Goal: Task Accomplishment & Management: Manage account settings

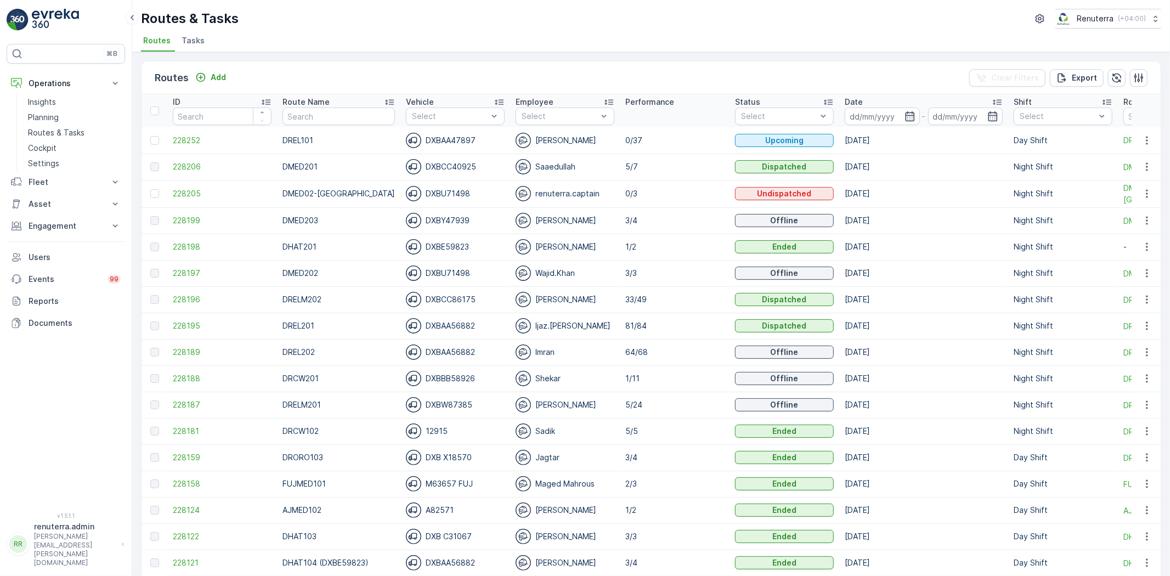
drag, startPoint x: 249, startPoint y: 1, endPoint x: 254, endPoint y: -3, distance: 6.3
click at [254, 0] on html "⌘B Operations Insights Planning Routes & Tasks Cockpit Settings Fleet Live Trac…" at bounding box center [585, 288] width 1170 height 576
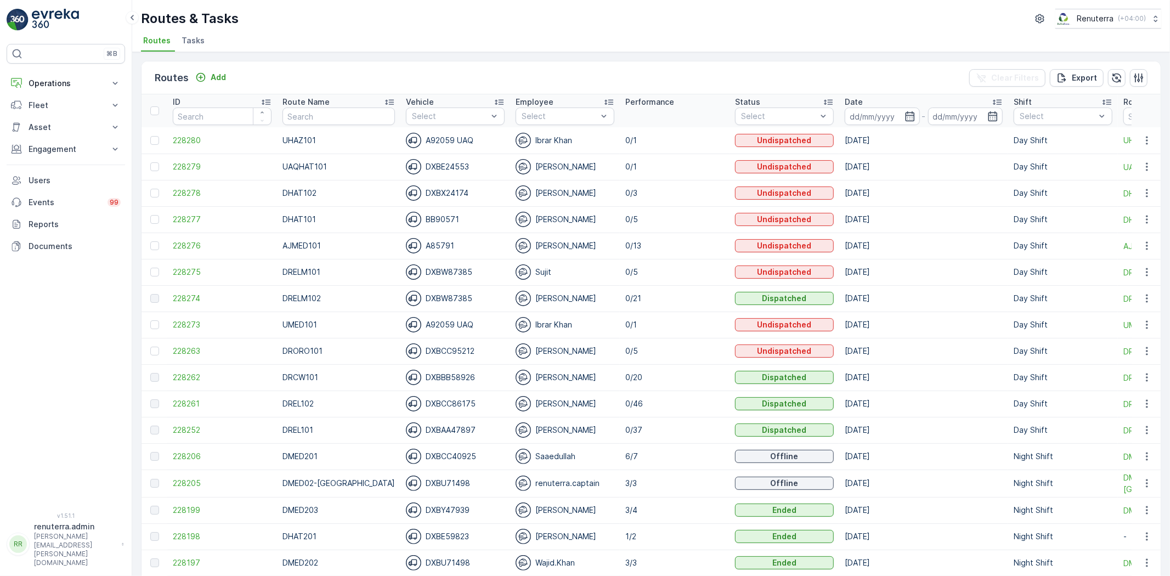
drag, startPoint x: 897, startPoint y: 116, endPoint x: 911, endPoint y: 208, distance: 93.8
click at [904, 117] on icon "button" at bounding box center [909, 116] width 11 height 11
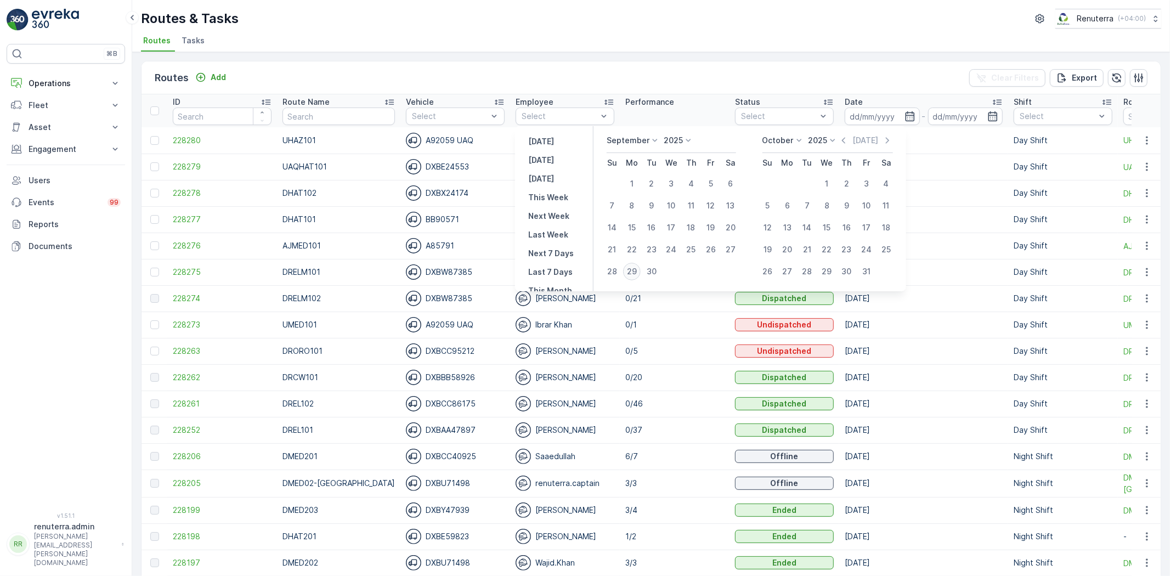
click at [632, 269] on div "29" at bounding box center [632, 272] width 18 height 18
type input "[DATE]"
click at [632, 269] on div "29" at bounding box center [632, 272] width 18 height 18
type input "[DATE]"
click at [632, 269] on div "29" at bounding box center [632, 272] width 18 height 18
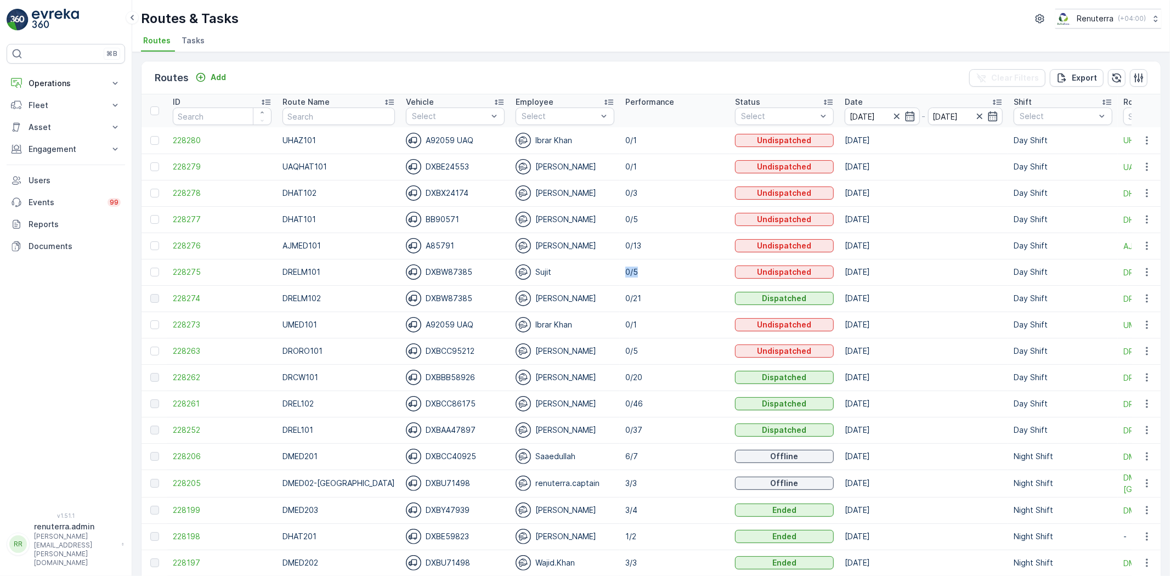
click at [632, 269] on p "0/5" at bounding box center [674, 272] width 99 height 11
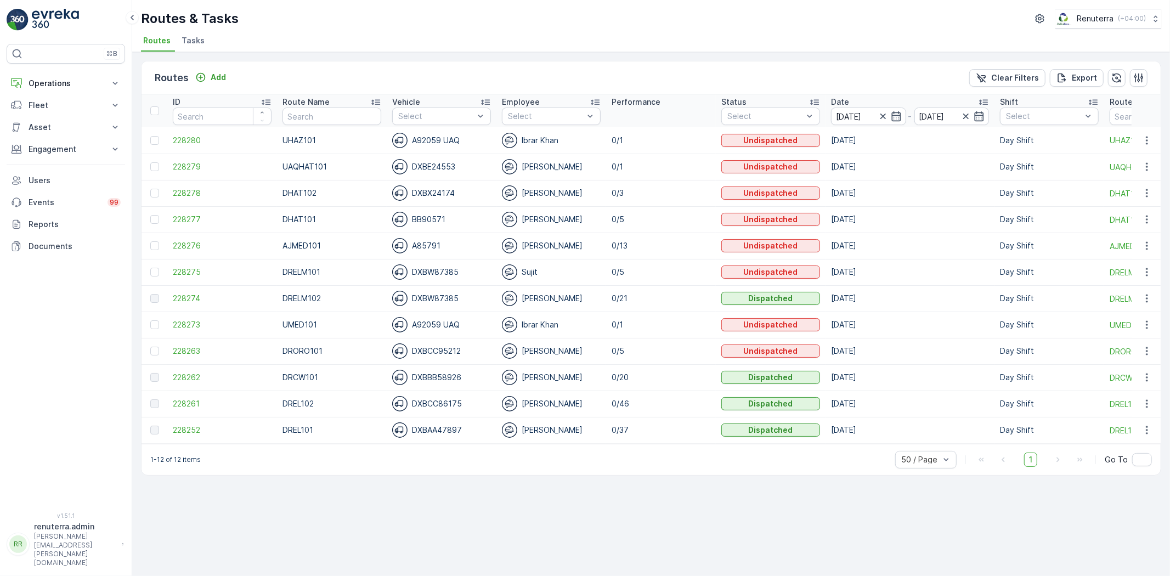
click at [1055, 122] on div "Select" at bounding box center [1049, 116] width 99 height 18
click at [1032, 197] on p "Night Shift" at bounding box center [1038, 196] width 41 height 11
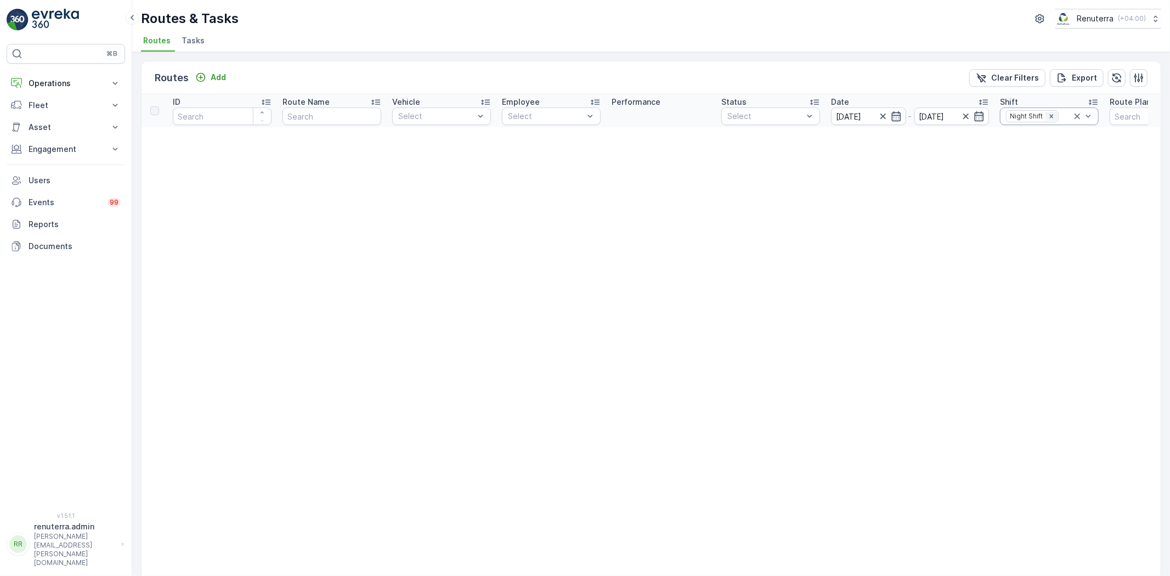
click at [1047, 119] on icon "Remove Night Shift" at bounding box center [1051, 116] width 8 height 8
click at [1055, 114] on icon "Remove Night Shift" at bounding box center [1051, 116] width 8 height 8
click at [1054, 114] on icon "Remove Night Shift" at bounding box center [1051, 116] width 8 height 8
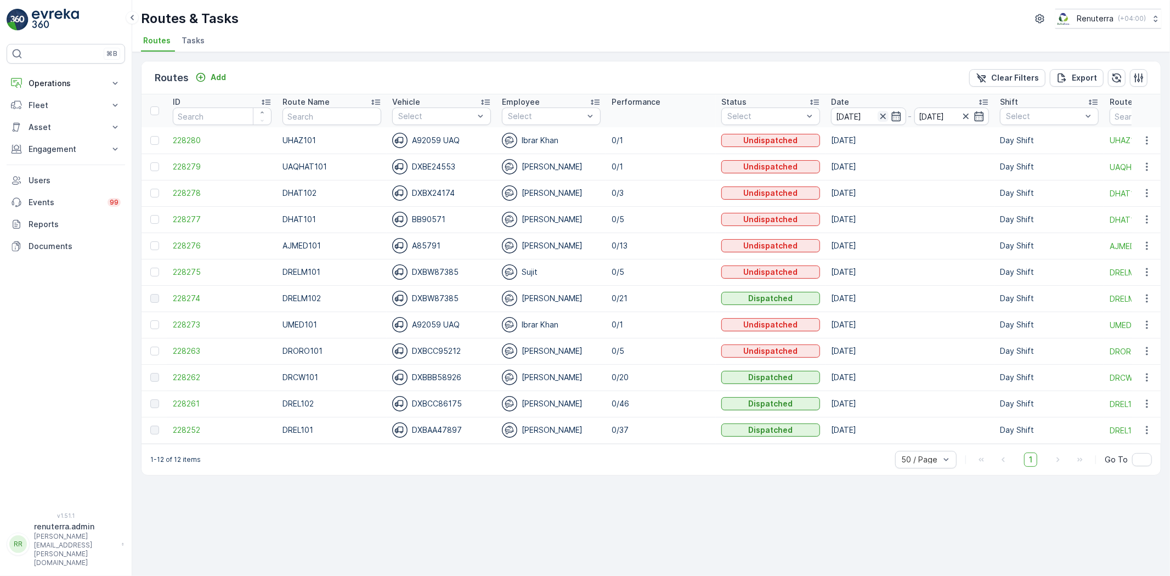
click at [881, 114] on icon "button" at bounding box center [882, 116] width 5 height 5
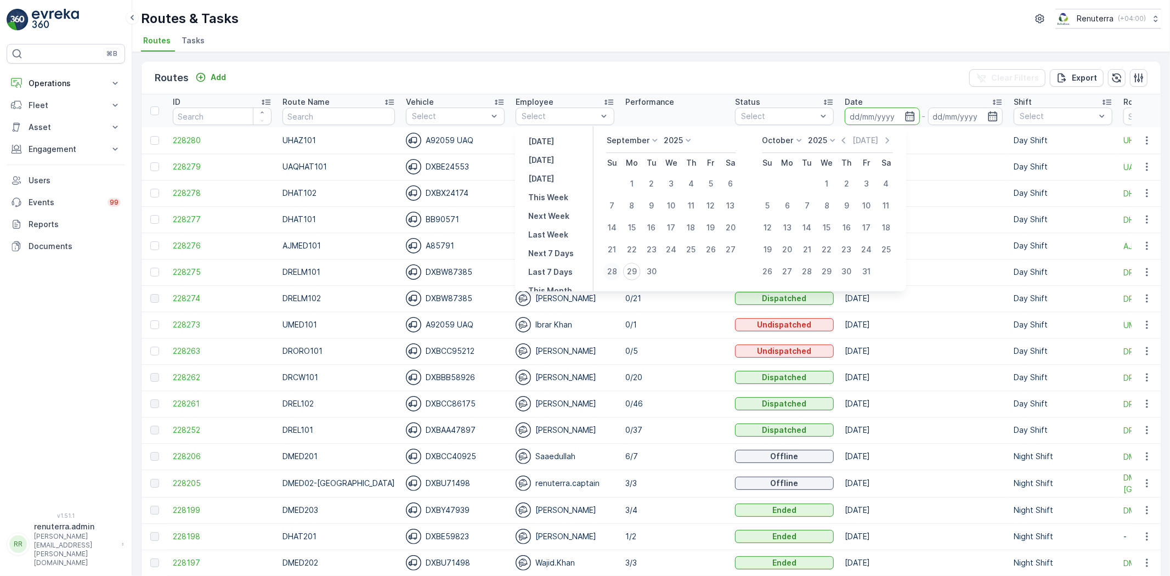
click at [613, 267] on div "28" at bounding box center [612, 272] width 18 height 18
type input "[DATE]"
click at [613, 267] on div "28" at bounding box center [612, 272] width 18 height 18
type input "[DATE]"
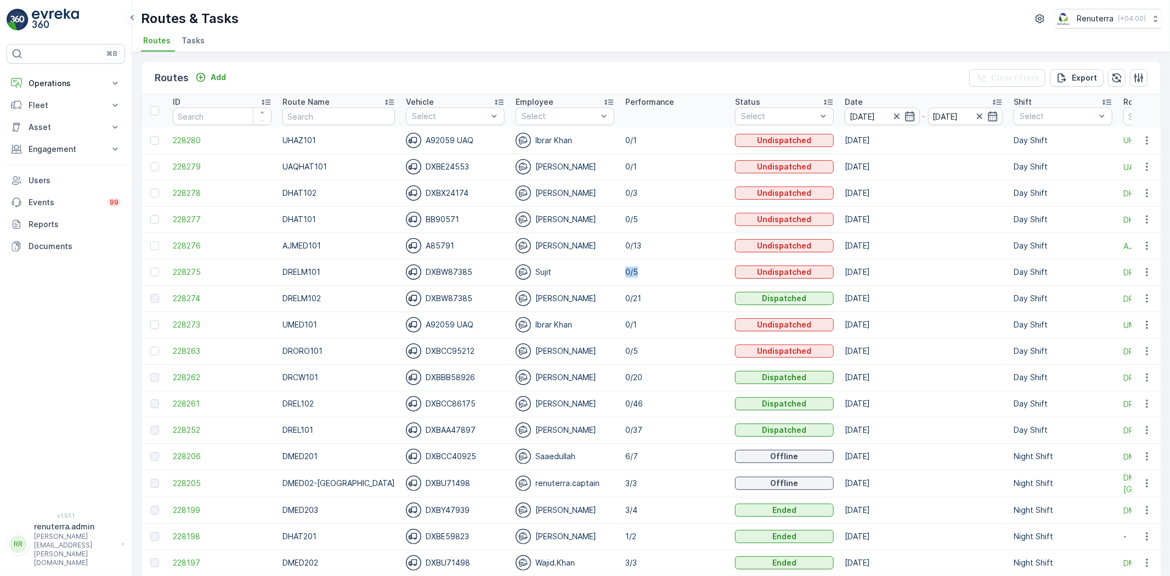
click at [625, 267] on p "0/5" at bounding box center [674, 272] width 99 height 11
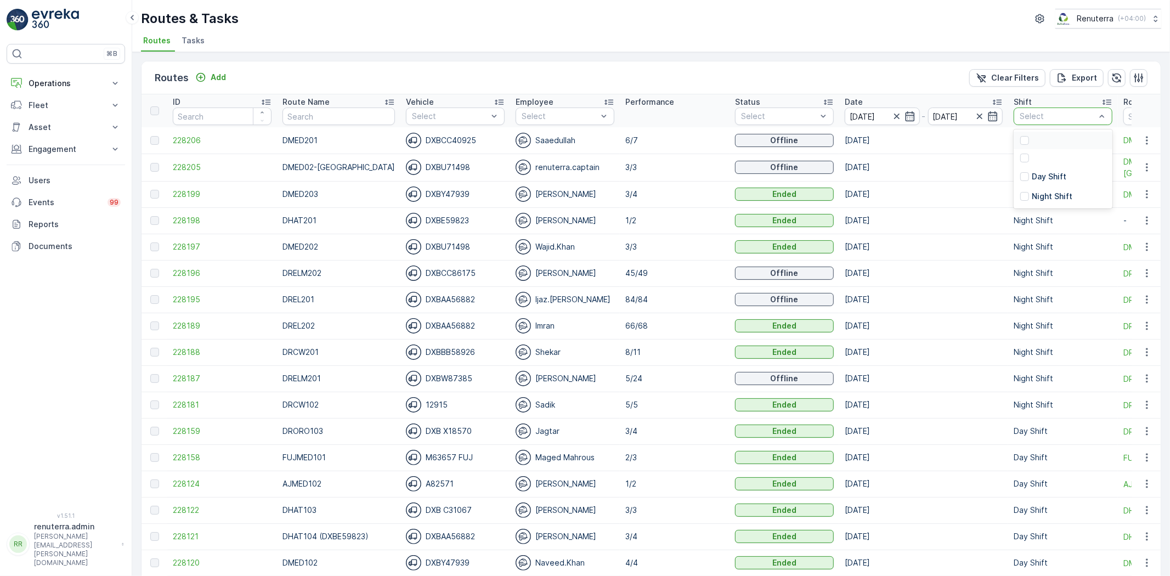
drag, startPoint x: 1037, startPoint y: 112, endPoint x: 1021, endPoint y: 148, distance: 39.3
click at [1045, 187] on div "Night Shift" at bounding box center [1062, 196] width 99 height 20
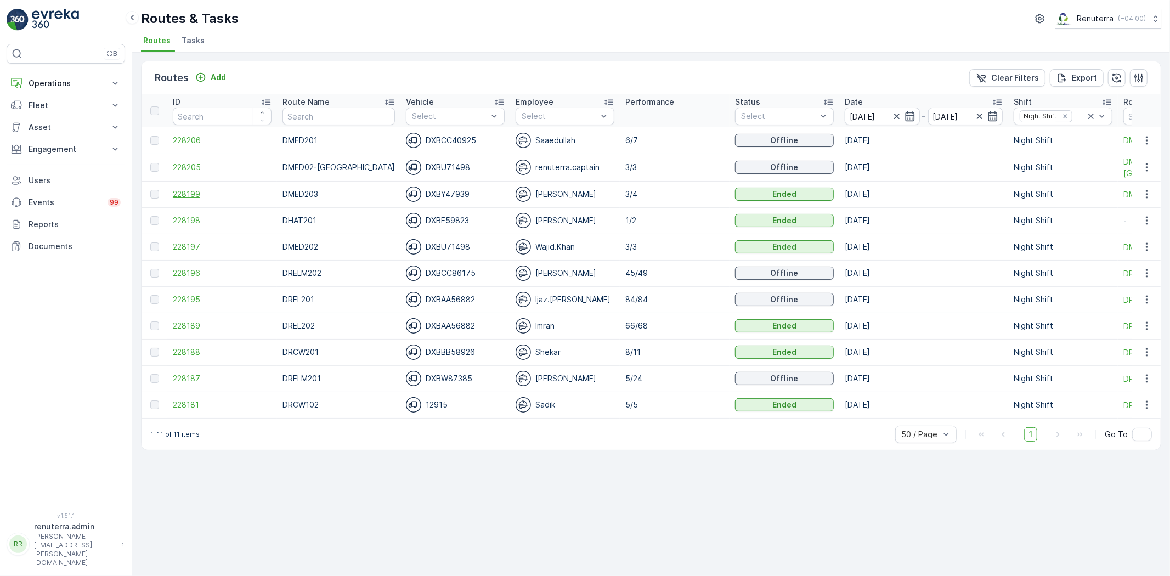
click at [192, 192] on span "228199" at bounding box center [222, 194] width 99 height 11
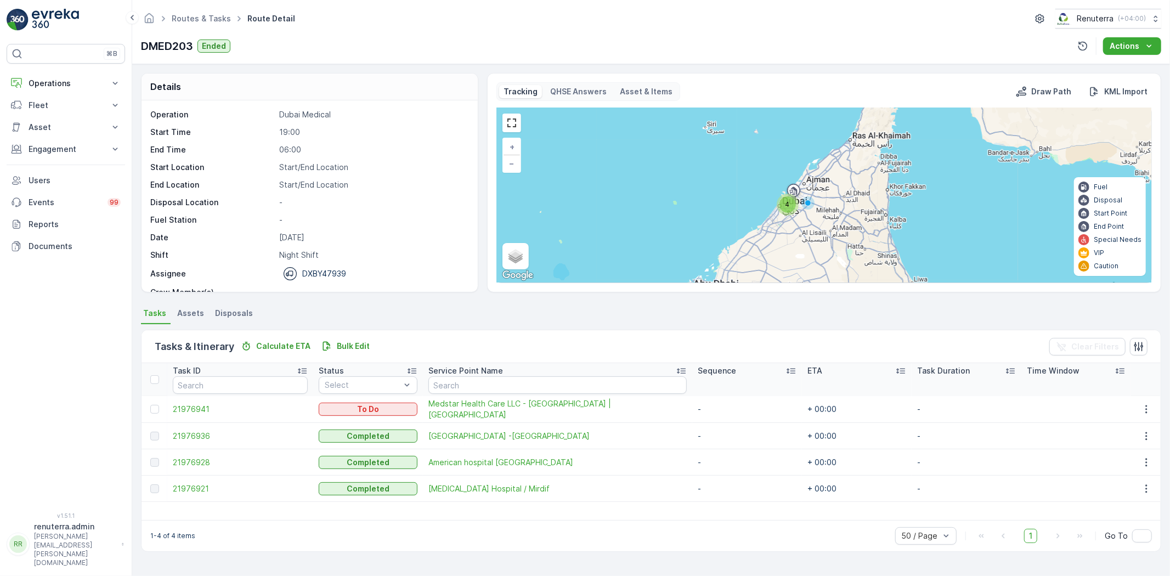
click at [1155, 411] on div at bounding box center [1146, 409] width 20 height 13
click at [1147, 406] on icon "button" at bounding box center [1146, 409] width 11 height 11
click at [1128, 467] on span "Remove from Route" at bounding box center [1129, 471] width 74 height 11
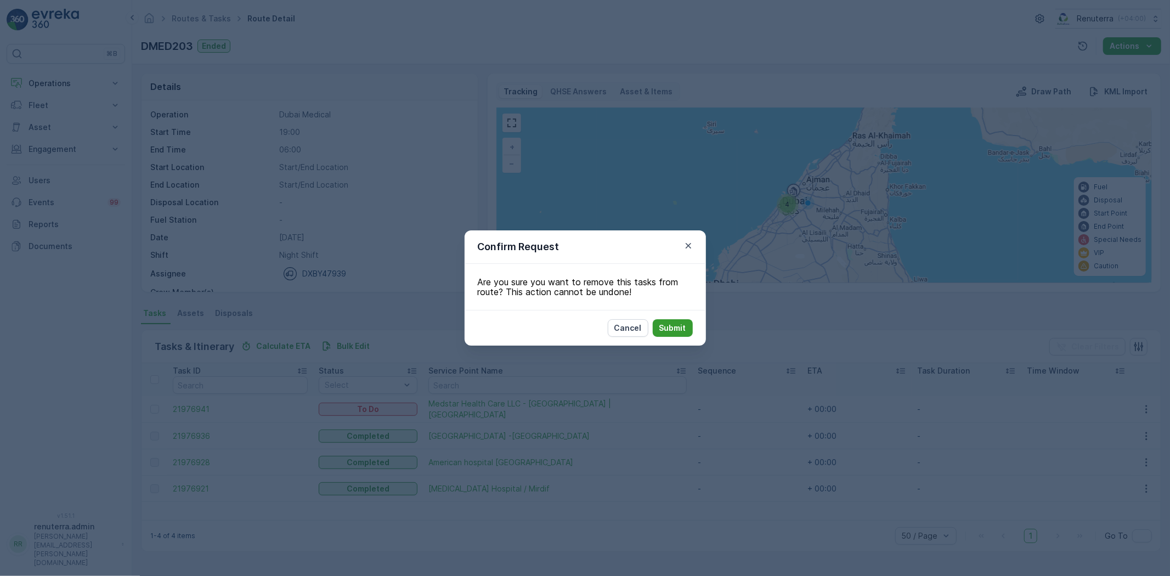
click at [681, 321] on button "Submit" at bounding box center [673, 328] width 40 height 18
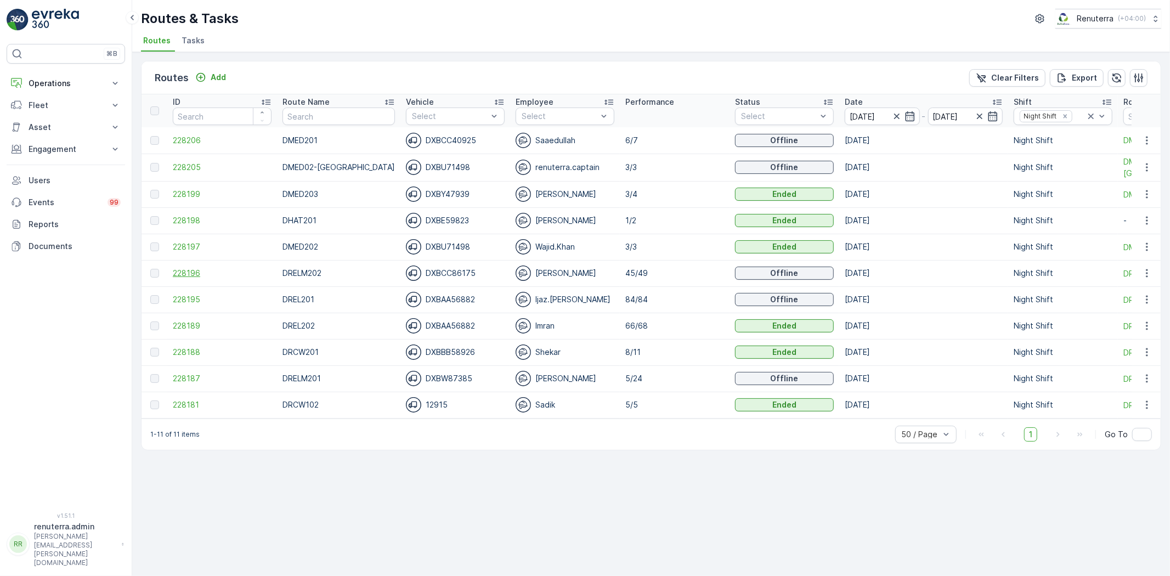
click at [195, 272] on span "228196" at bounding box center [222, 273] width 99 height 11
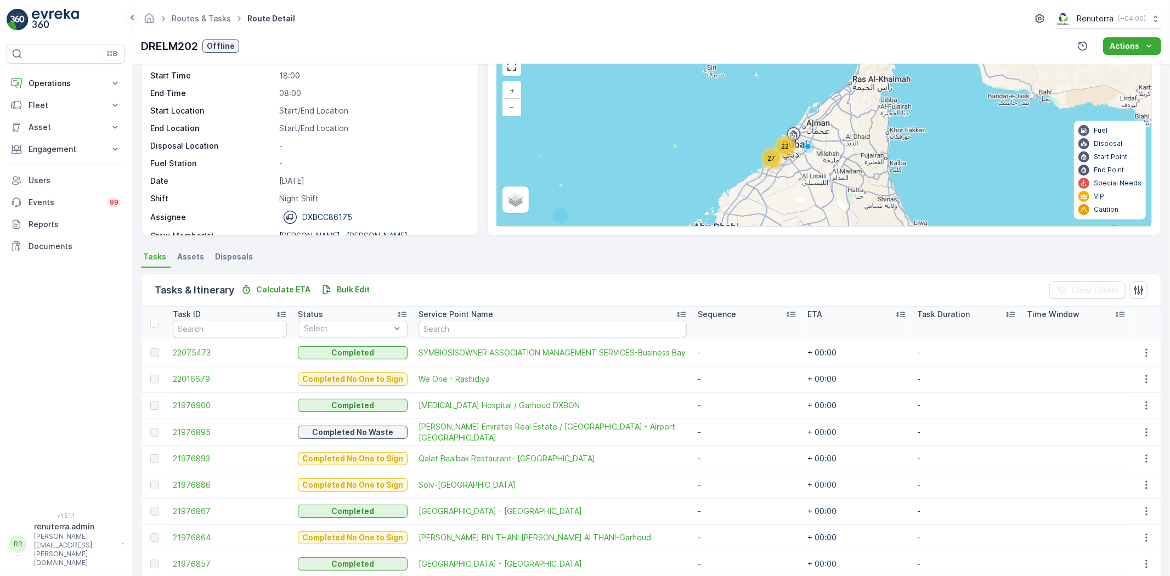
scroll to position [61, 0]
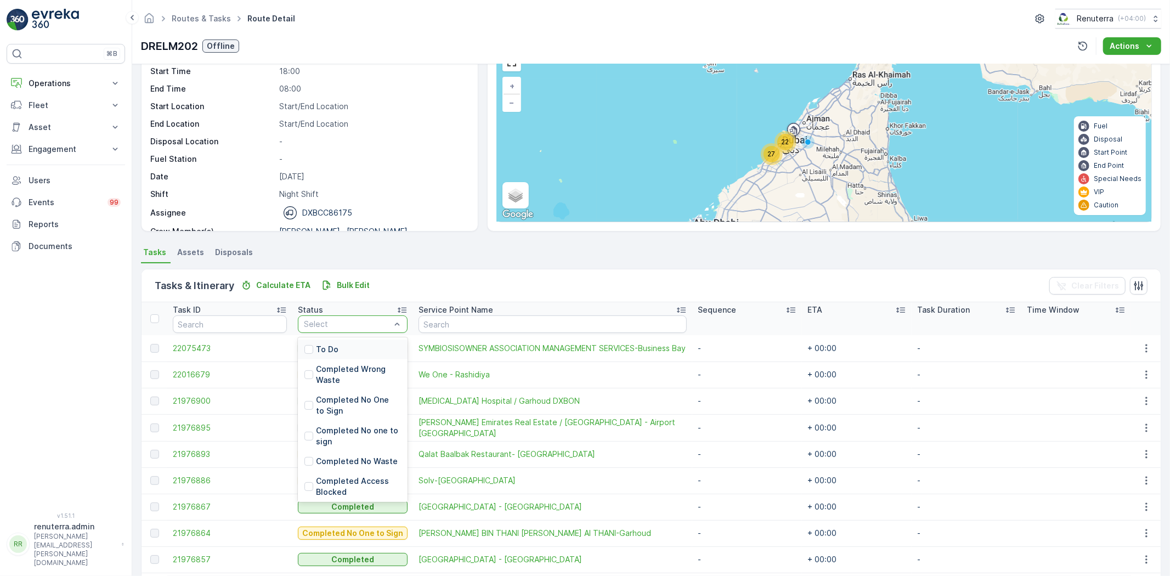
click at [335, 352] on p "To Do" at bounding box center [327, 349] width 22 height 11
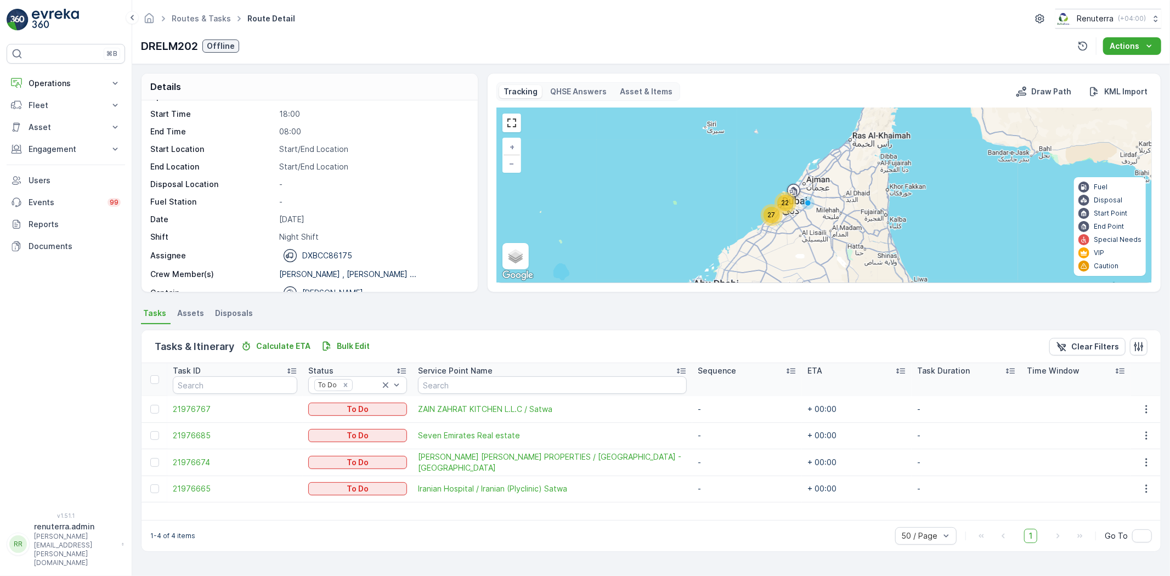
scroll to position [35, 0]
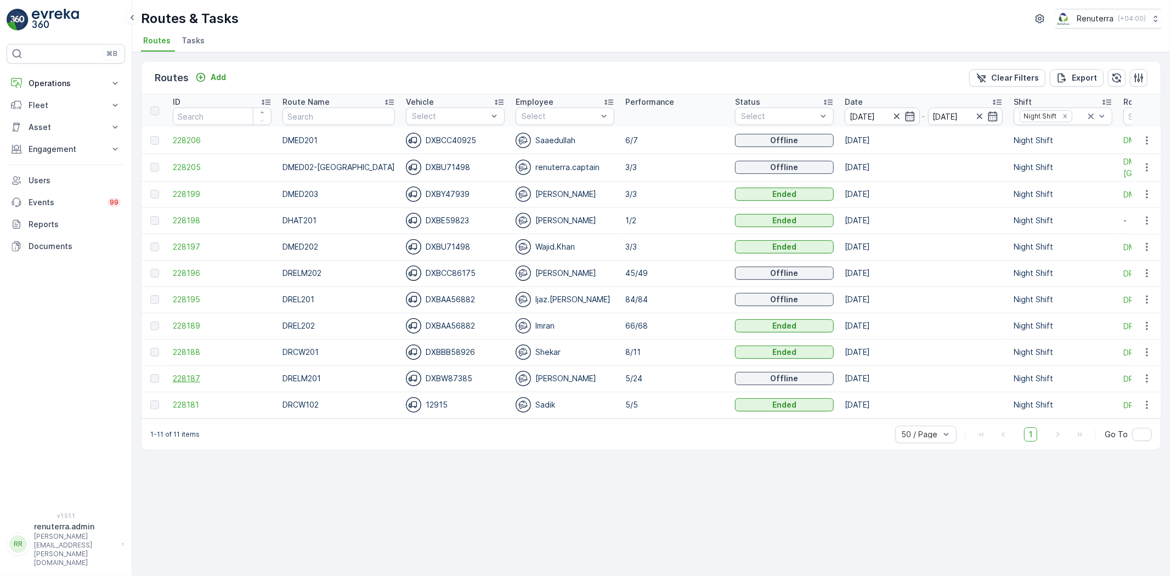
click at [184, 380] on span "228187" at bounding box center [222, 378] width 99 height 11
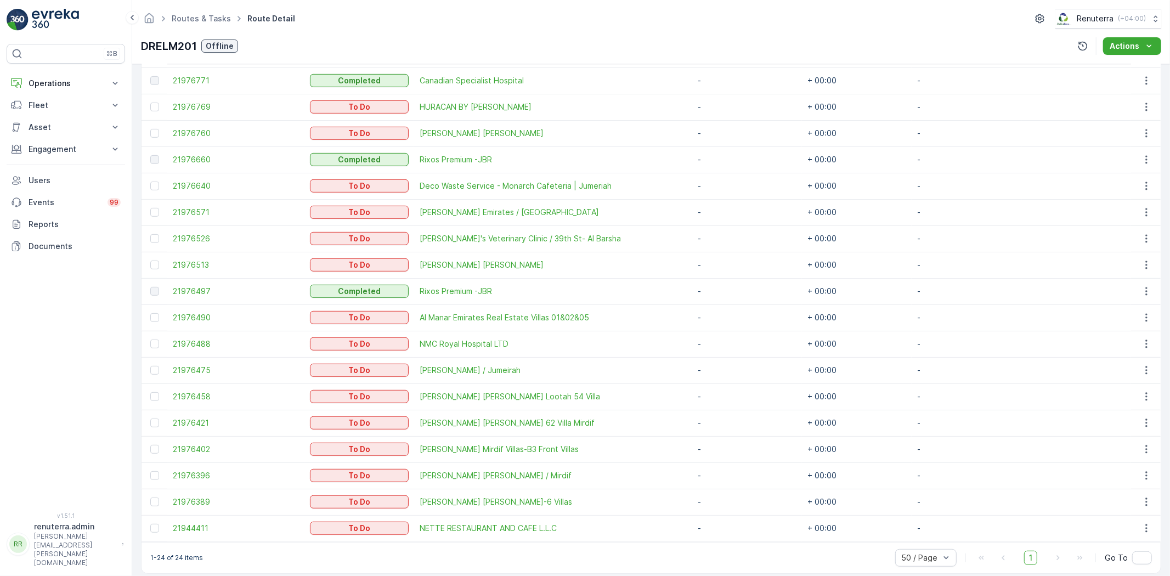
scroll to position [498, 0]
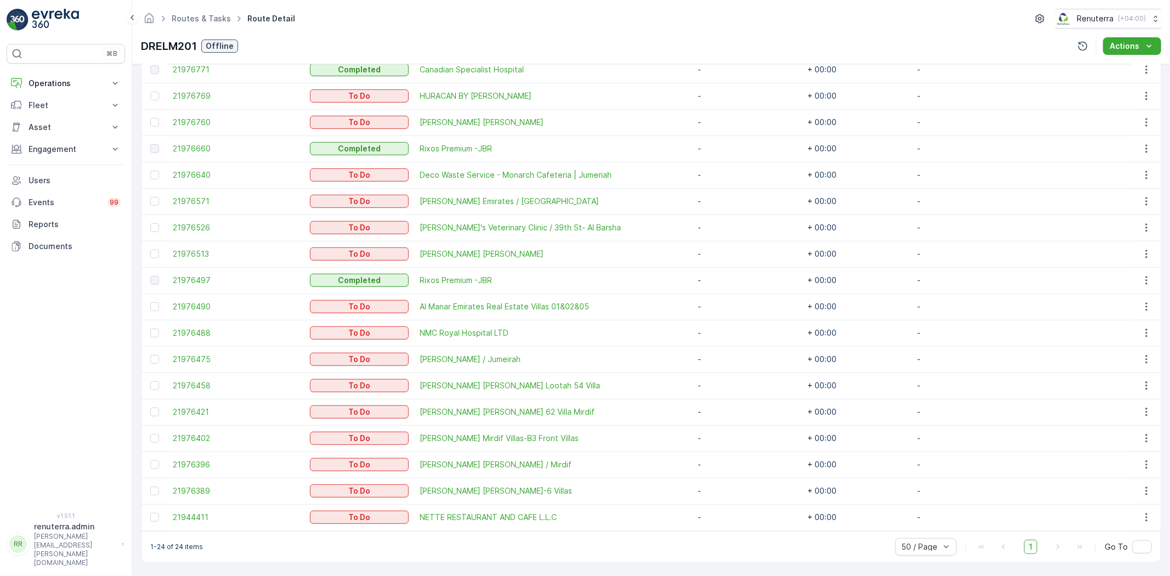
click at [730, 421] on td "-" at bounding box center [747, 412] width 110 height 26
drag, startPoint x: 585, startPoint y: 299, endPoint x: 942, endPoint y: 200, distance: 370.0
click at [930, 188] on td "-" at bounding box center [966, 201] width 110 height 26
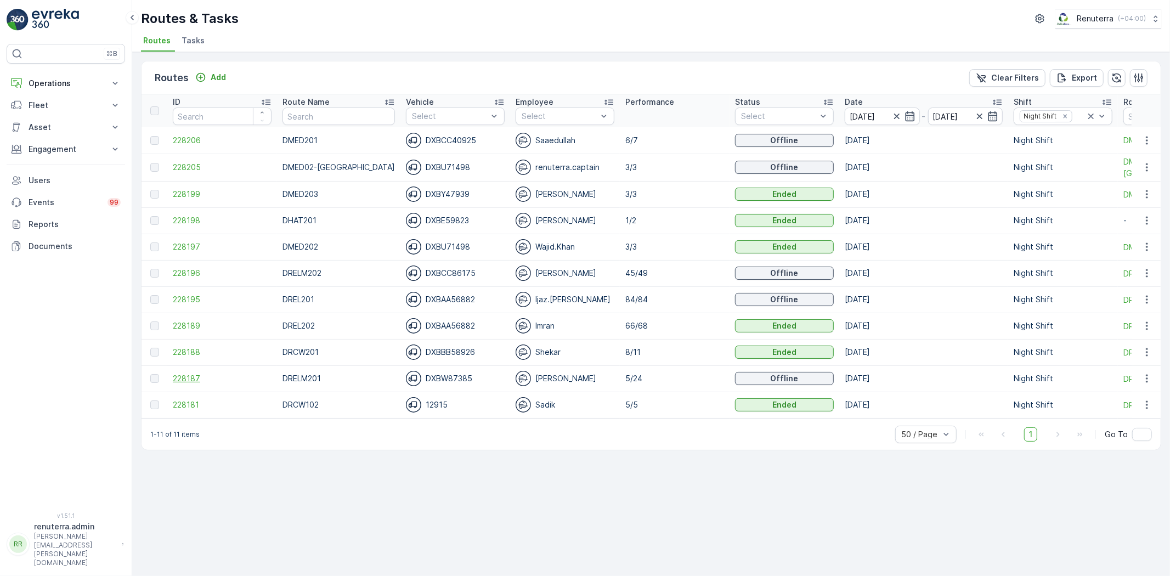
click at [190, 377] on span "228187" at bounding box center [222, 378] width 99 height 11
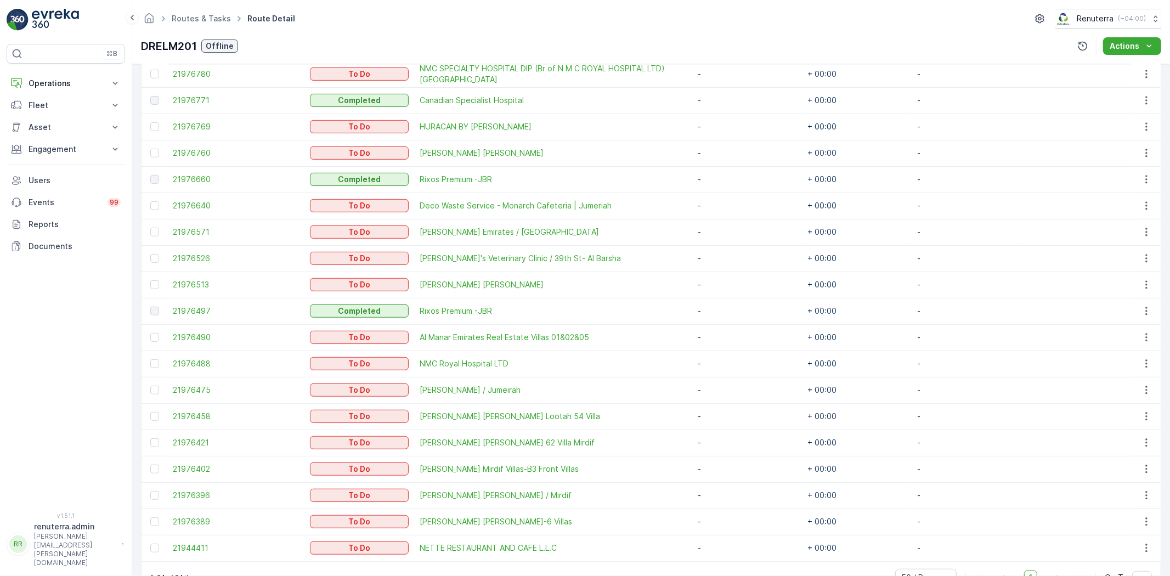
scroll to position [487, 0]
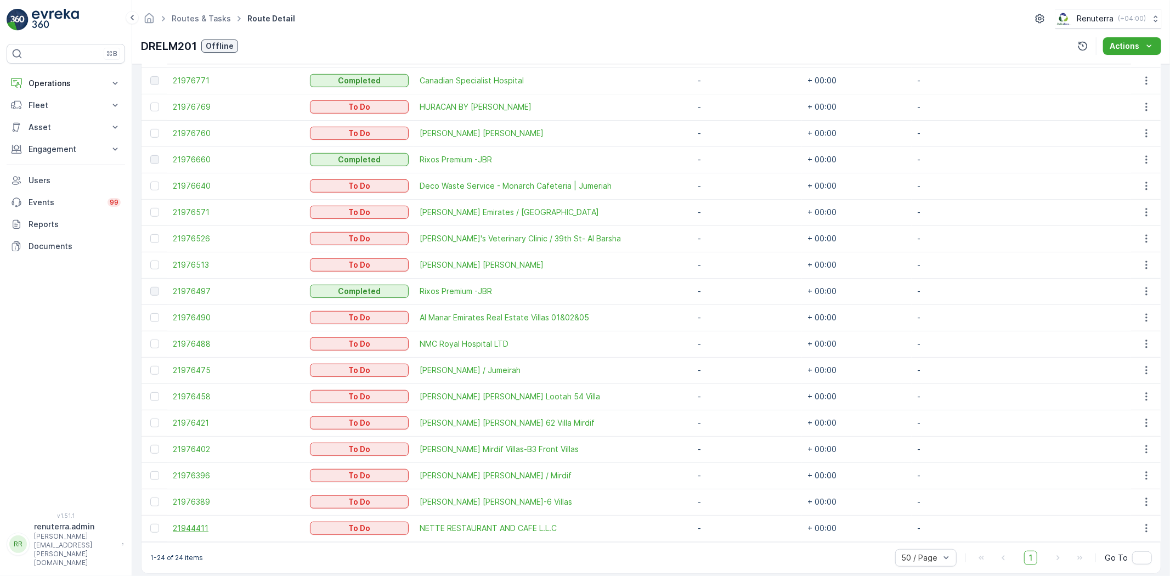
click at [180, 525] on span "21944411" at bounding box center [236, 528] width 126 height 11
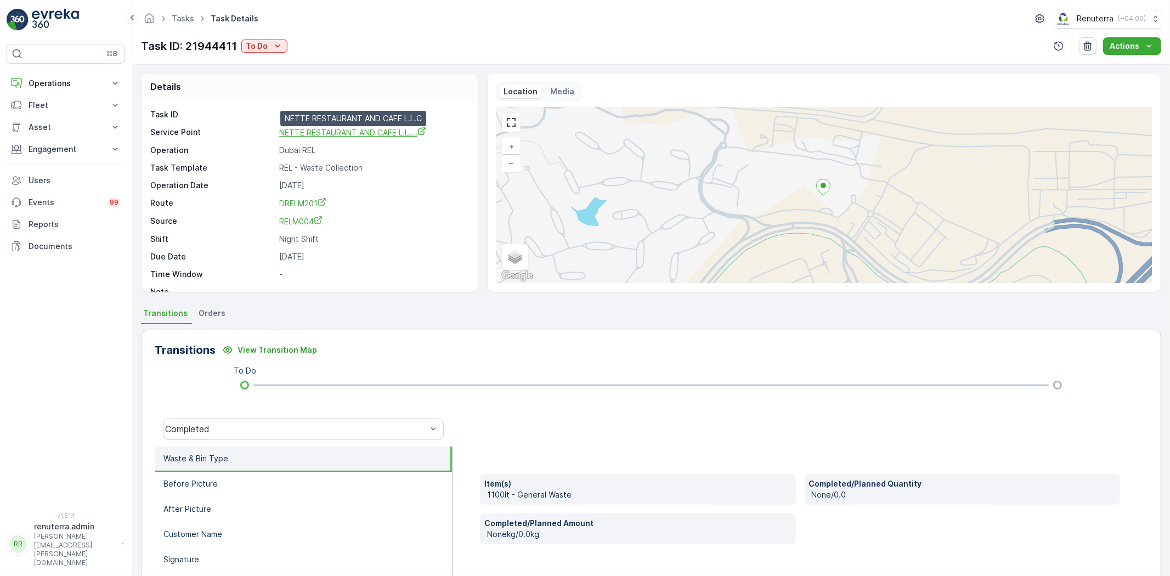
click at [299, 132] on span "NETTE RESTAURANT AND CAFE L.L...." at bounding box center [352, 132] width 147 height 9
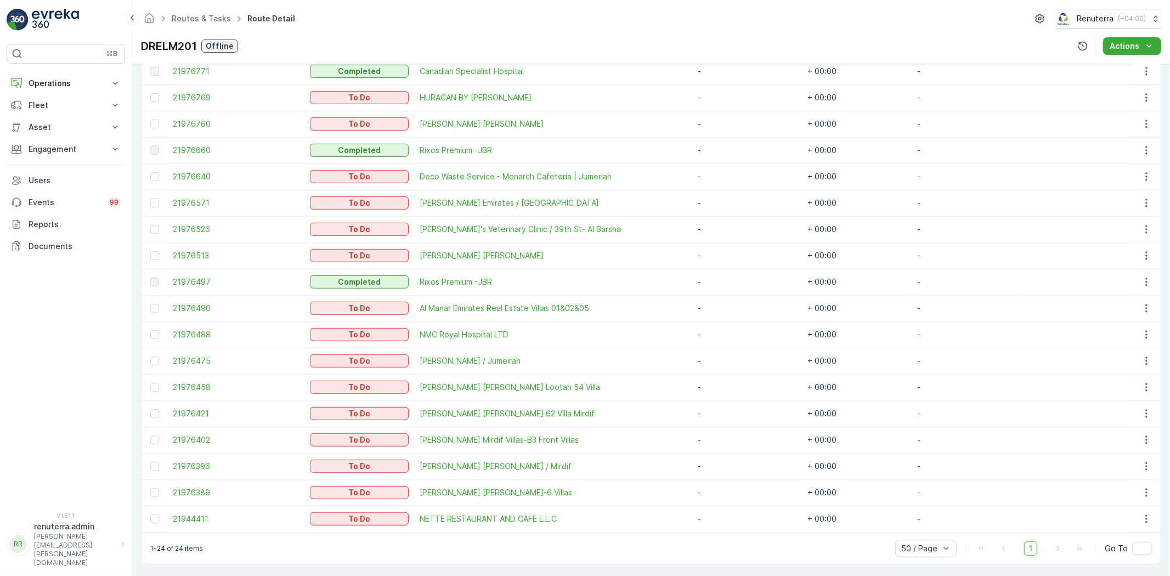
scroll to position [498, 0]
click at [1145, 513] on icon "button" at bounding box center [1146, 517] width 11 height 11
click at [1126, 462] on span "Change Route" at bounding box center [1118, 463] width 53 height 11
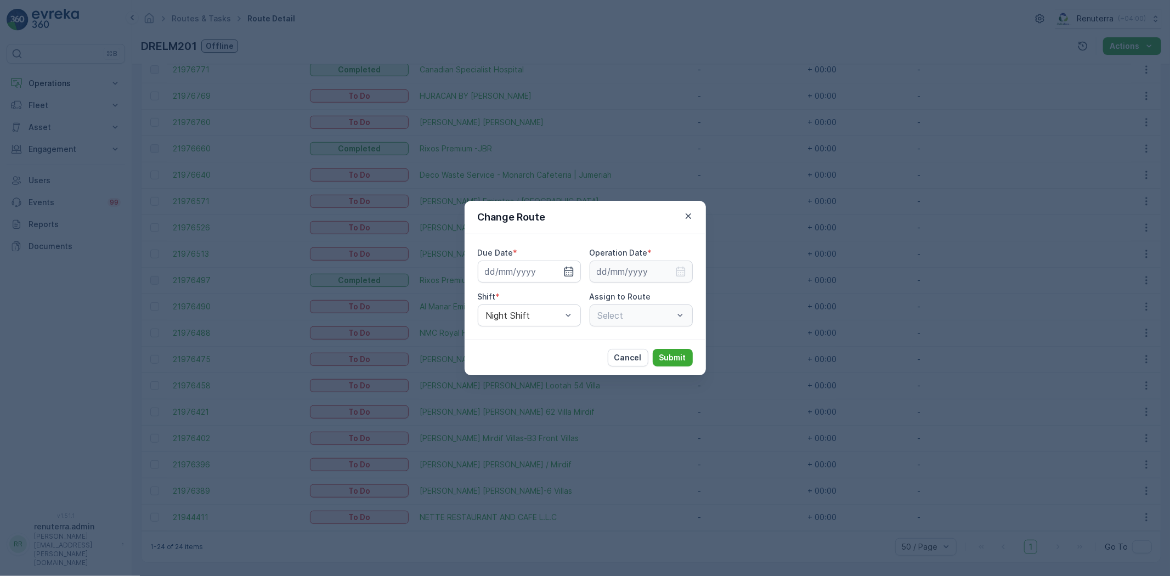
type input "[DATE]"
drag, startPoint x: 565, startPoint y: 304, endPoint x: 556, endPoint y: 305, distance: 9.5
click at [565, 304] on div "Night Shift" at bounding box center [529, 315] width 103 height 22
click at [521, 336] on div "Day Shift" at bounding box center [529, 342] width 103 height 19
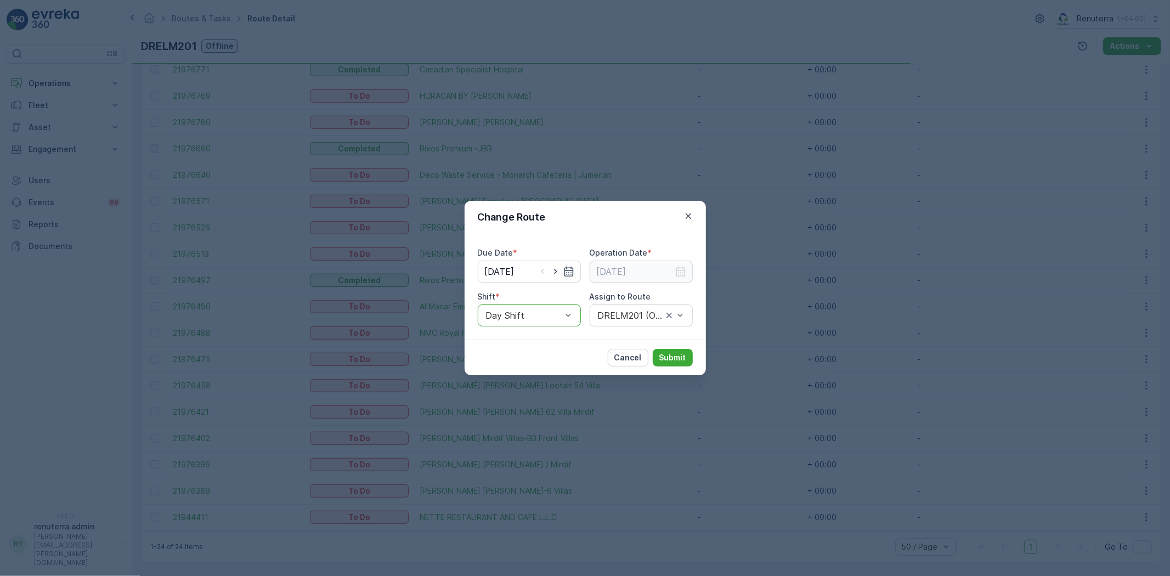
click at [522, 340] on div "Cancel Submit" at bounding box center [585, 357] width 241 height 36
click at [559, 271] on icon "button" at bounding box center [555, 271] width 11 height 11
type input "[DATE]"
click at [675, 266] on icon "button" at bounding box center [680, 271] width 11 height 11
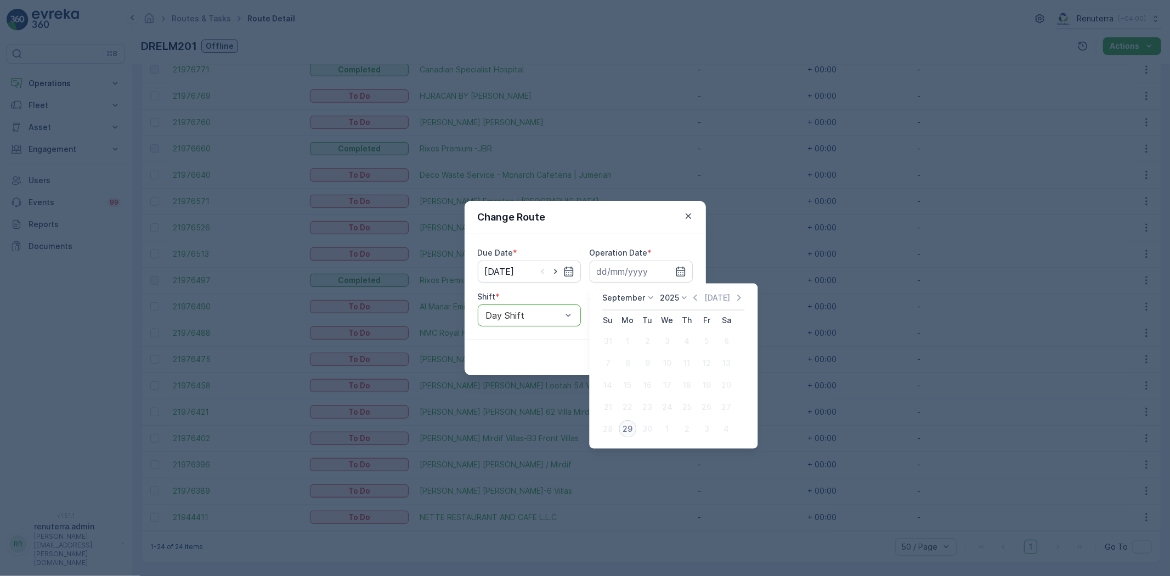
click at [629, 422] on div "29" at bounding box center [628, 429] width 18 height 18
type input "[DATE]"
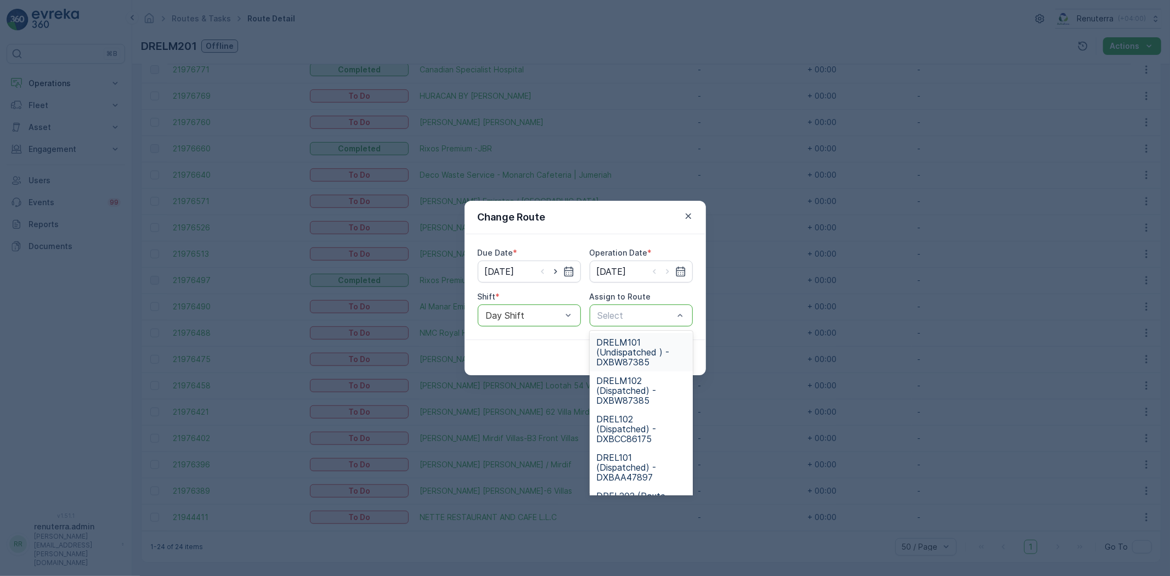
drag, startPoint x: 620, startPoint y: 344, endPoint x: 627, endPoint y: 346, distance: 7.9
click at [620, 344] on span "DRELM101 (Undispatched ) - DXBW87385" at bounding box center [641, 352] width 90 height 30
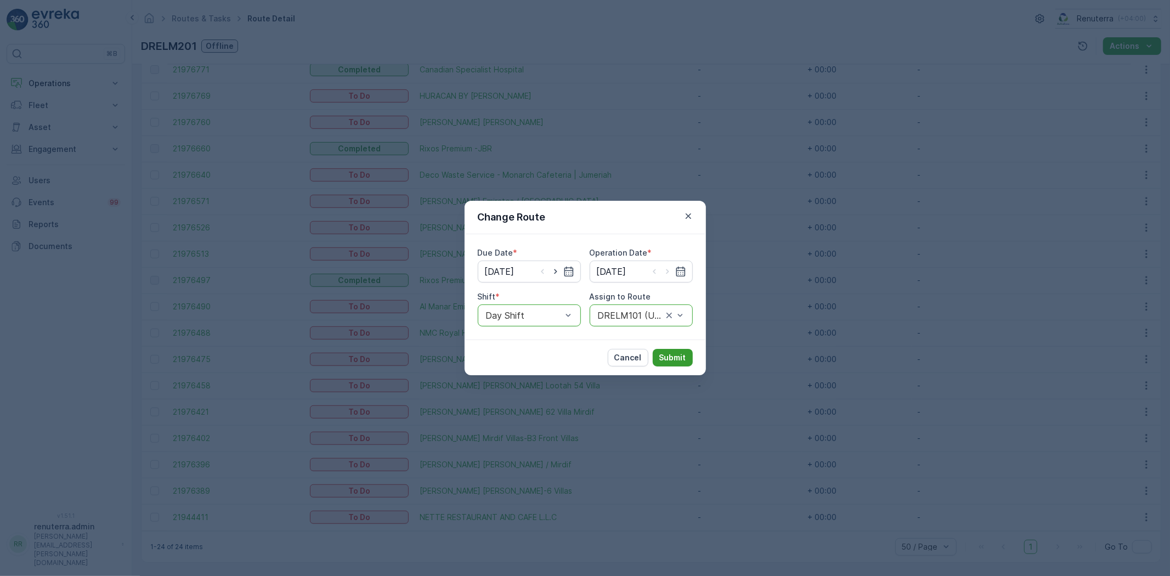
click at [669, 353] on p "Submit" at bounding box center [672, 357] width 27 height 11
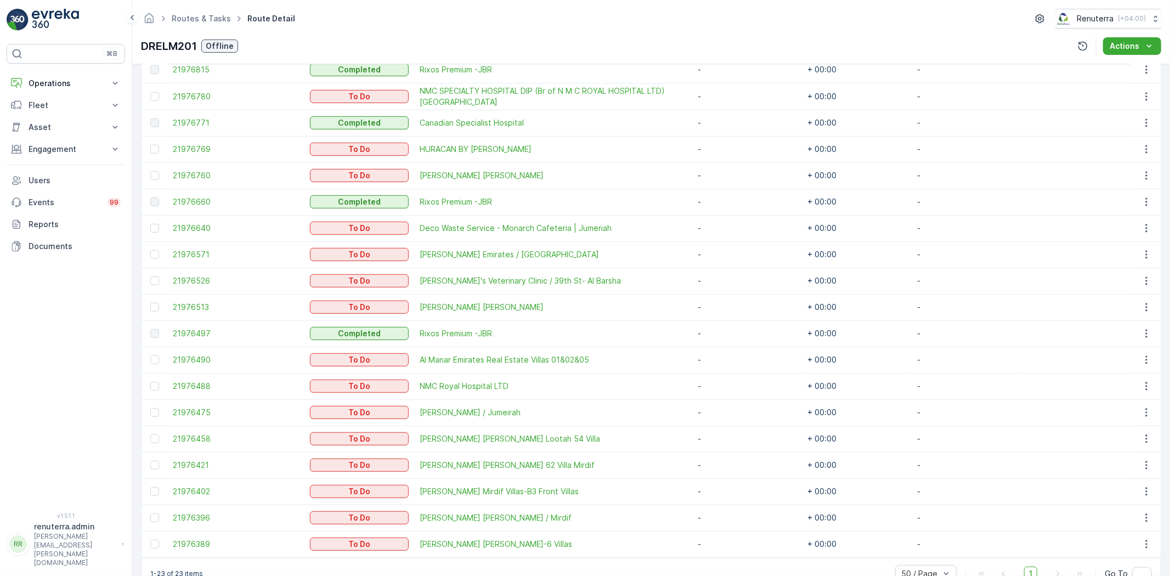
scroll to position [472, 0]
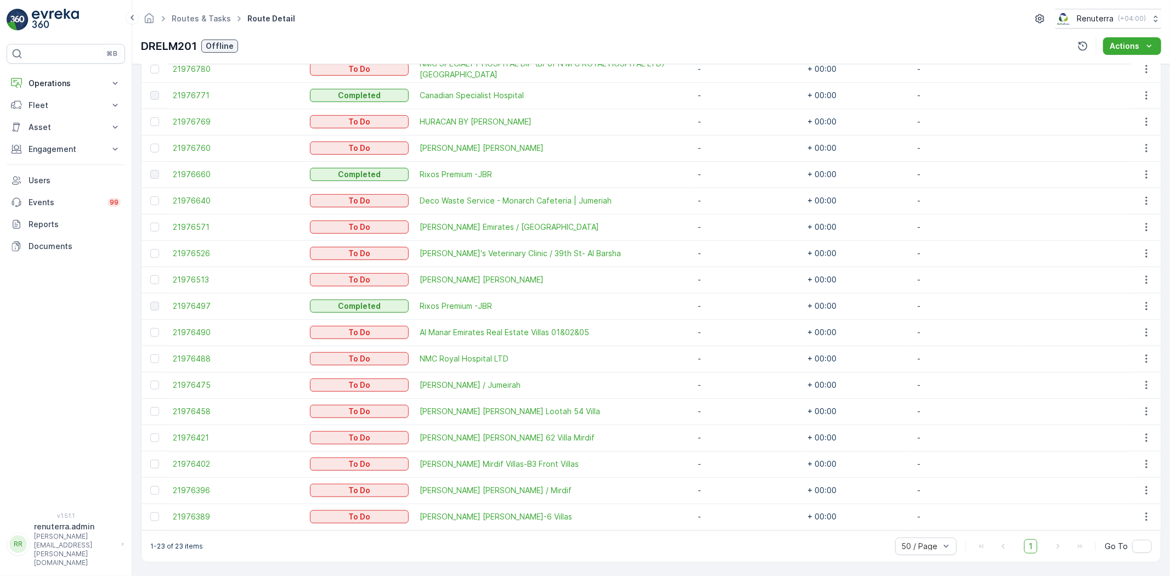
click at [529, 552] on div "1-23 of 23 items 50 / Page 1 Go To" at bounding box center [650, 545] width 1019 height 31
click at [567, 556] on div "1-23 of 23 items 50 / Page 1 Go To" at bounding box center [650, 545] width 1019 height 31
click at [840, 567] on div "Details Operation Dubai REL Start Time 16:00 End Time 07:00 Start Location Star…" at bounding box center [651, 320] width 1038 height 512
click at [558, 560] on div "1-23 of 23 items 50 / Page 1 Go To" at bounding box center [650, 545] width 1019 height 31
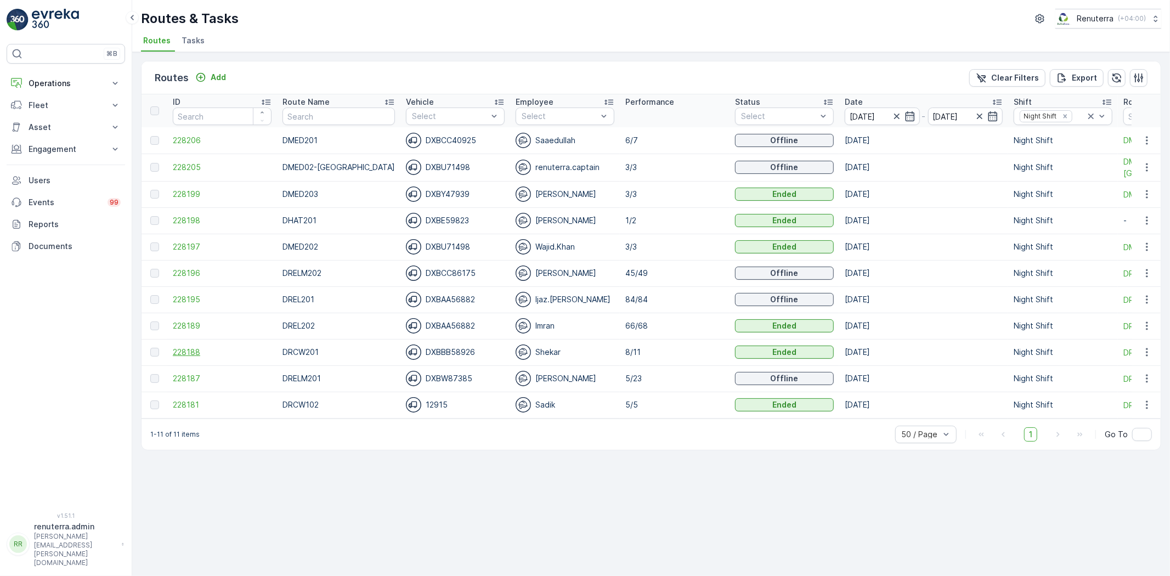
click at [187, 353] on span "228188" at bounding box center [222, 352] width 99 height 11
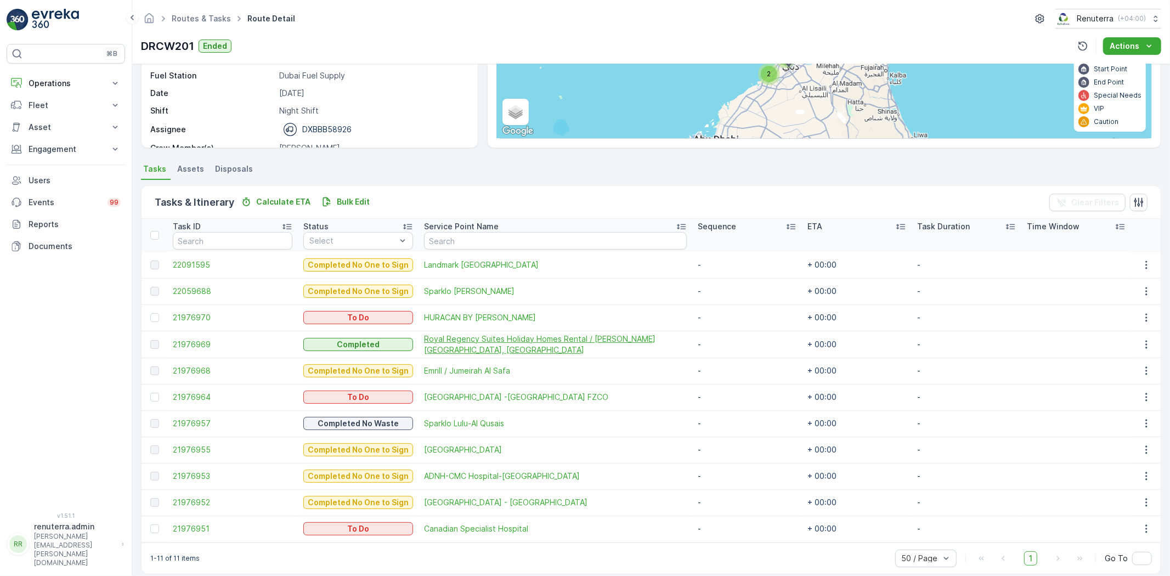
scroll to position [156, 0]
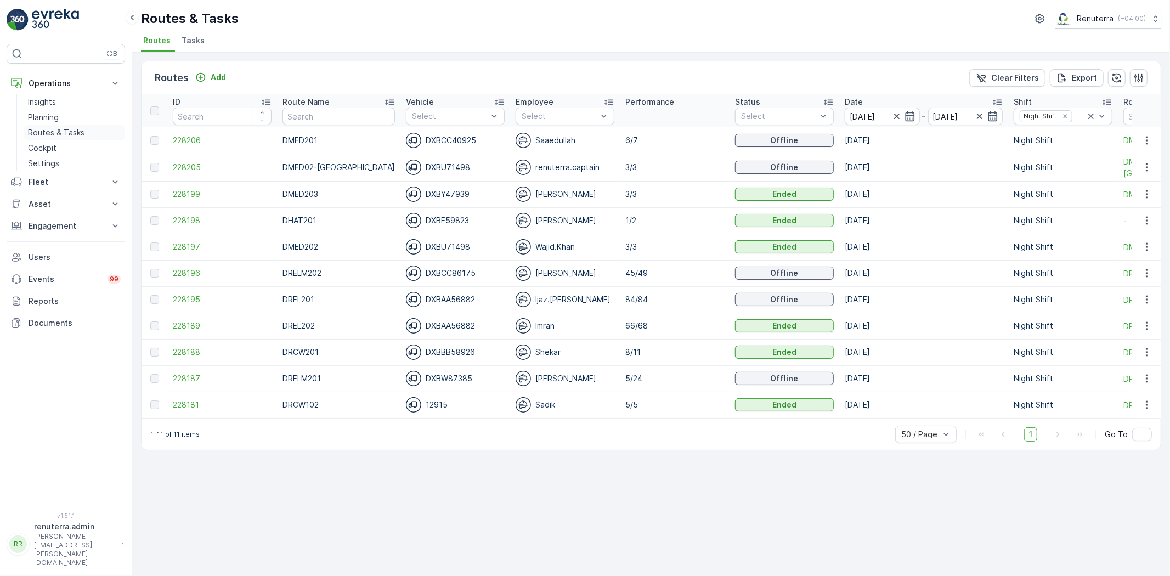
click at [67, 134] on p "Routes & Tasks" at bounding box center [56, 132] width 56 height 11
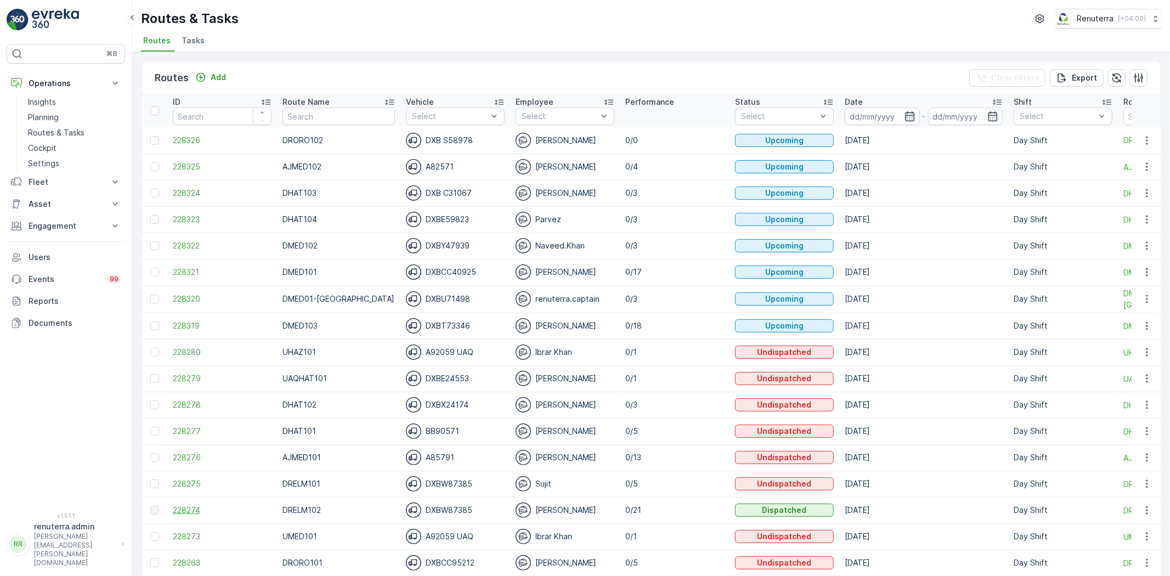
click at [187, 512] on span "228274" at bounding box center [222, 510] width 99 height 11
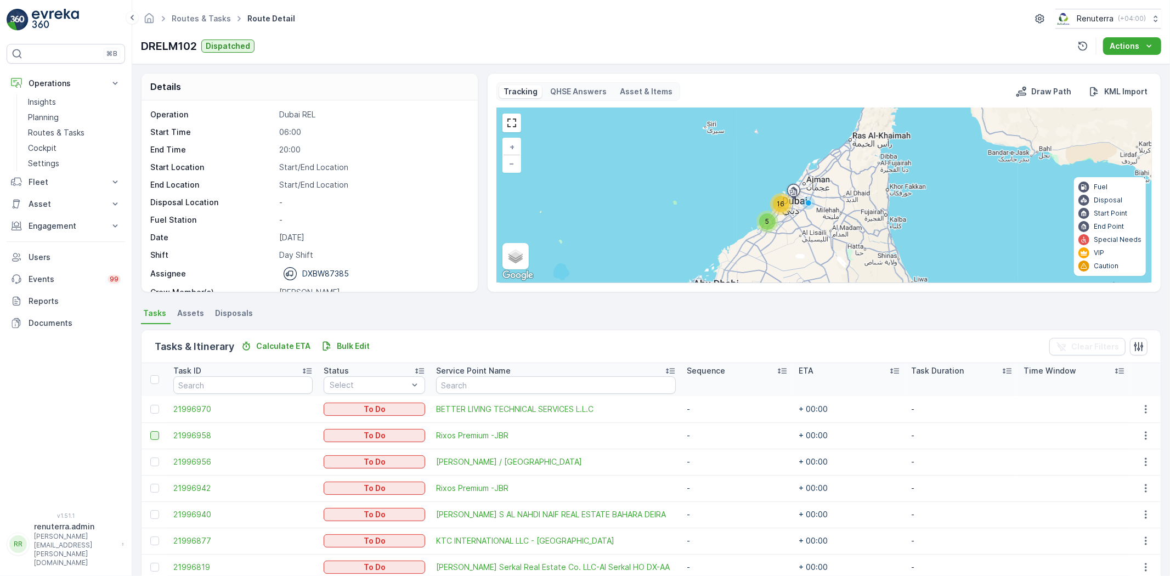
click at [156, 434] on div at bounding box center [154, 435] width 9 height 9
click at [150, 431] on input "checkbox" at bounding box center [150, 431] width 0 height 0
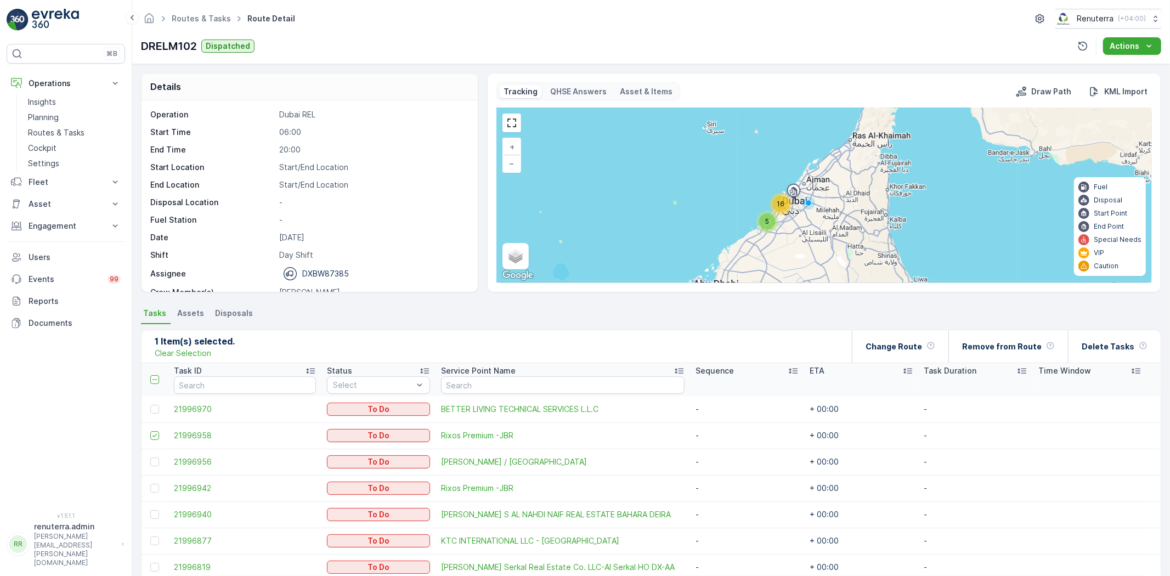
drag, startPoint x: 150, startPoint y: 483, endPoint x: 156, endPoint y: 492, distance: 11.0
click at [151, 485] on div at bounding box center [156, 488] width 12 height 9
click at [150, 484] on input "checkbox" at bounding box center [150, 484] width 0 height 0
click at [150, 511] on div at bounding box center [154, 514] width 9 height 9
click at [150, 510] on input "checkbox" at bounding box center [150, 510] width 0 height 0
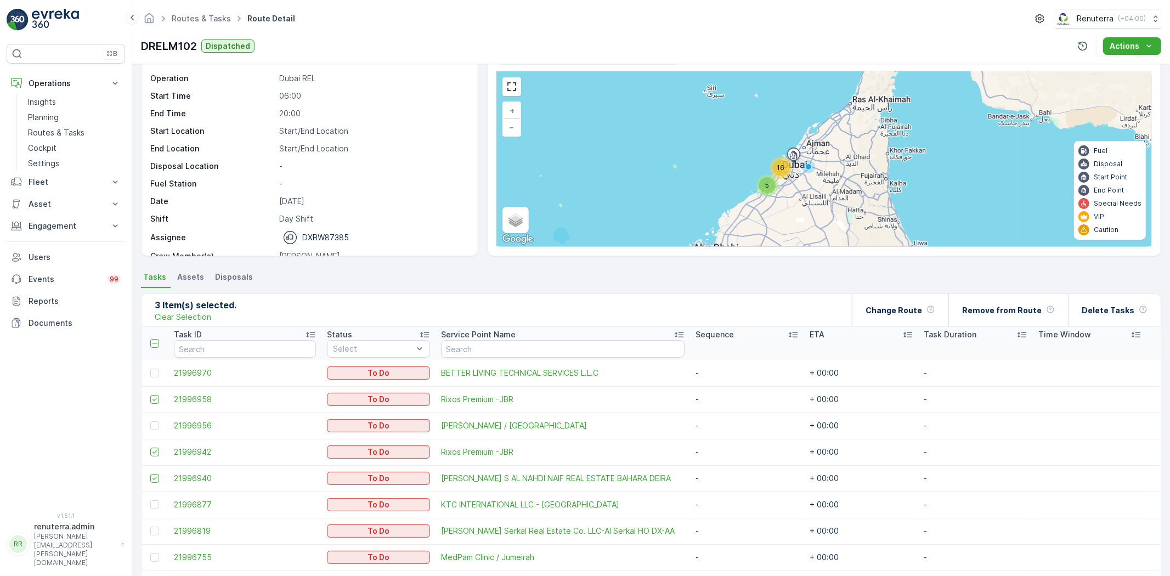
scroll to position [61, 0]
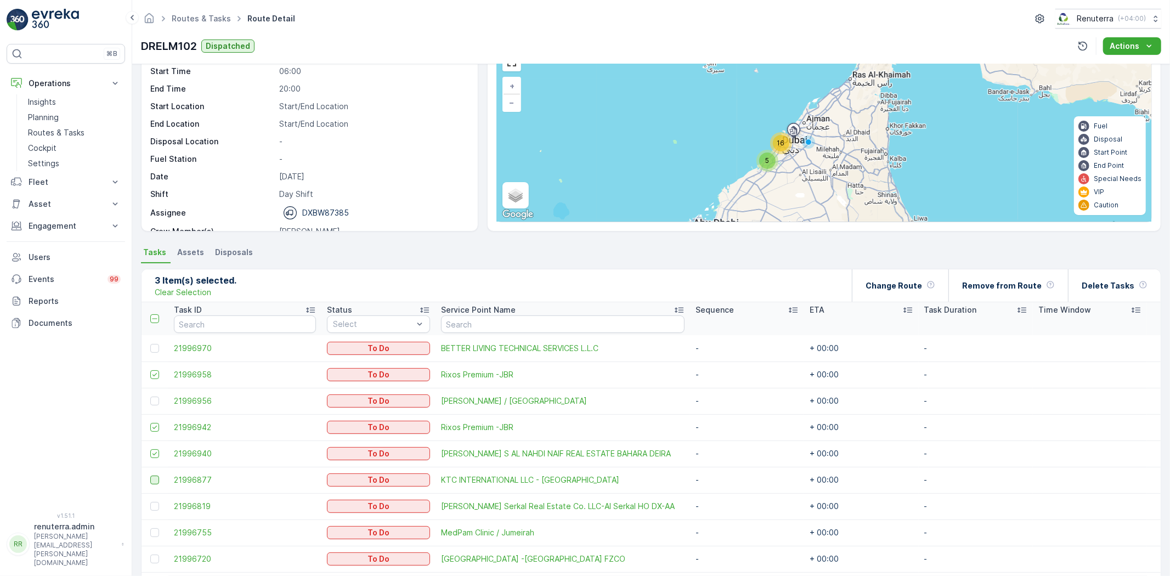
click at [152, 479] on div at bounding box center [154, 479] width 9 height 9
click at [150, 475] on input "checkbox" at bounding box center [150, 475] width 0 height 0
click at [155, 505] on div at bounding box center [154, 506] width 9 height 9
click at [150, 502] on input "checkbox" at bounding box center [150, 502] width 0 height 0
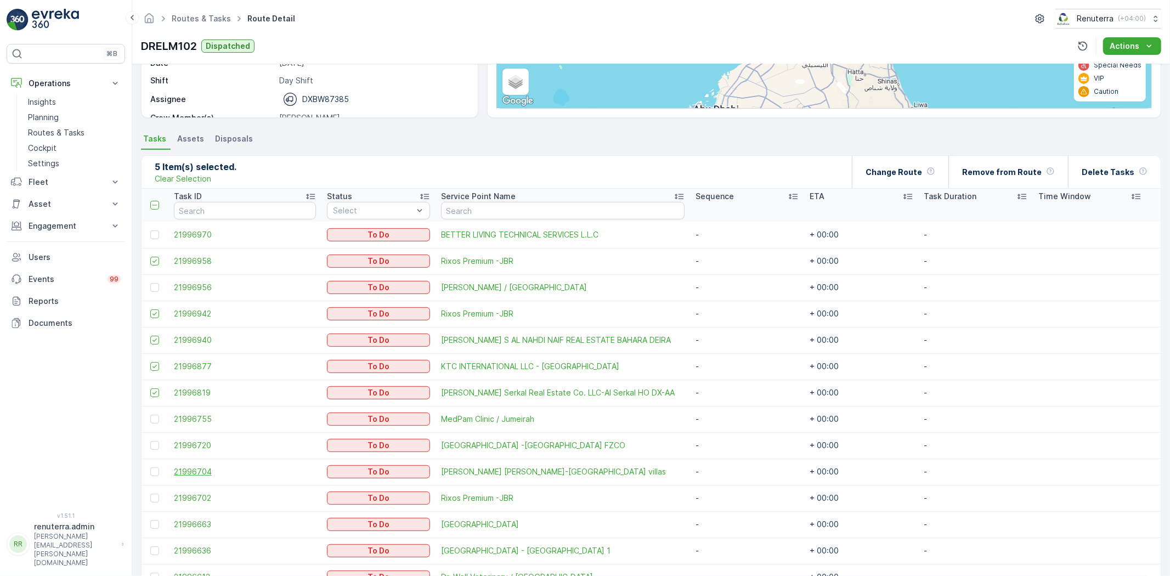
scroll to position [183, 0]
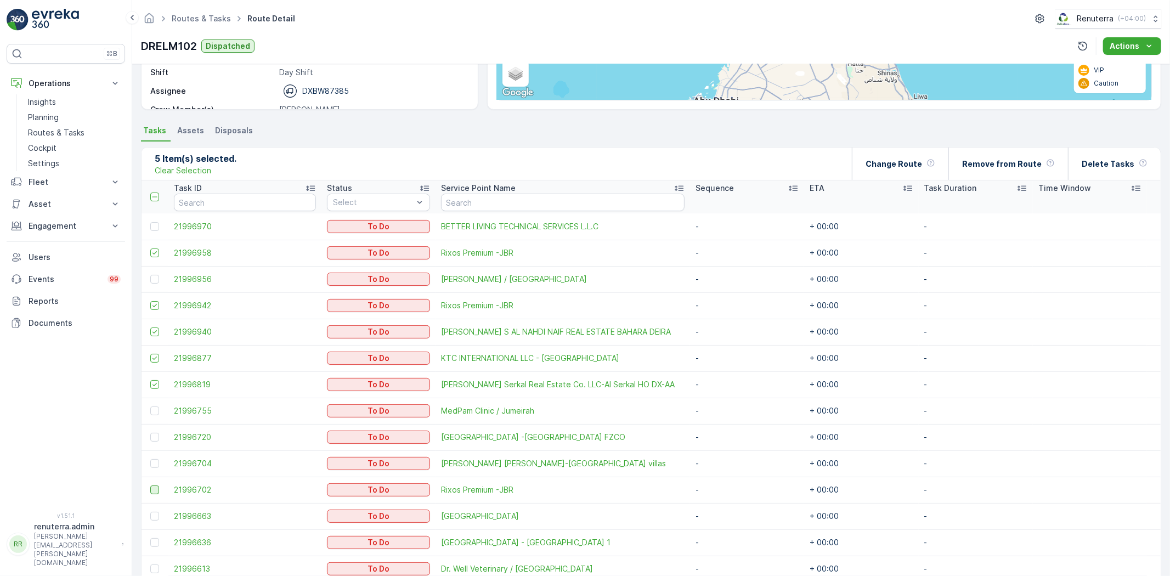
click at [157, 489] on div at bounding box center [154, 489] width 9 height 9
click at [150, 485] on input "checkbox" at bounding box center [150, 485] width 0 height 0
click at [152, 518] on div at bounding box center [154, 516] width 9 height 9
click at [150, 512] on input "checkbox" at bounding box center [150, 512] width 0 height 0
drag, startPoint x: 158, startPoint y: 540, endPoint x: 171, endPoint y: 522, distance: 22.1
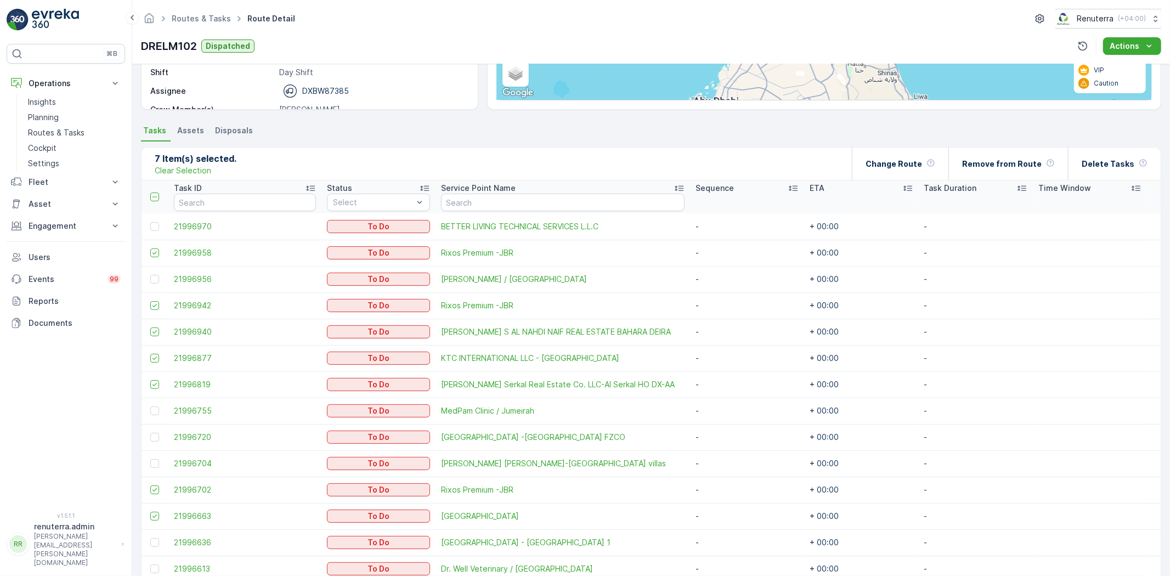
click at [159, 540] on div at bounding box center [154, 542] width 9 height 9
click at [150, 538] on input "checkbox" at bounding box center [150, 538] width 0 height 0
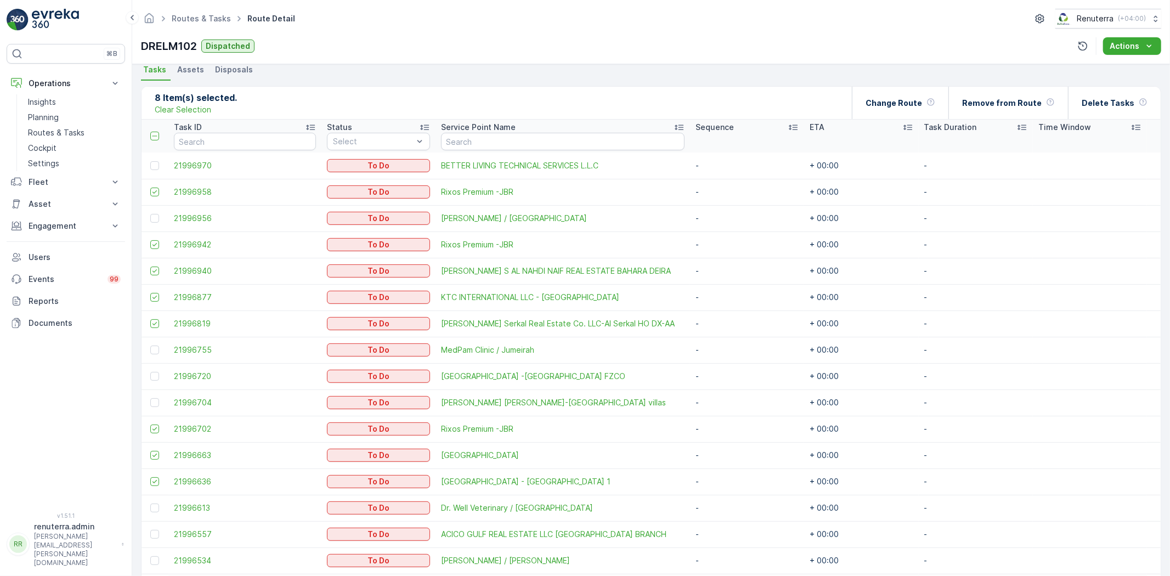
drag, startPoint x: 145, startPoint y: 501, endPoint x: 145, endPoint y: 508, distance: 6.6
click at [145, 502] on td at bounding box center [154, 508] width 27 height 26
click at [154, 506] on div at bounding box center [154, 507] width 9 height 9
click at [150, 503] on input "checkbox" at bounding box center [150, 503] width 0 height 0
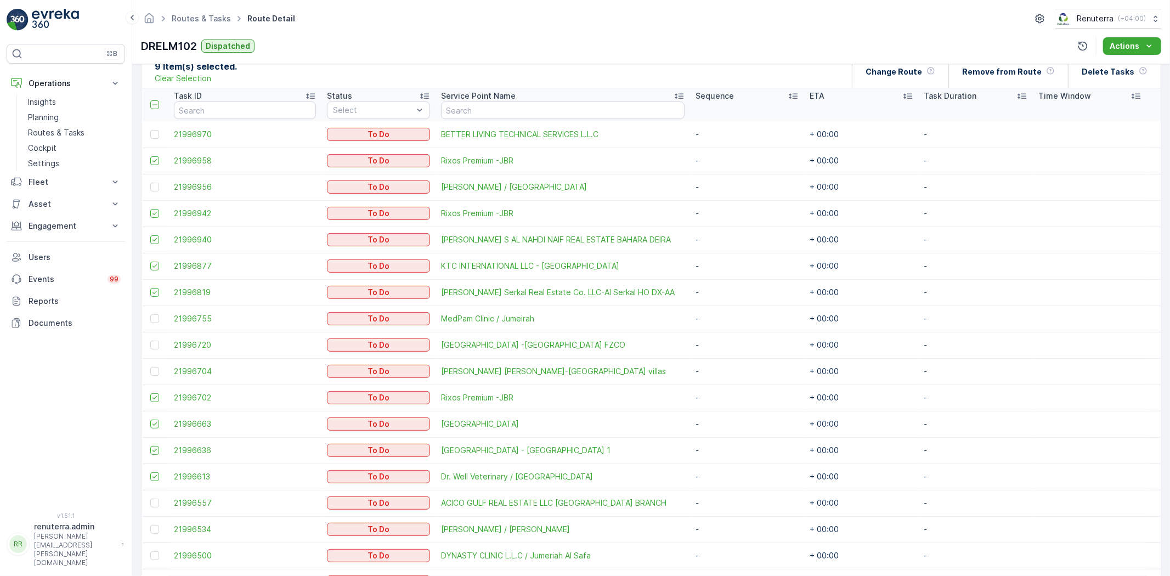
scroll to position [304, 0]
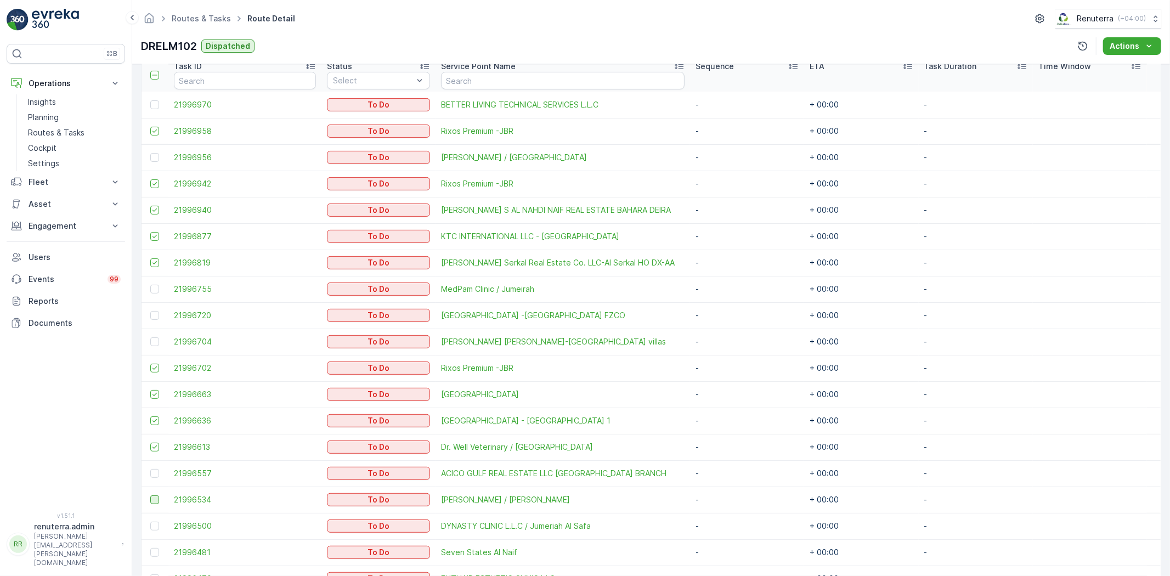
click at [154, 497] on div at bounding box center [154, 499] width 9 height 9
click at [150, 495] on input "checkbox" at bounding box center [150, 495] width 0 height 0
drag, startPoint x: 157, startPoint y: 554, endPoint x: 165, endPoint y: 550, distance: 8.6
click at [157, 554] on div at bounding box center [154, 552] width 9 height 9
click at [150, 548] on input "checkbox" at bounding box center [150, 548] width 0 height 0
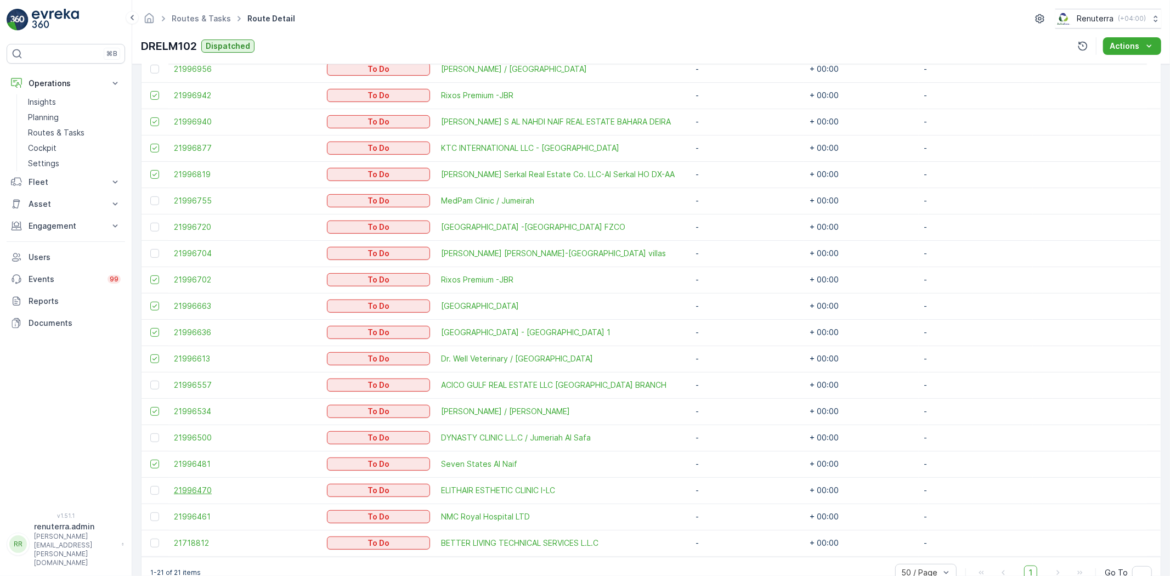
scroll to position [419, 0]
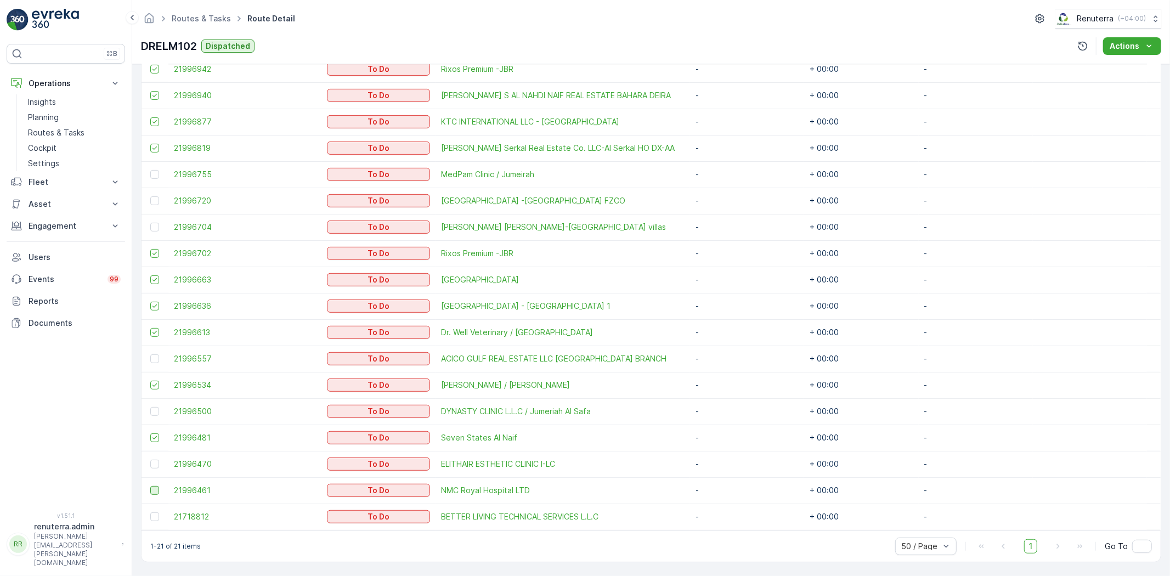
click at [155, 490] on div at bounding box center [154, 490] width 9 height 9
click at [150, 486] on input "checkbox" at bounding box center [150, 486] width 0 height 0
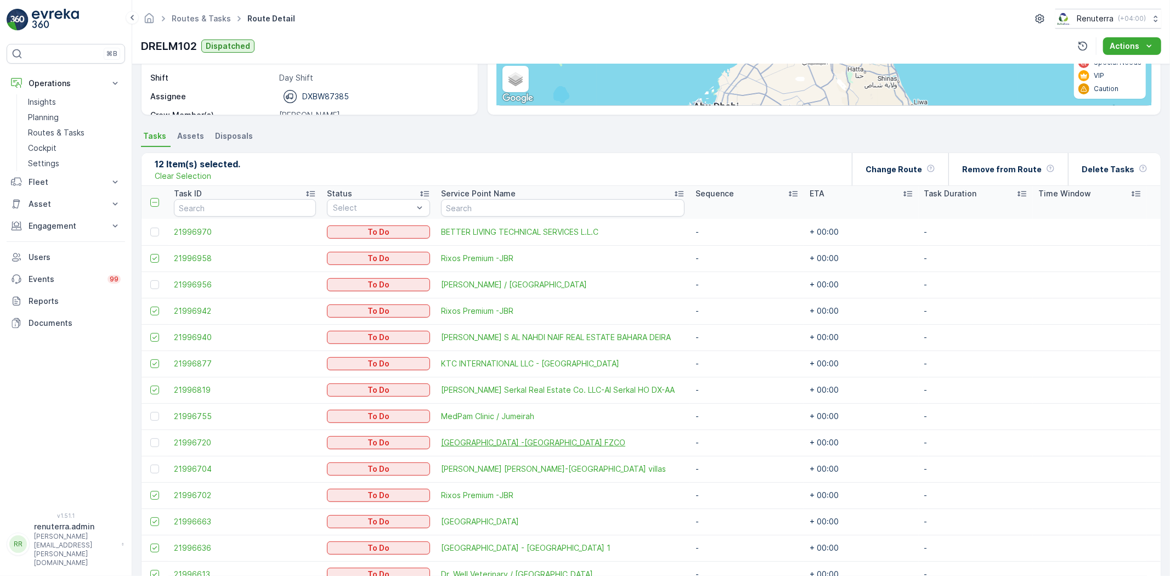
scroll to position [175, 0]
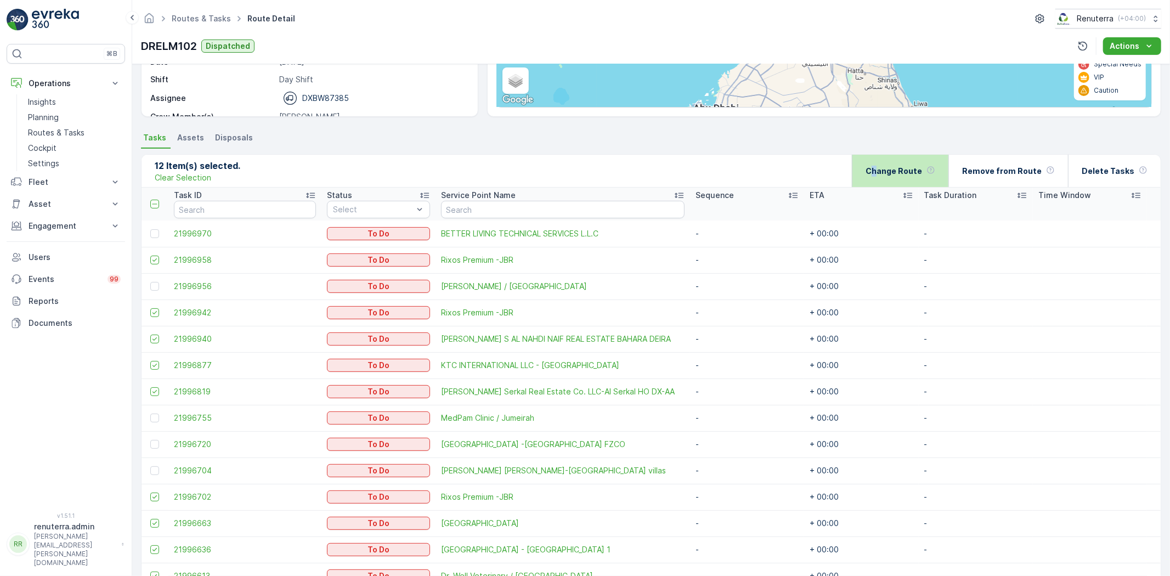
click at [885, 166] on p "Change Route" at bounding box center [893, 171] width 56 height 11
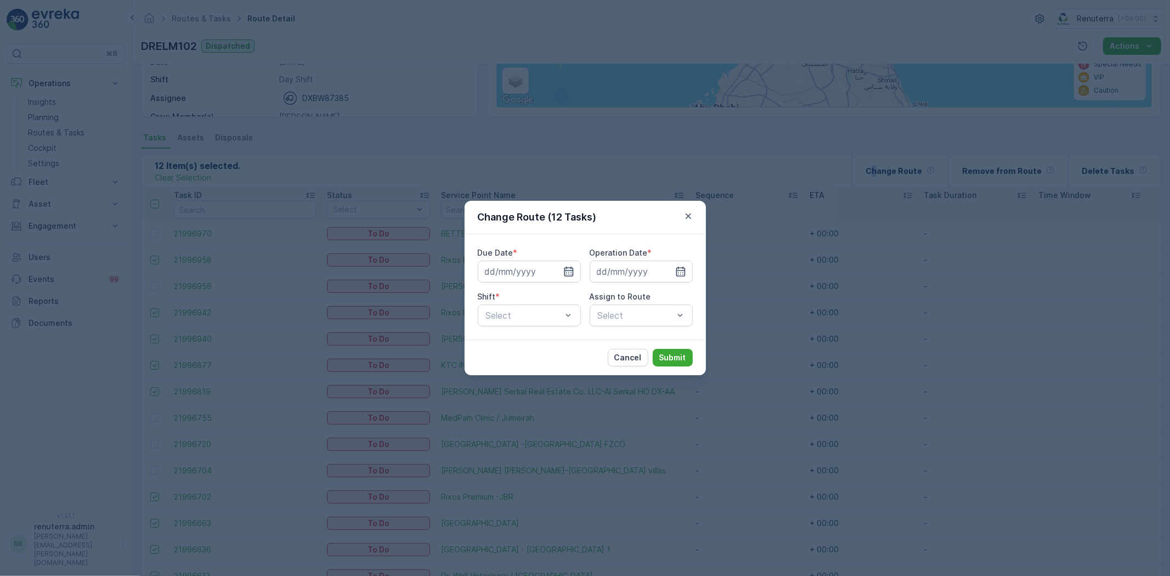
click at [565, 270] on icon "button" at bounding box center [568, 272] width 9 height 10
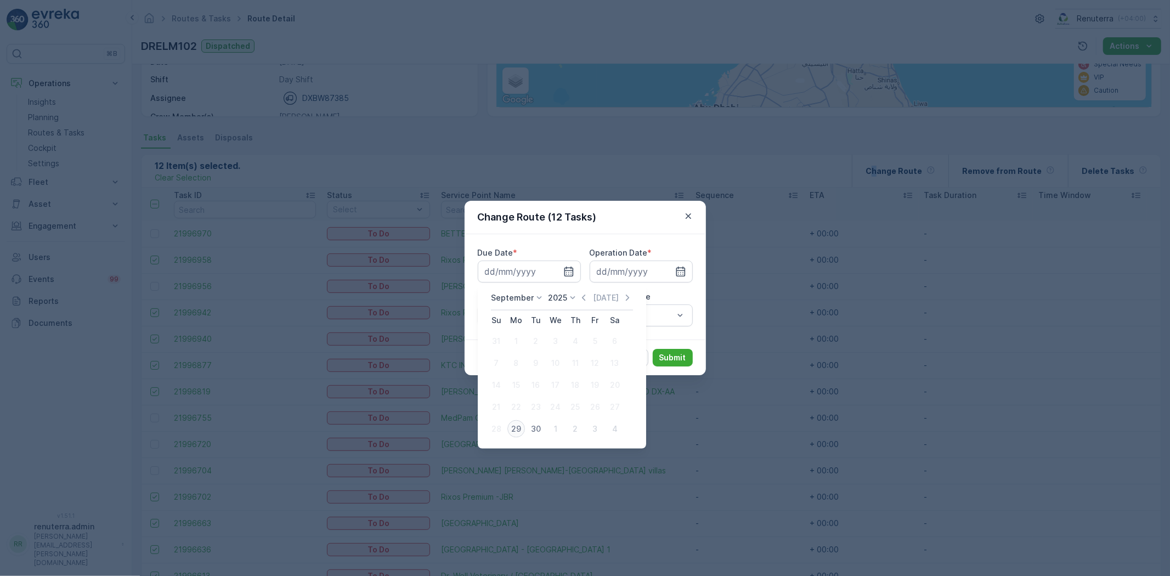
click at [520, 428] on div "29" at bounding box center [516, 429] width 18 height 18
type input "[DATE]"
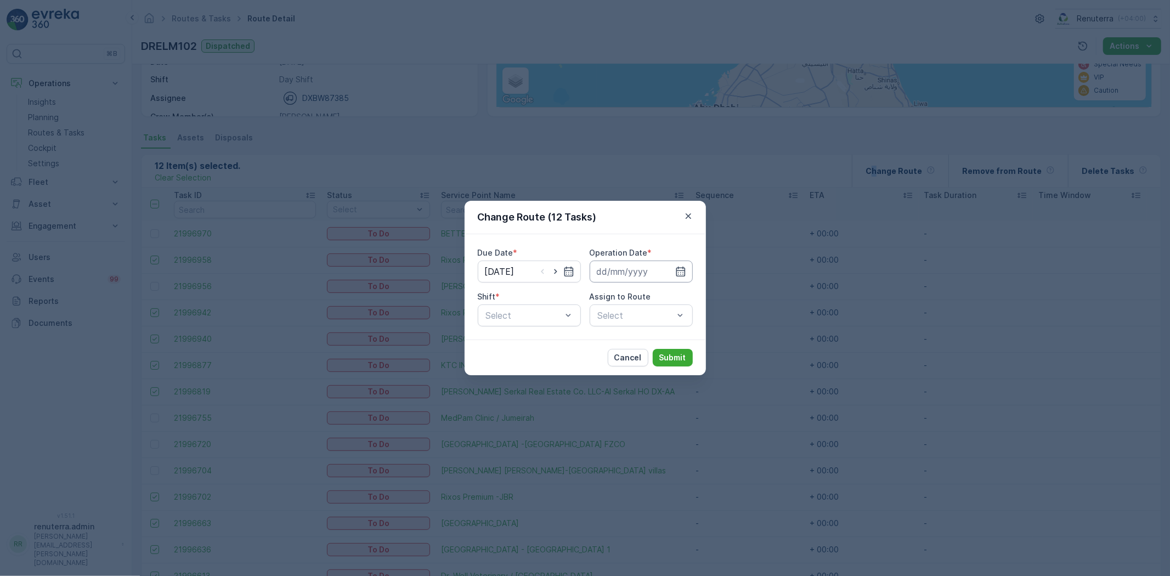
drag, startPoint x: 682, startPoint y: 271, endPoint x: 678, endPoint y: 281, distance: 10.6
click at [682, 272] on icon "button" at bounding box center [680, 271] width 11 height 11
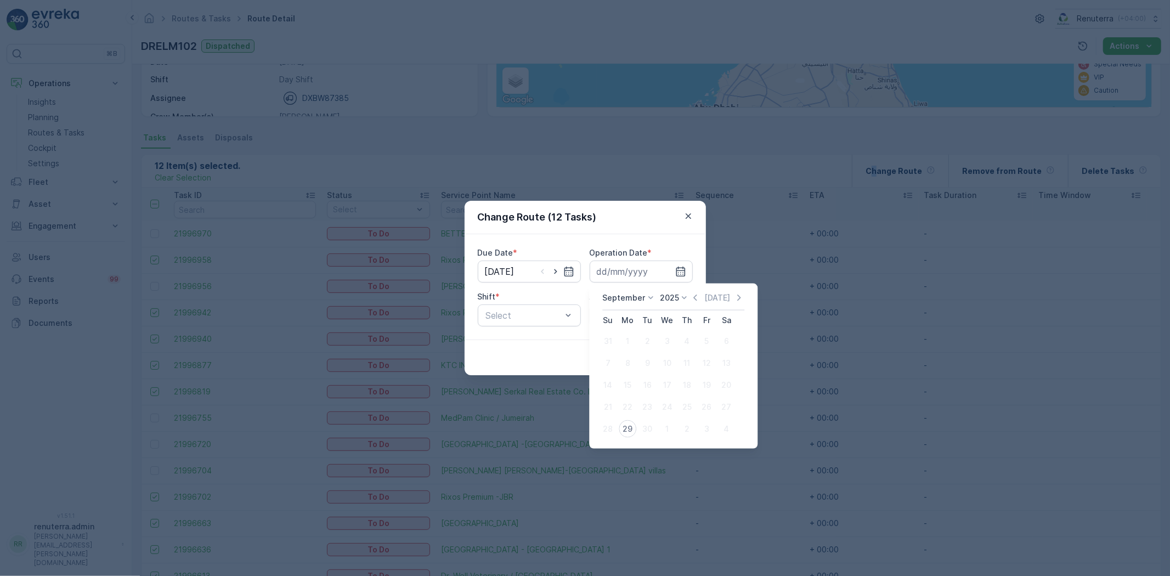
click at [629, 434] on div "29" at bounding box center [628, 429] width 18 height 18
type input "[DATE]"
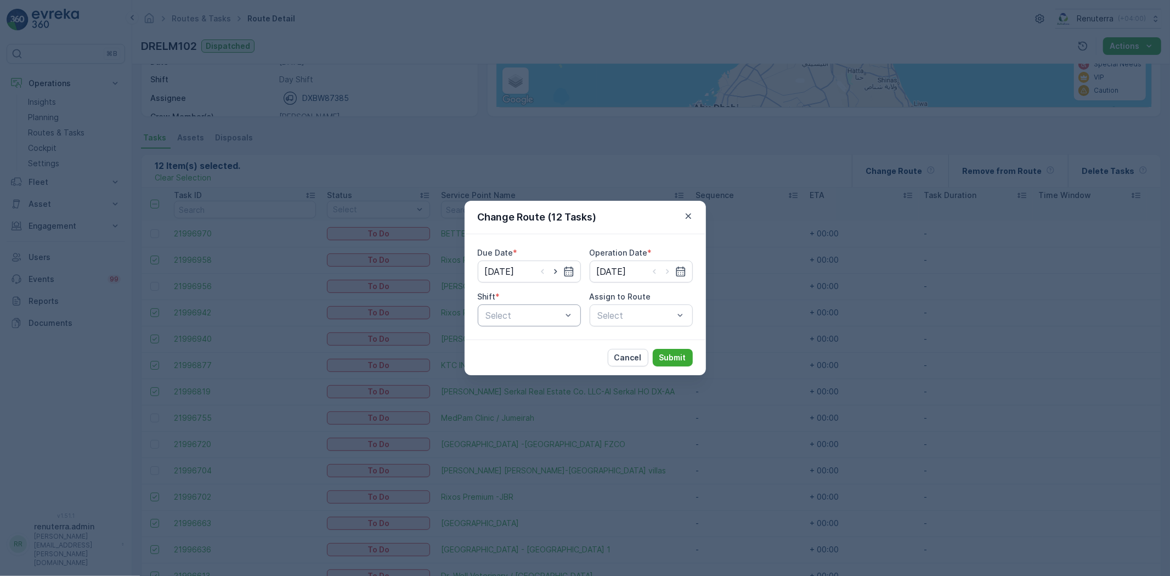
click at [533, 321] on div "Select" at bounding box center [529, 315] width 103 height 22
click at [519, 338] on span "Day Shift" at bounding box center [503, 342] width 39 height 10
click at [633, 309] on div "Select" at bounding box center [641, 315] width 103 height 22
click at [631, 319] on div "Select" at bounding box center [641, 315] width 103 height 22
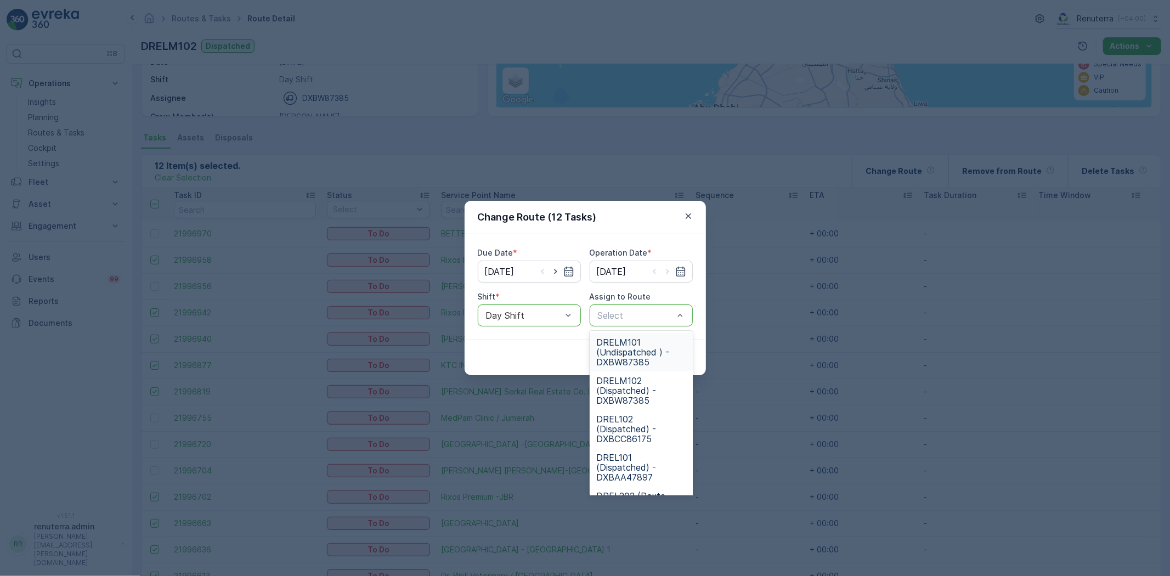
click at [622, 347] on span "DRELM101 (Undispatched ) - DXBW87385" at bounding box center [641, 352] width 90 height 30
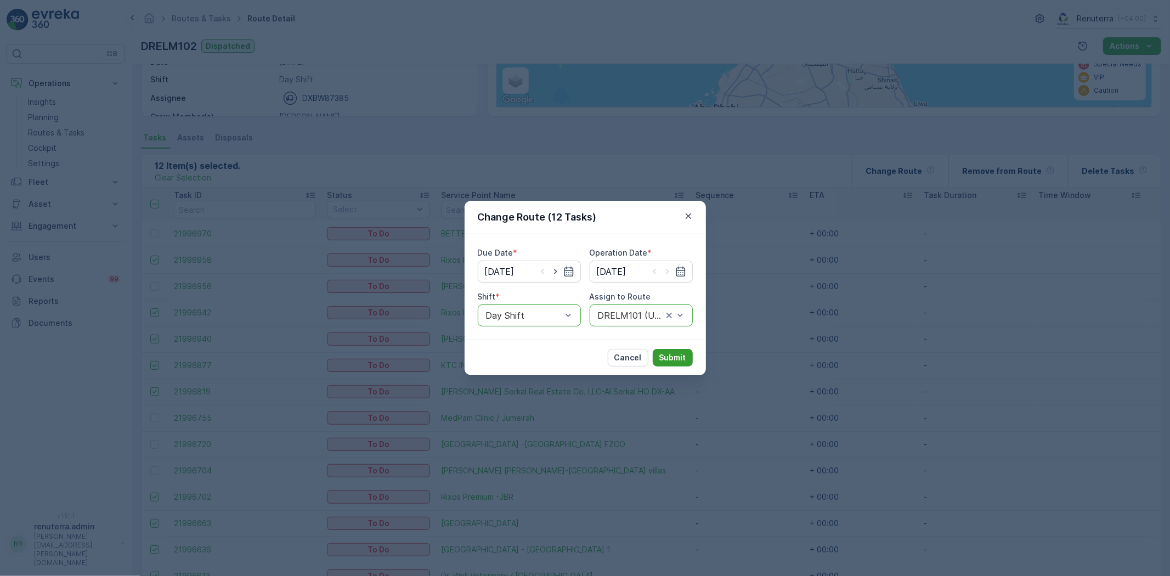
click at [683, 355] on p "Submit" at bounding box center [672, 357] width 27 height 11
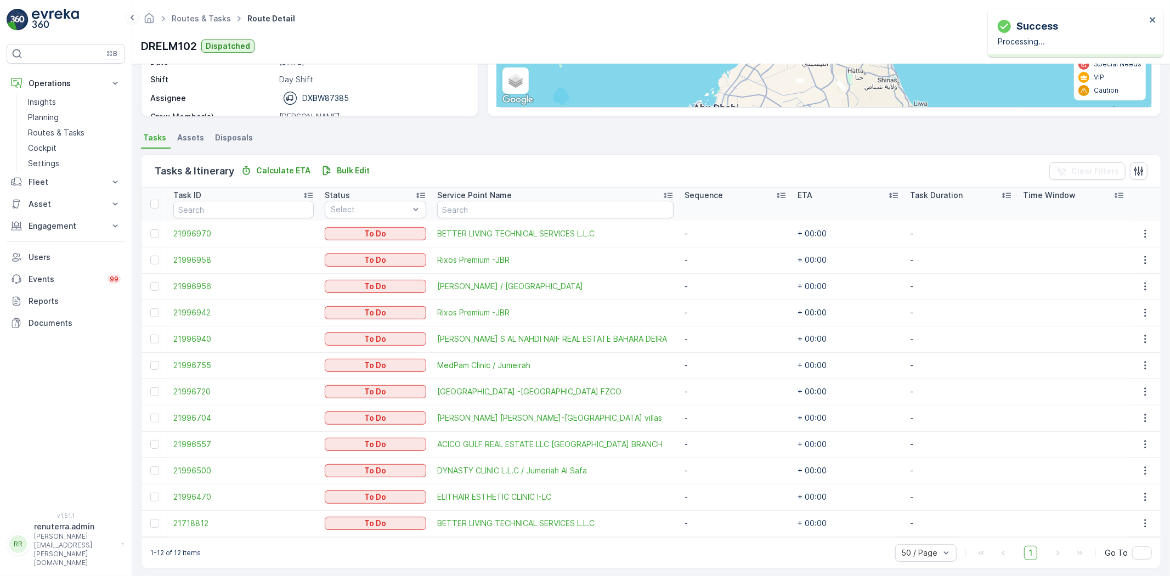
drag, startPoint x: 449, startPoint y: 13, endPoint x: 450, endPoint y: 5, distance: 7.3
click at [447, 13] on div "Routes & Tasks Route Detail Renuterra ( +04:00 )" at bounding box center [651, 19] width 1020 height 20
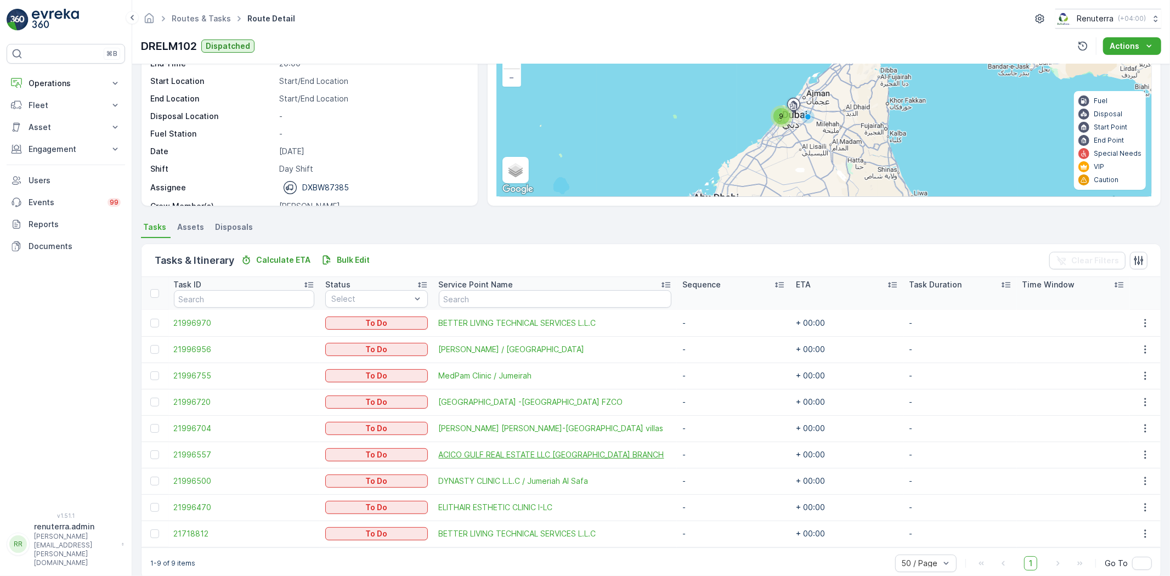
scroll to position [103, 0]
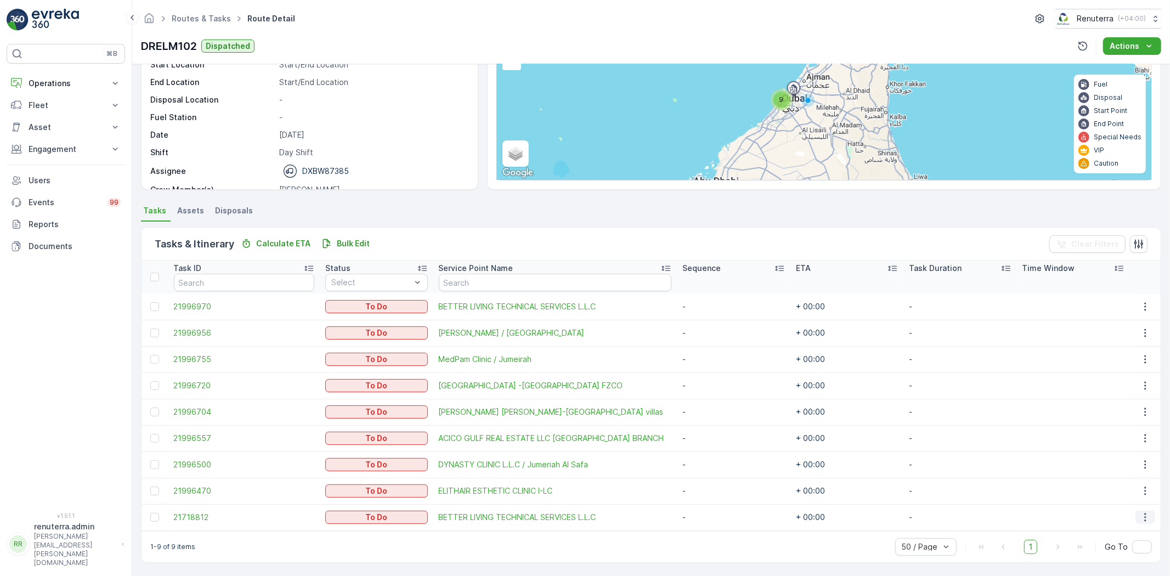
click at [1142, 518] on icon "button" at bounding box center [1145, 517] width 11 height 11
click at [1119, 480] on span "Remove from Route" at bounding box center [1129, 479] width 74 height 11
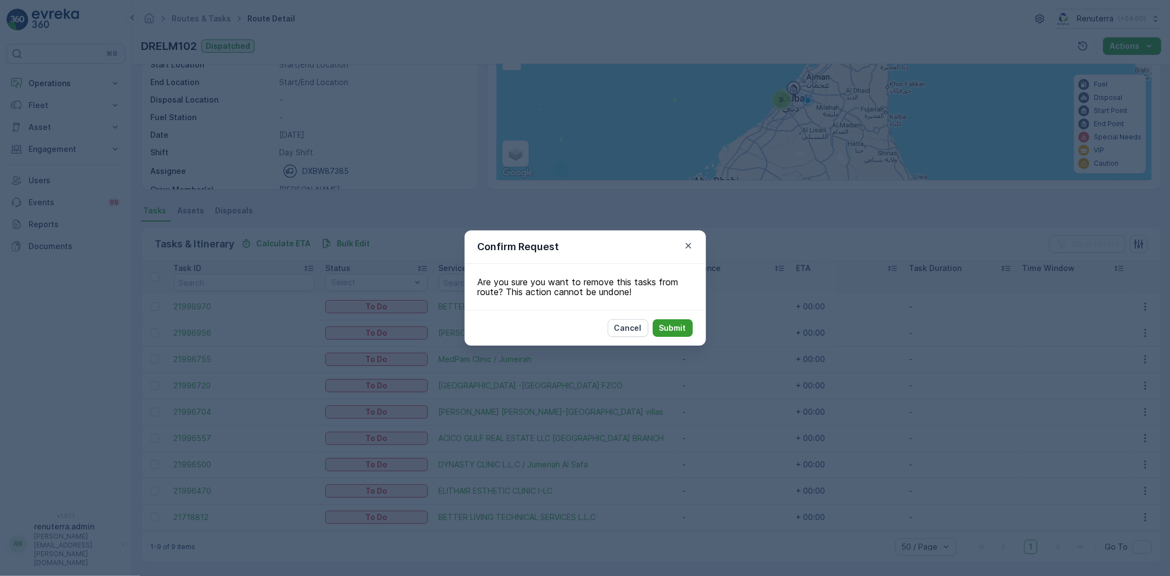
click at [682, 330] on p "Submit" at bounding box center [672, 327] width 27 height 11
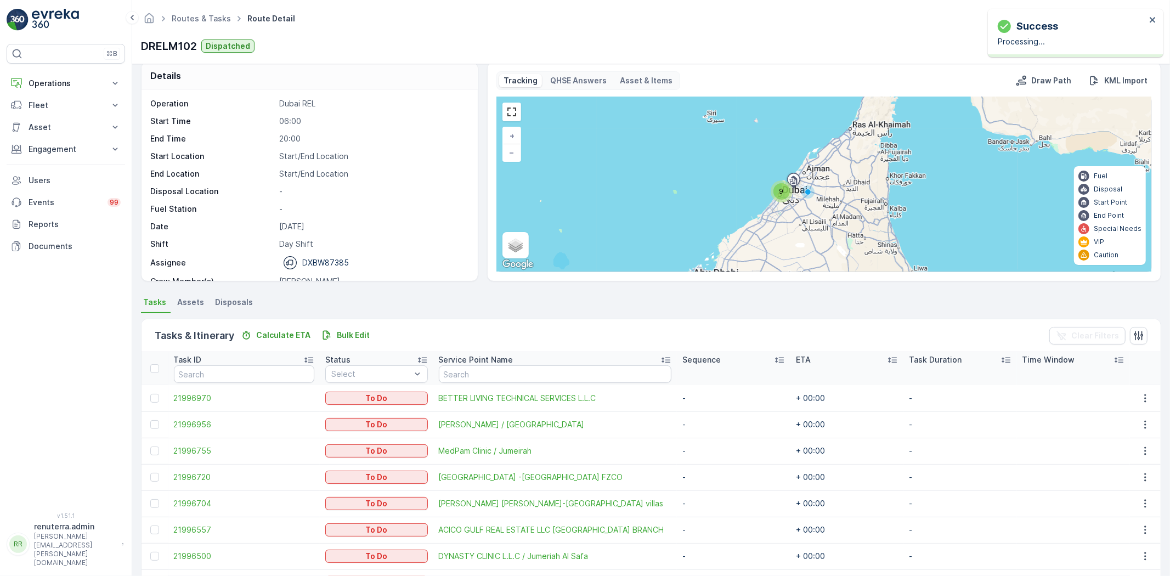
scroll to position [0, 0]
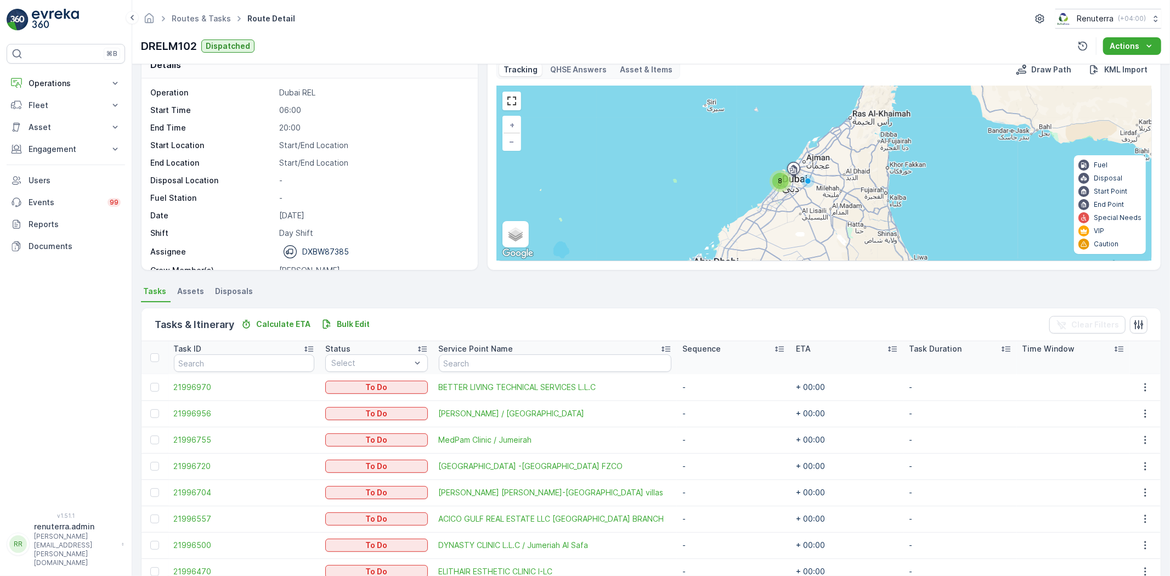
scroll to position [61, 0]
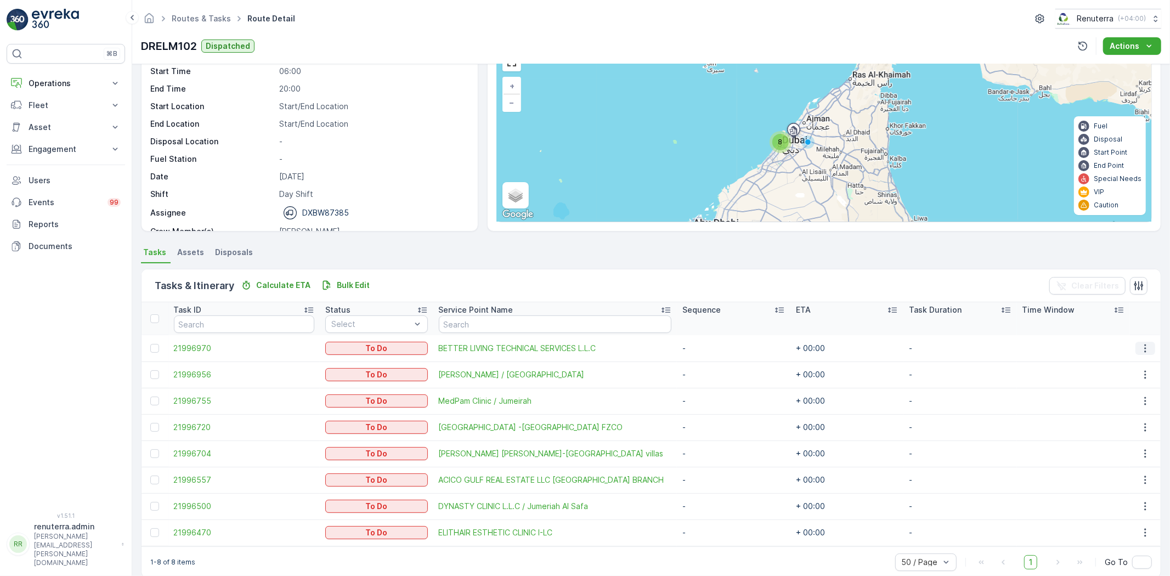
click at [1149, 344] on button "button" at bounding box center [1145, 348] width 20 height 13
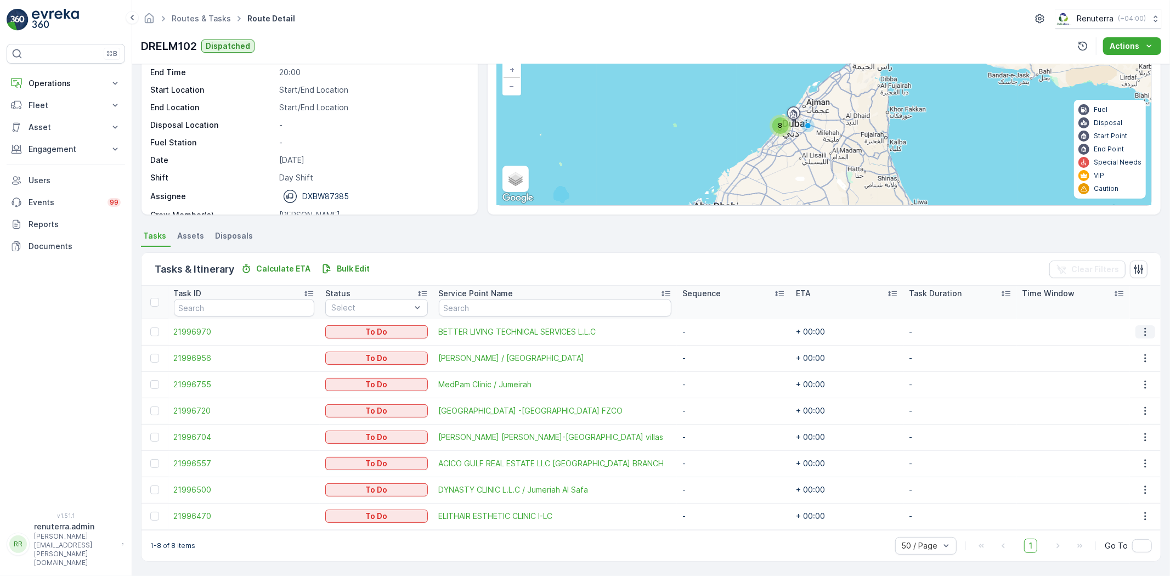
drag, startPoint x: 1148, startPoint y: 329, endPoint x: 1140, endPoint y: 329, distance: 8.8
click at [1143, 329] on button "button" at bounding box center [1145, 331] width 20 height 13
click at [1143, 330] on icon "button" at bounding box center [1145, 331] width 11 height 11
click at [1141, 332] on icon "button" at bounding box center [1145, 331] width 11 height 11
click at [1142, 332] on icon "button" at bounding box center [1145, 331] width 11 height 11
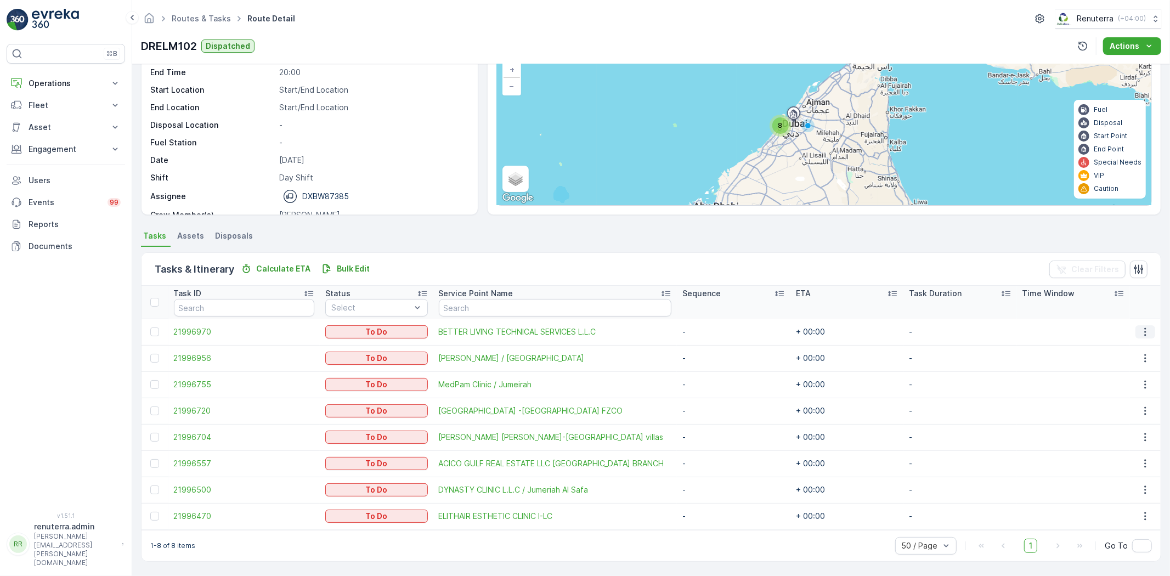
click at [1140, 331] on icon "button" at bounding box center [1145, 331] width 11 height 11
click at [1140, 326] on icon "button" at bounding box center [1145, 331] width 11 height 11
drag, startPoint x: 152, startPoint y: 326, endPoint x: 146, endPoint y: 341, distance: 15.3
click at [152, 327] on div at bounding box center [154, 331] width 9 height 9
click at [150, 327] on input "checkbox" at bounding box center [150, 327] width 0 height 0
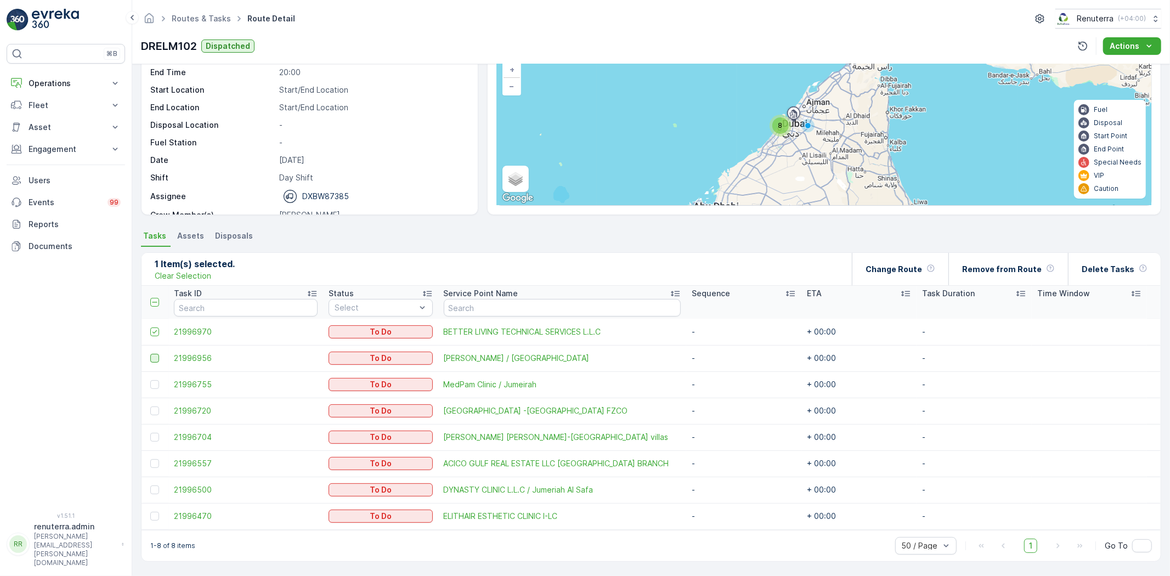
click at [154, 358] on div at bounding box center [154, 358] width 9 height 9
click at [150, 354] on input "checkbox" at bounding box center [150, 354] width 0 height 0
click at [919, 264] on p "Change Route" at bounding box center [893, 269] width 56 height 11
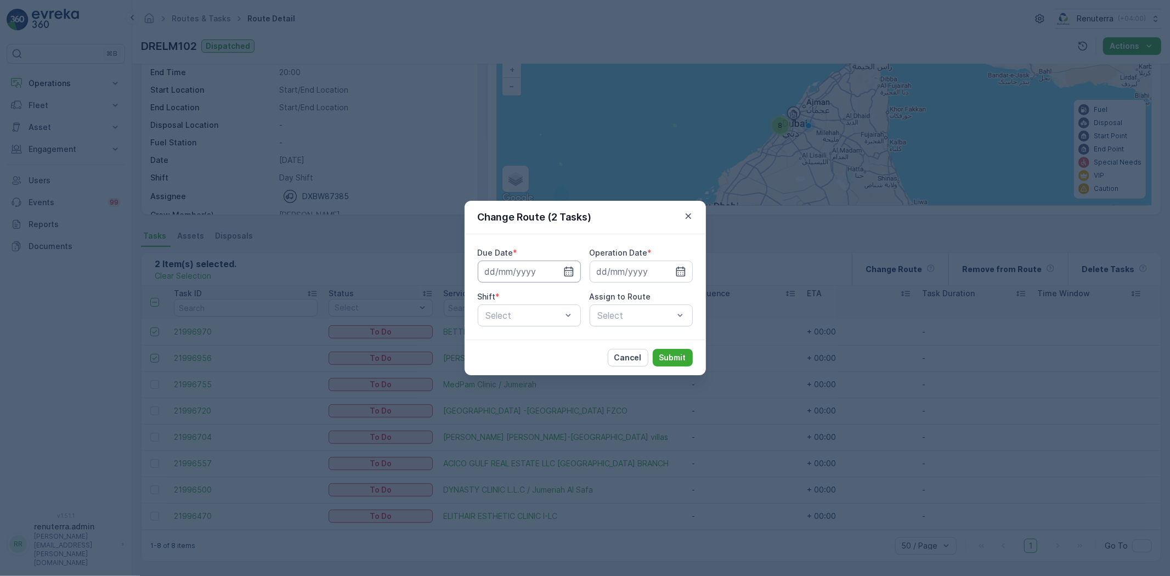
click at [574, 269] on input at bounding box center [529, 272] width 103 height 22
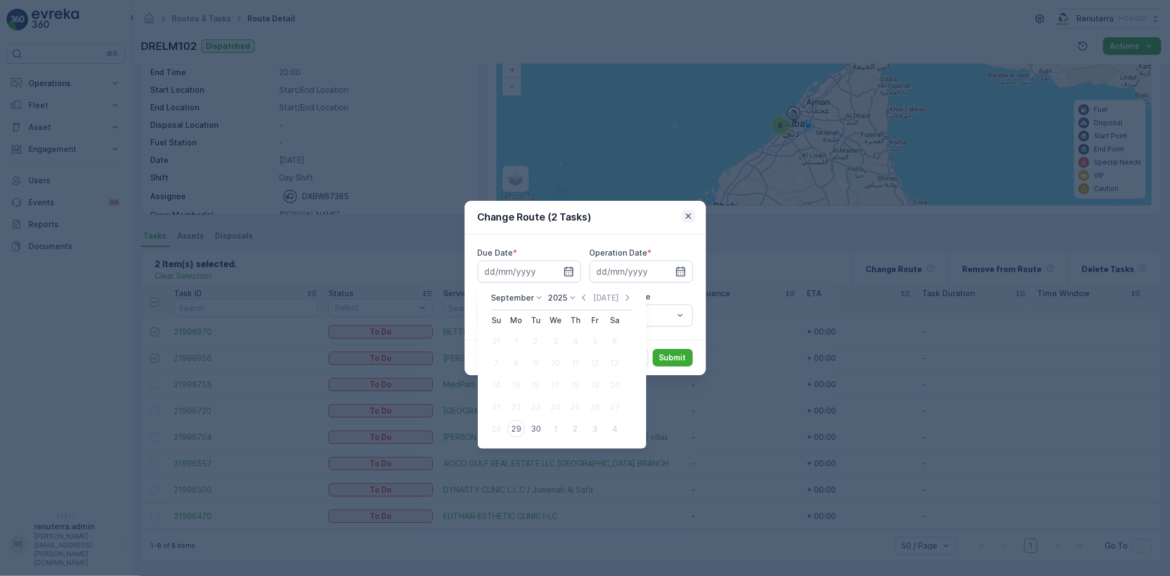
click at [687, 218] on icon "button" at bounding box center [688, 216] width 11 height 11
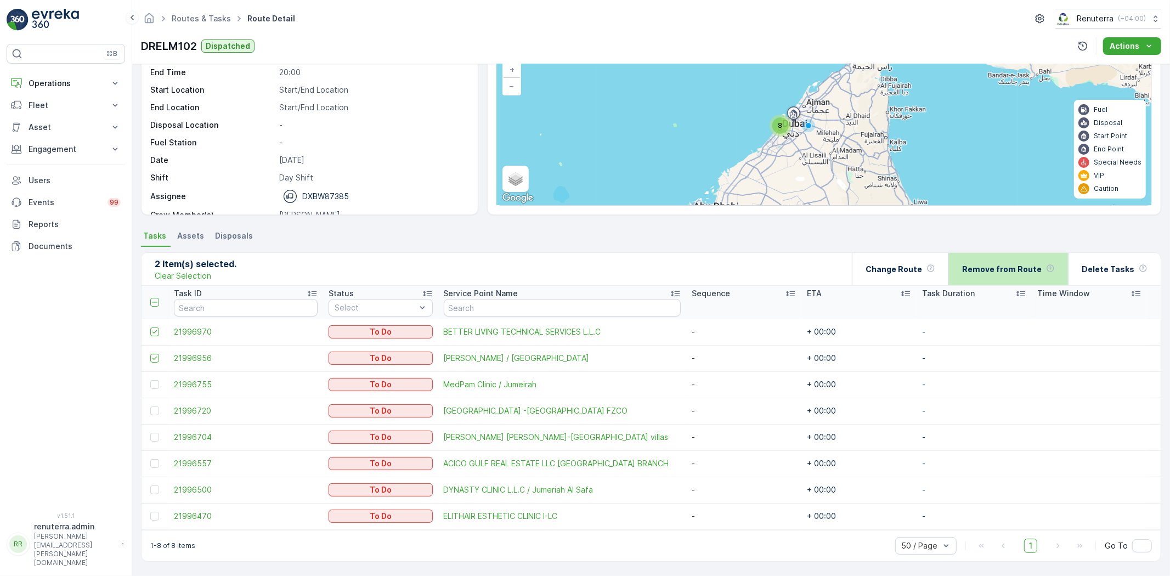
click at [1012, 270] on p "Remove from Route" at bounding box center [1002, 269] width 80 height 11
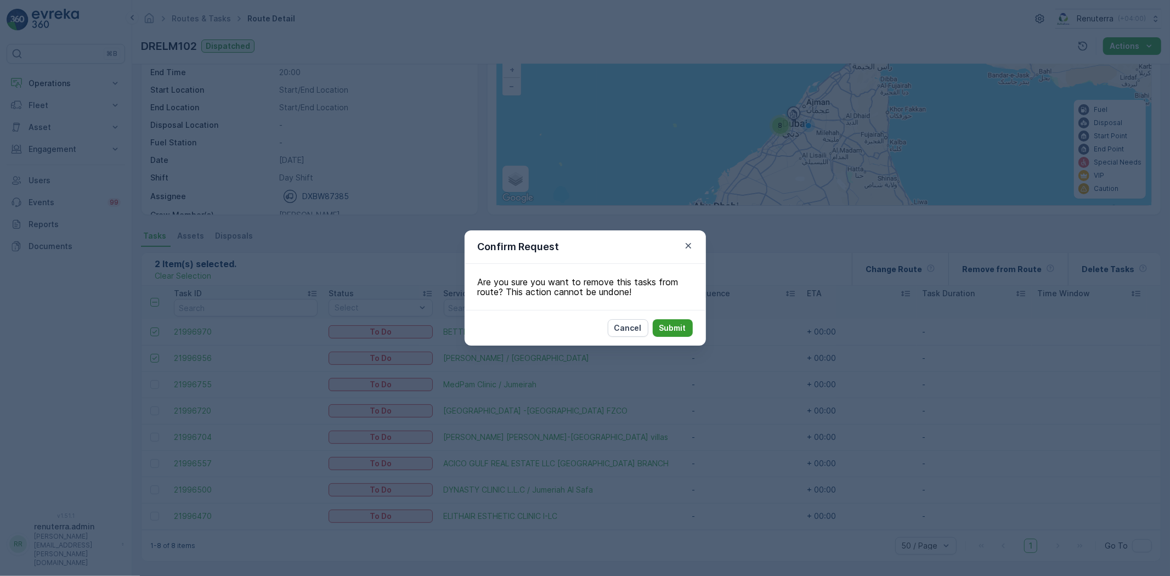
click at [665, 324] on p "Submit" at bounding box center [672, 327] width 27 height 11
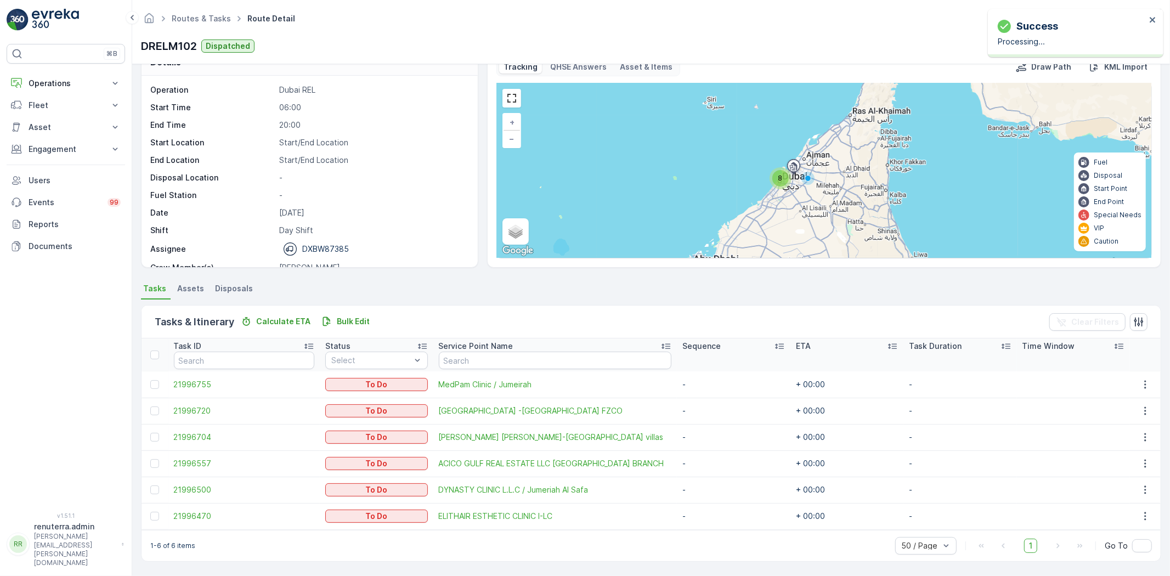
scroll to position [24, 0]
drag, startPoint x: 71, startPoint y: 83, endPoint x: 81, endPoint y: 115, distance: 33.8
click at [71, 85] on p "Operations" at bounding box center [66, 83] width 75 height 11
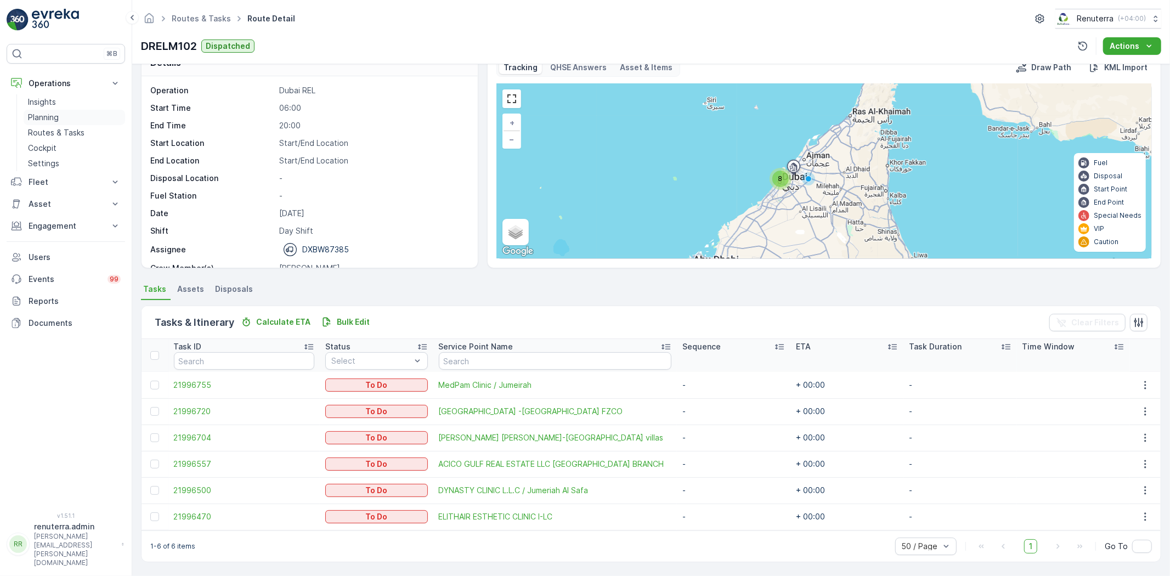
click at [69, 121] on link "Planning" at bounding box center [74, 117] width 101 height 15
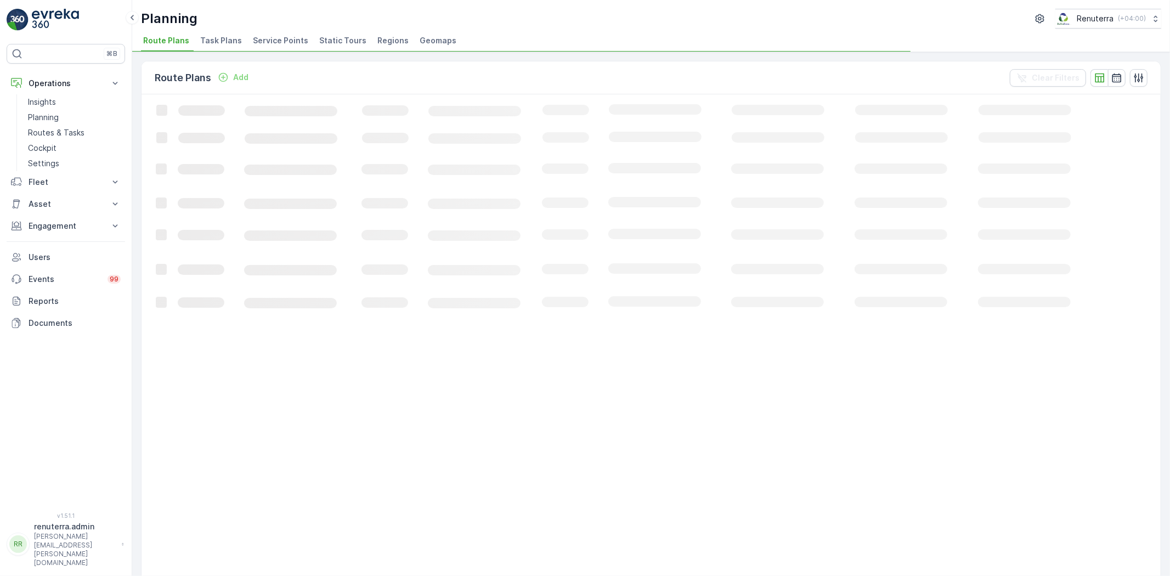
click at [270, 44] on span "Service Points" at bounding box center [280, 40] width 55 height 11
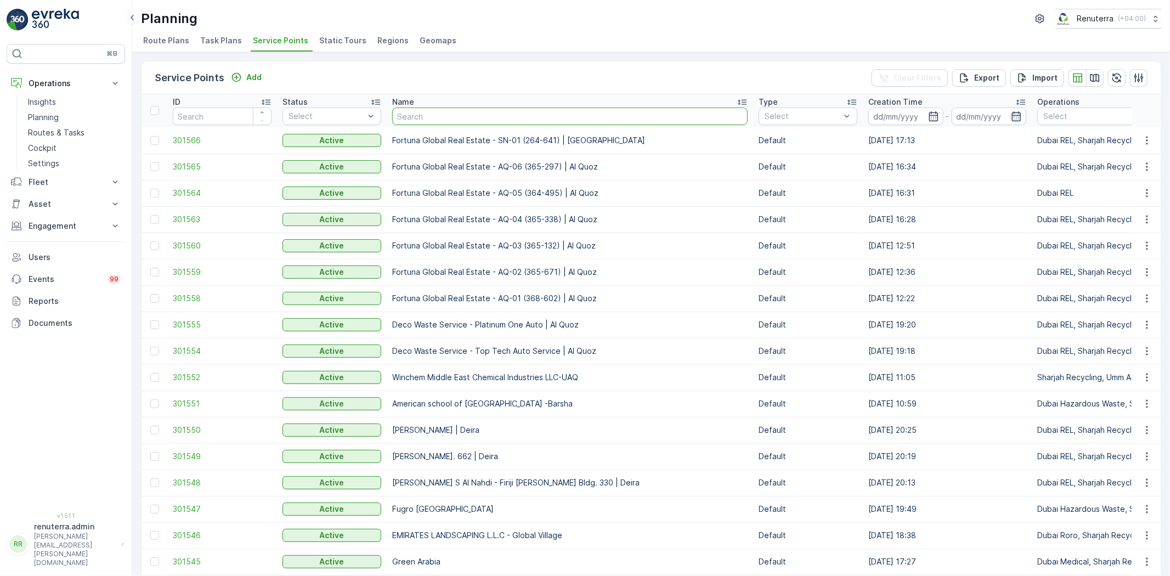
type input "j"
click at [435, 113] on input "text" at bounding box center [569, 116] width 355 height 18
type input "taj"
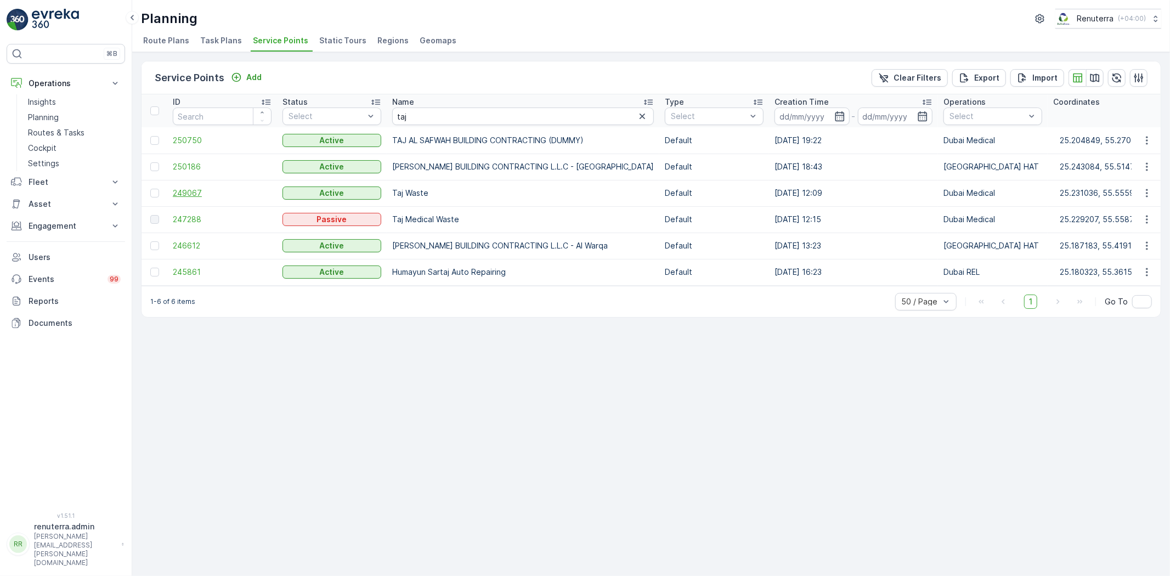
click at [184, 188] on span "249067" at bounding box center [222, 193] width 99 height 11
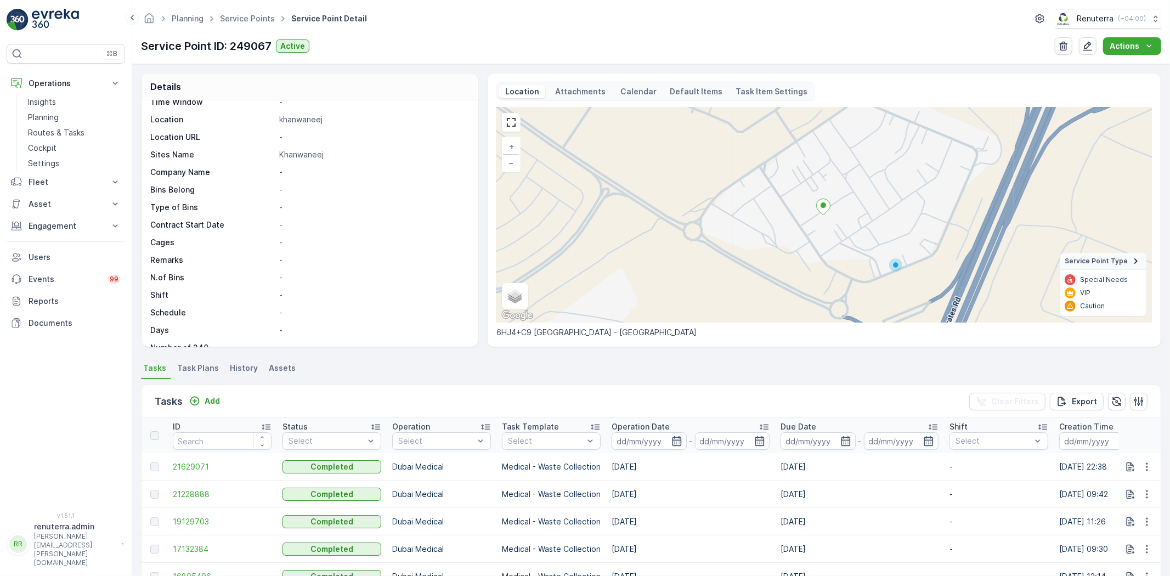
scroll to position [169, 0]
click at [218, 407] on div "Add" at bounding box center [204, 401] width 39 height 14
click at [214, 399] on p "Add" at bounding box center [212, 400] width 15 height 11
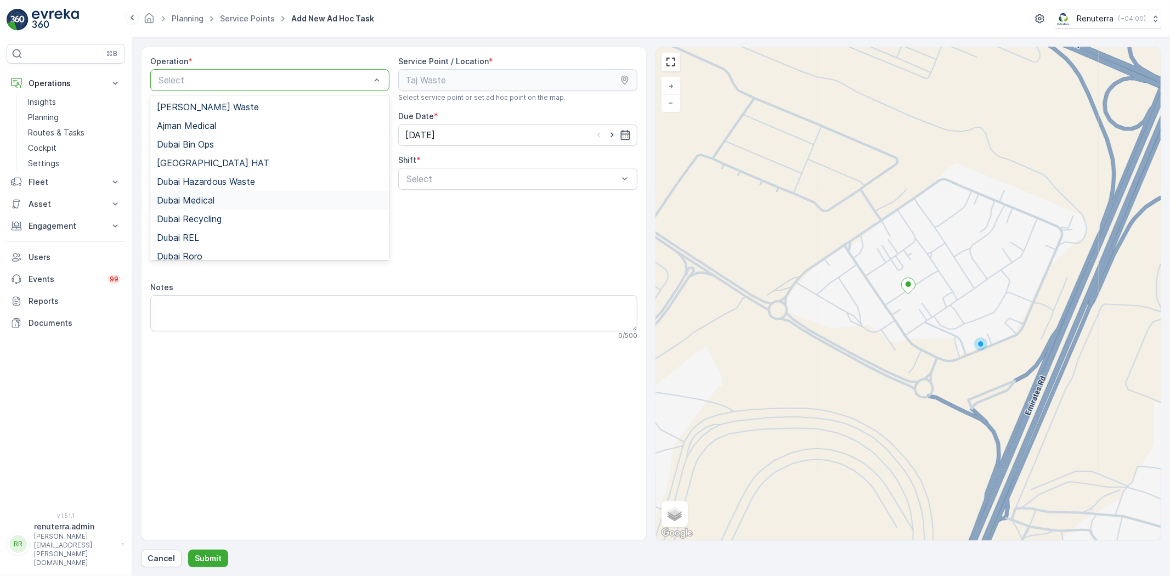
click at [229, 198] on div "Dubai Medical" at bounding box center [270, 200] width 226 height 10
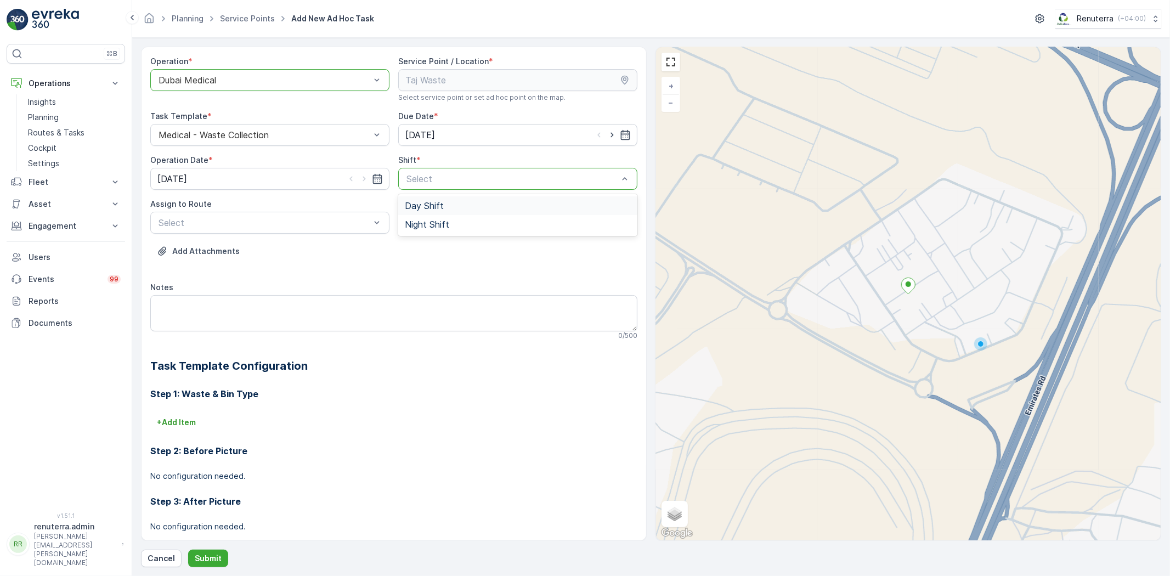
click at [457, 206] on div "Day Shift" at bounding box center [518, 206] width 226 height 10
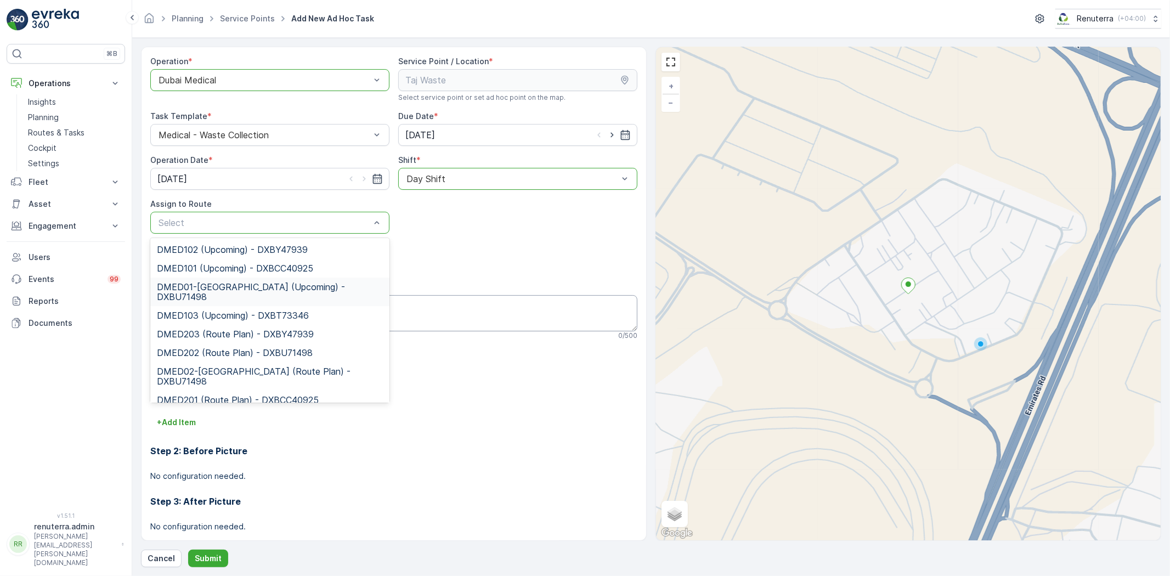
drag, startPoint x: 255, startPoint y: 283, endPoint x: 244, endPoint y: 326, distance: 44.7
click at [254, 284] on span "DMED01-Khawaneej Yard (Upcoming) - DXBU71498" at bounding box center [270, 292] width 226 height 20
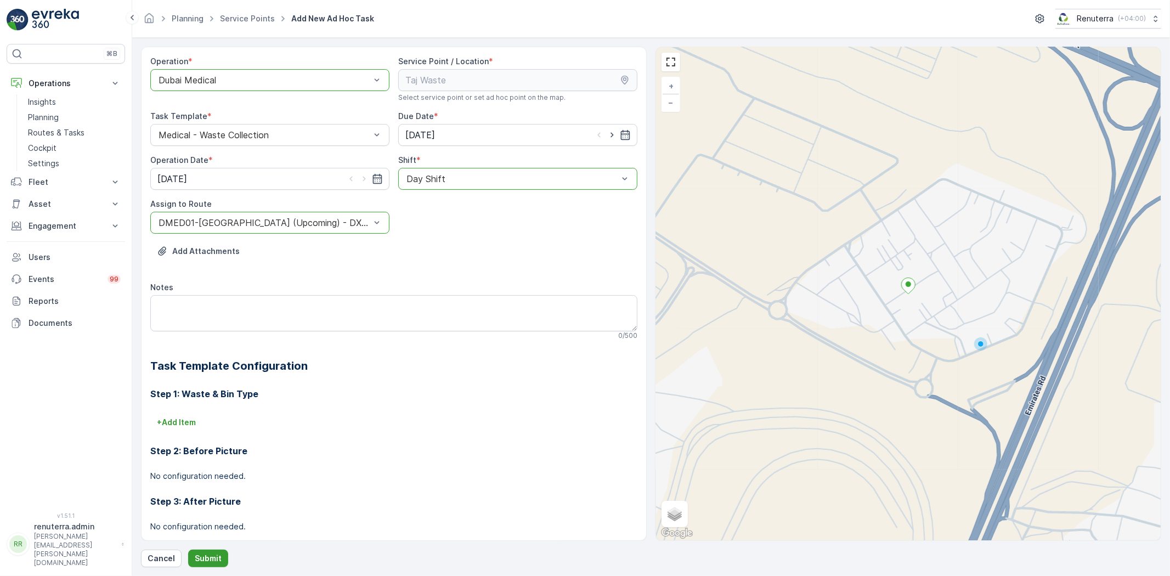
click at [206, 550] on button "Submit" at bounding box center [208, 559] width 40 height 18
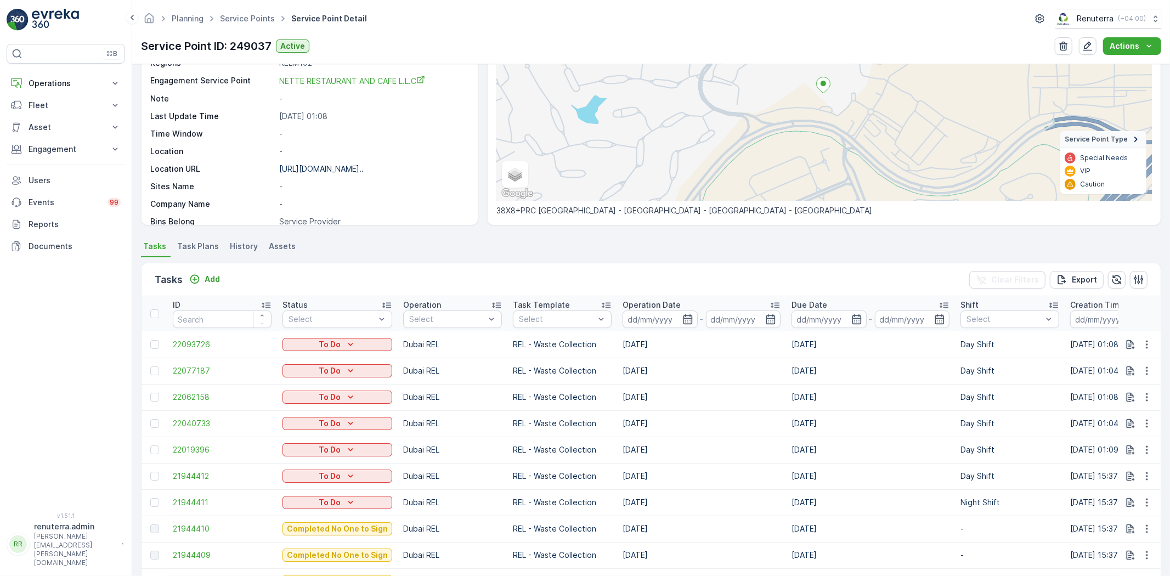
scroll to position [548, 0]
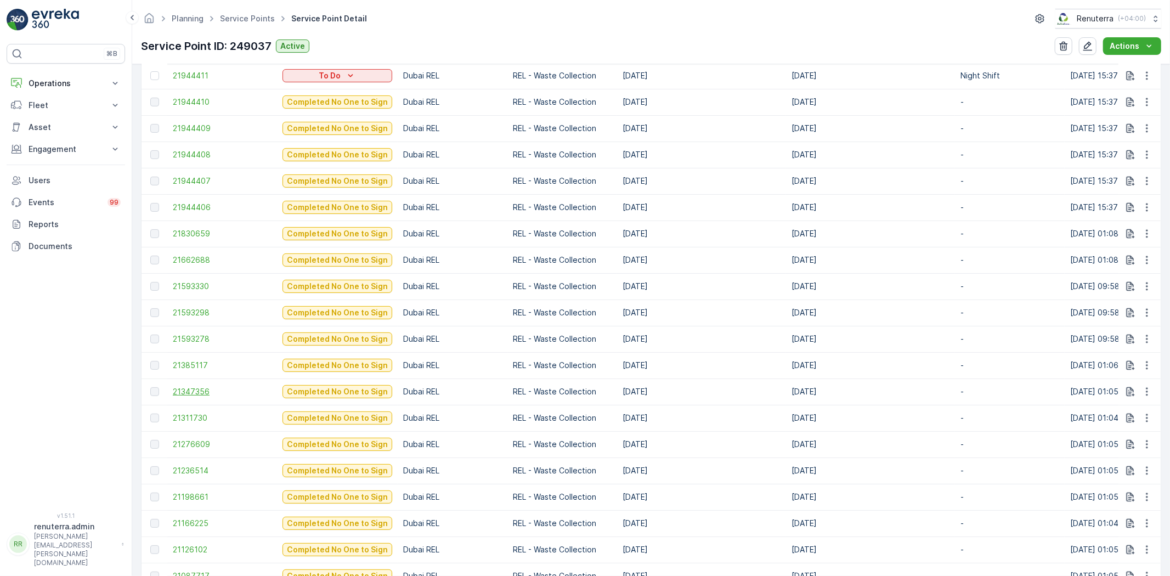
click at [184, 388] on span "21347356" at bounding box center [222, 391] width 99 height 11
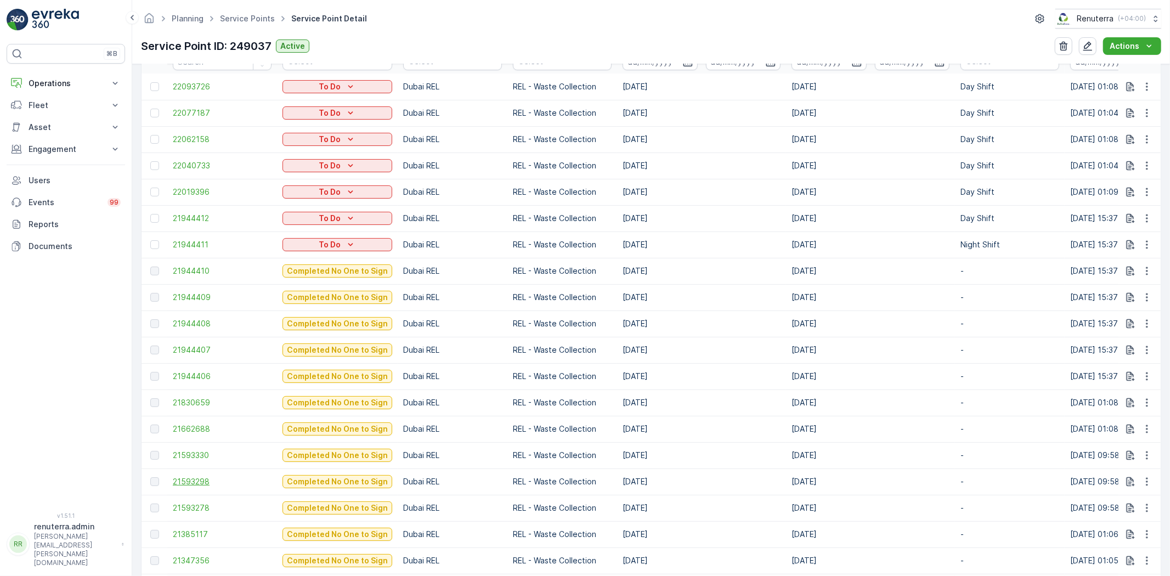
scroll to position [410, 0]
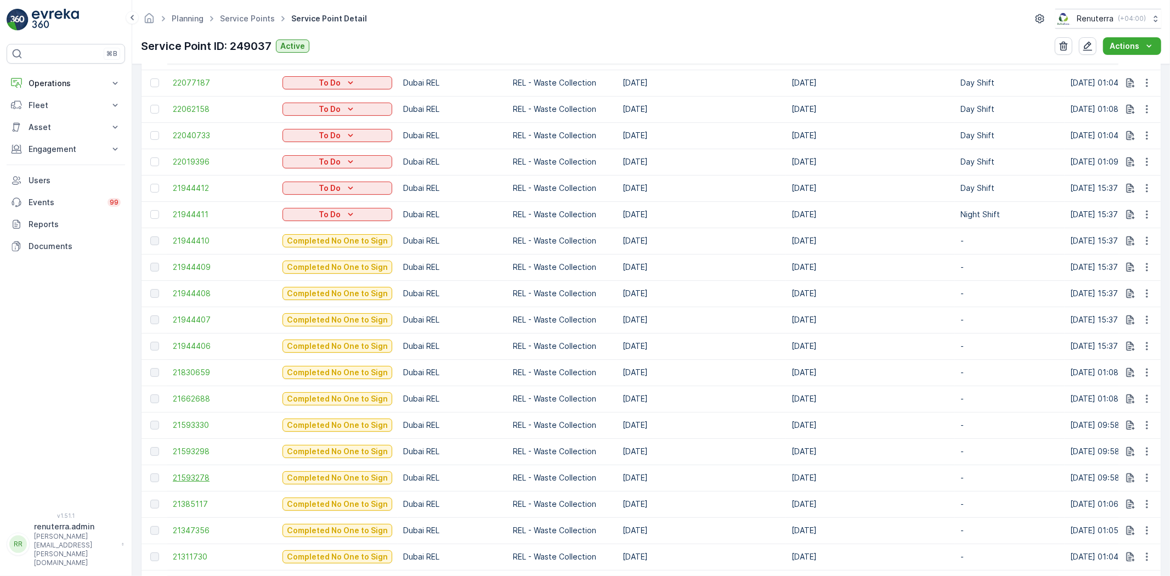
click at [196, 478] on span "21593278" at bounding box center [222, 477] width 99 height 11
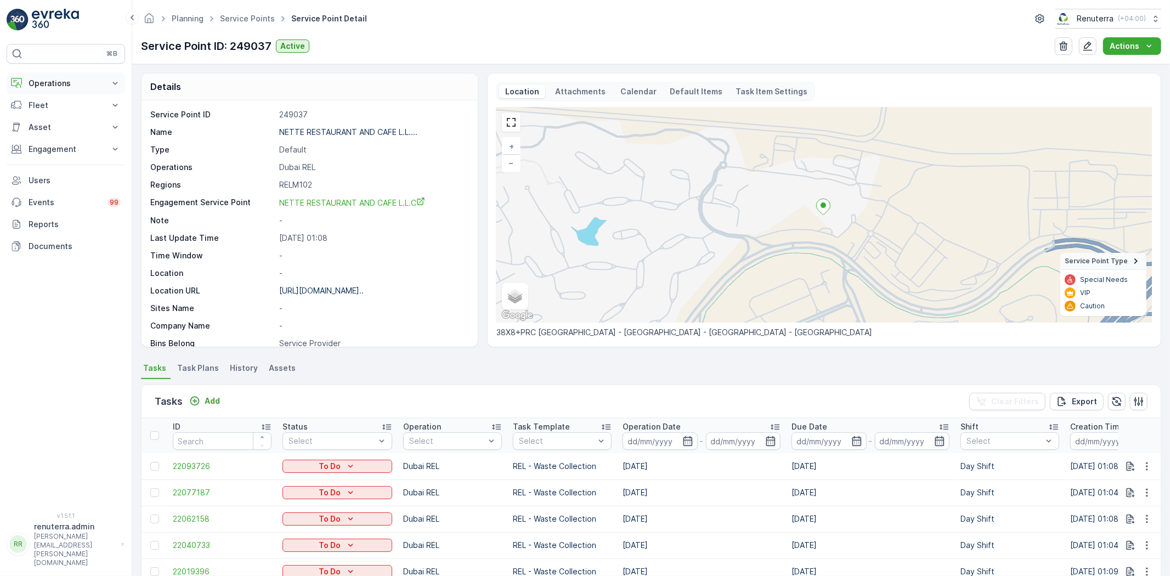
click at [76, 81] on p "Operations" at bounding box center [66, 83] width 75 height 11
click at [74, 129] on p "Routes & Tasks" at bounding box center [56, 132] width 56 height 11
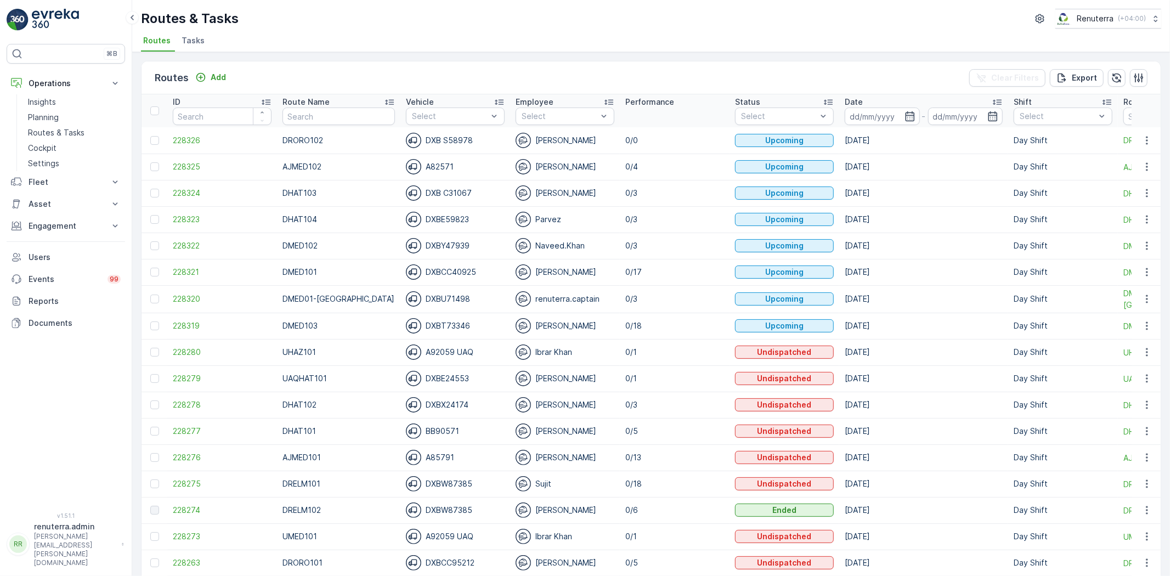
click at [187, 37] on span "Tasks" at bounding box center [193, 40] width 23 height 11
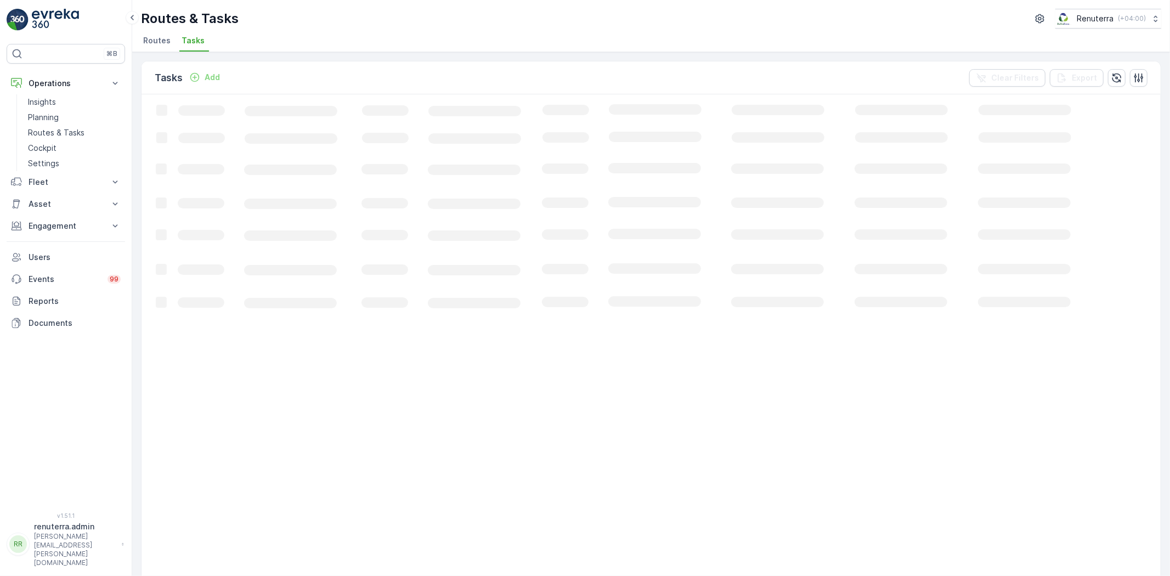
click at [145, 33] on li "Routes" at bounding box center [158, 42] width 34 height 19
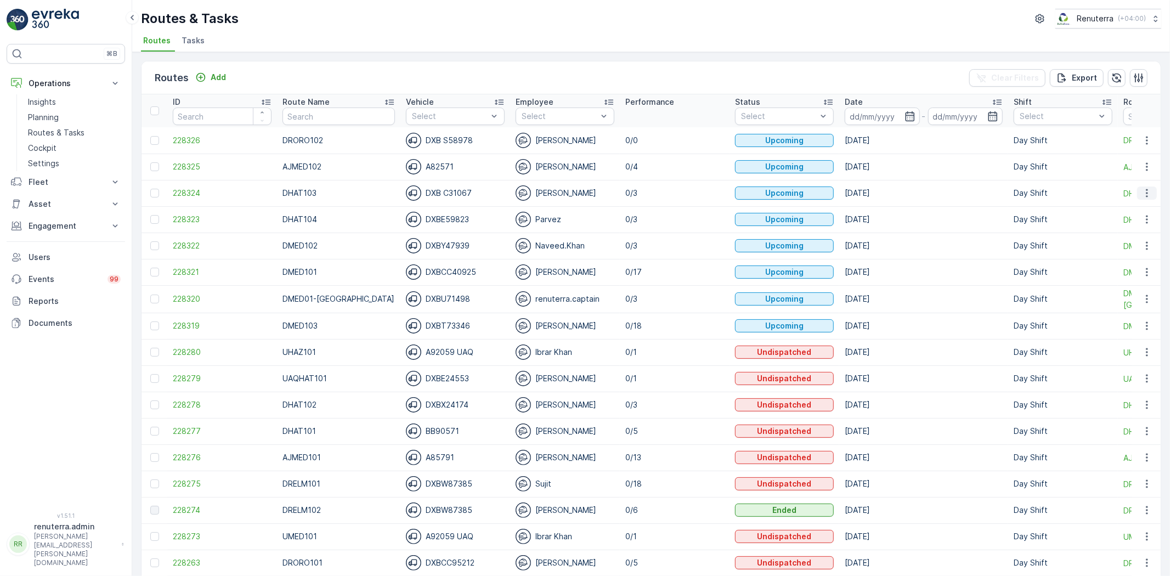
click at [1143, 192] on icon "button" at bounding box center [1146, 193] width 11 height 11
click at [1130, 251] on span "Change Assignee" at bounding box center [1121, 255] width 64 height 11
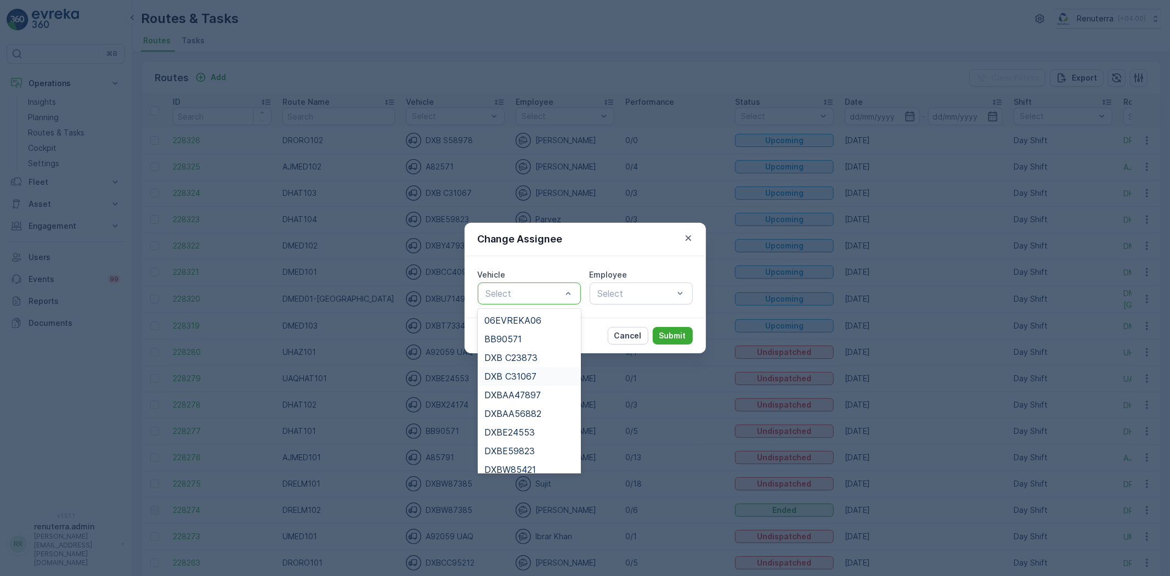
click at [518, 378] on span "DXB C31067" at bounding box center [510, 376] width 52 height 10
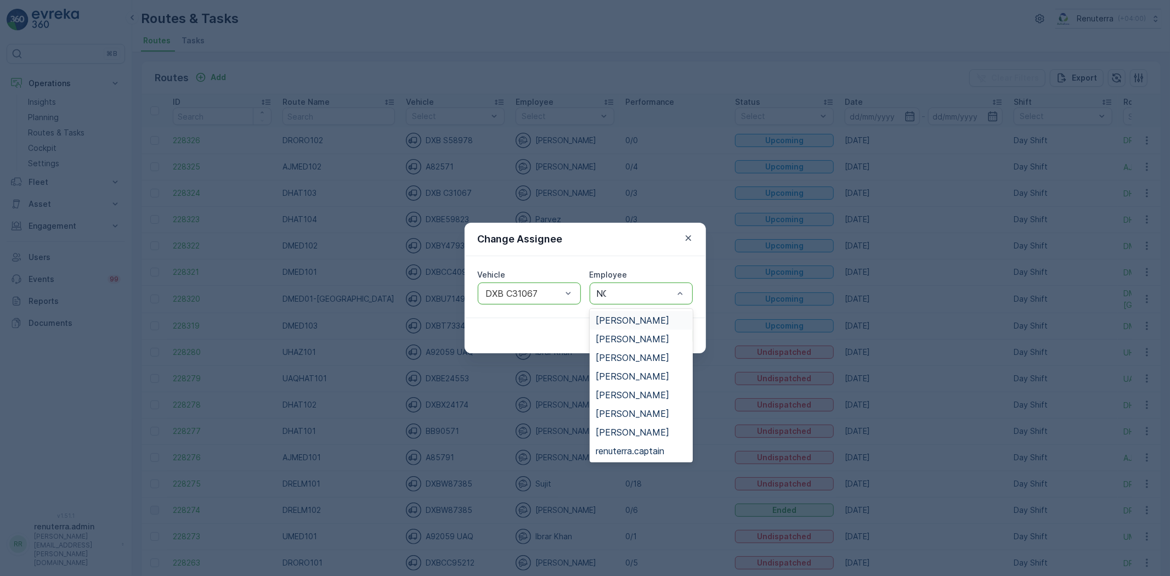
type input "NOO"
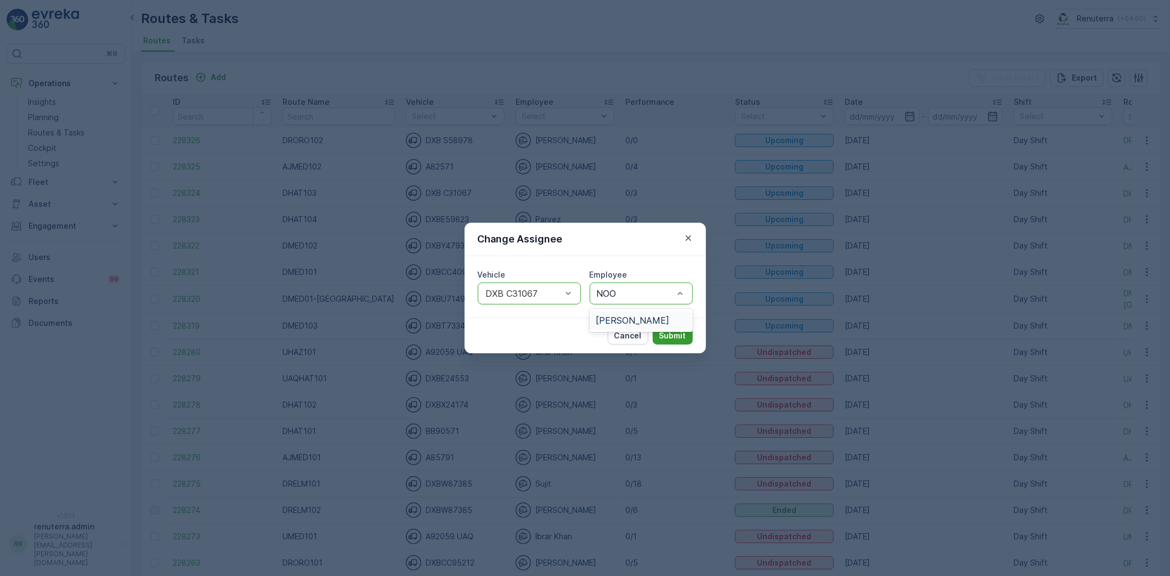
drag, startPoint x: 635, startPoint y: 320, endPoint x: 664, endPoint y: 336, distance: 33.1
click at [635, 321] on span "[PERSON_NAME]" at bounding box center [632, 320] width 73 height 10
click at [671, 342] on button "Submit" at bounding box center [673, 336] width 40 height 18
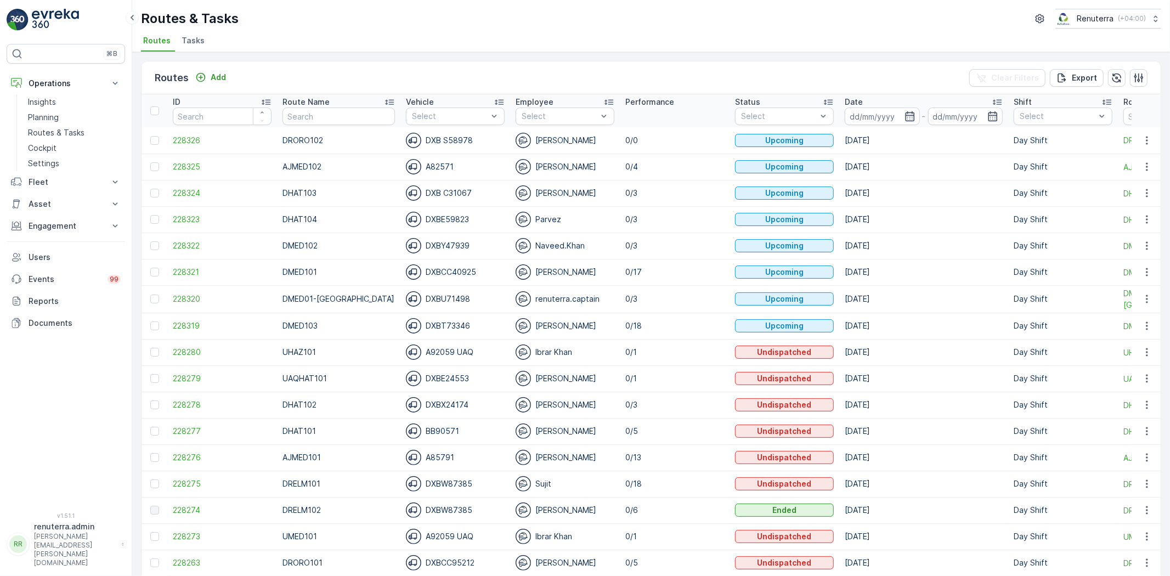
click at [198, 42] on span "Tasks" at bounding box center [193, 40] width 23 height 11
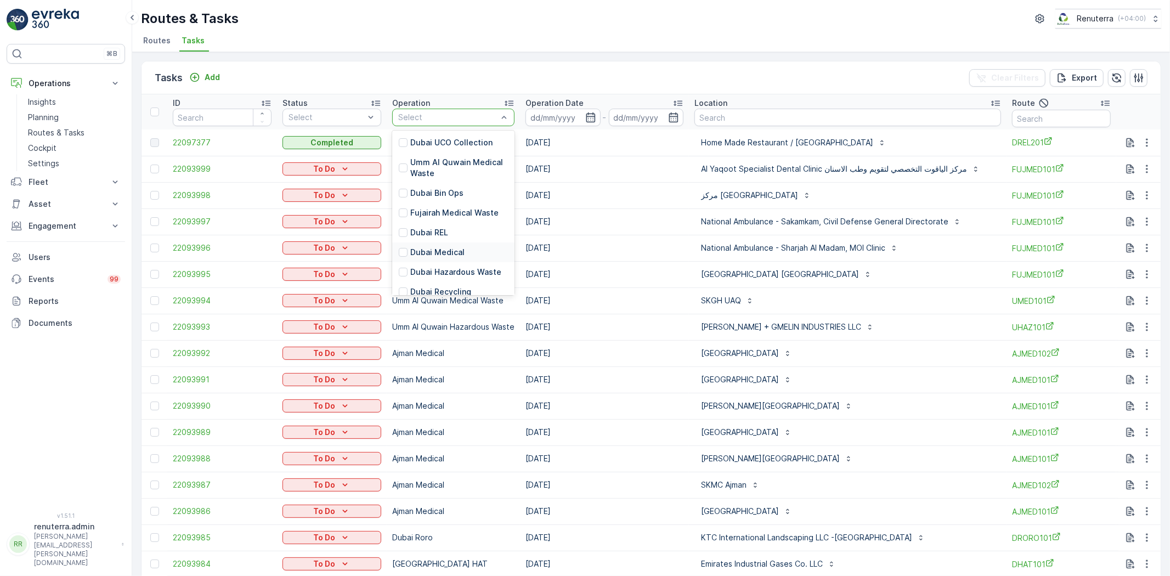
click at [424, 248] on p "Dubai Medical" at bounding box center [437, 252] width 54 height 11
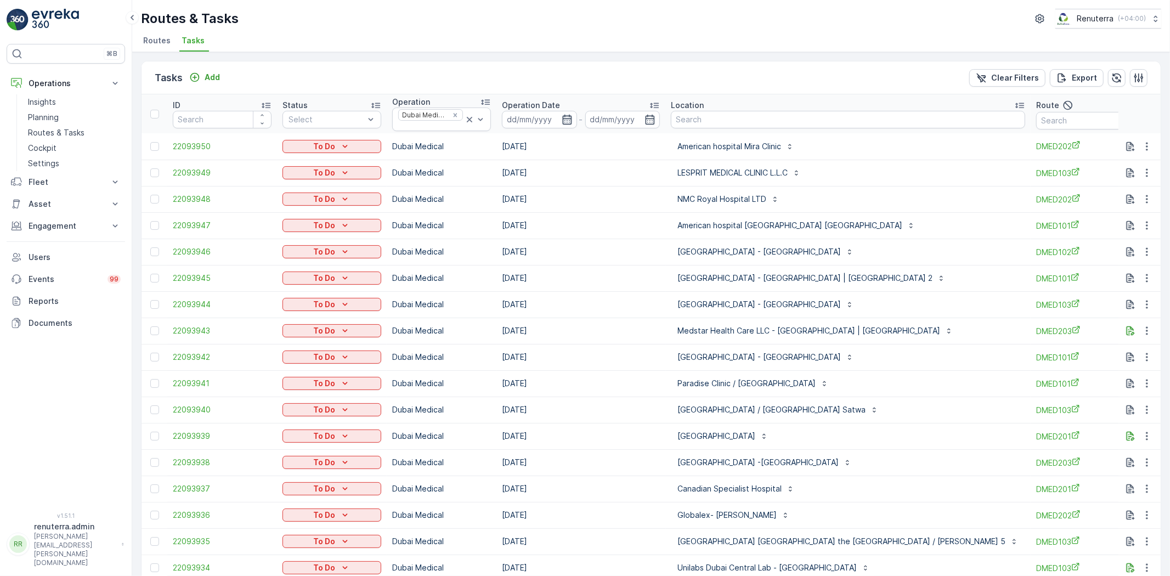
click at [570, 122] on icon "button" at bounding box center [567, 119] width 11 height 11
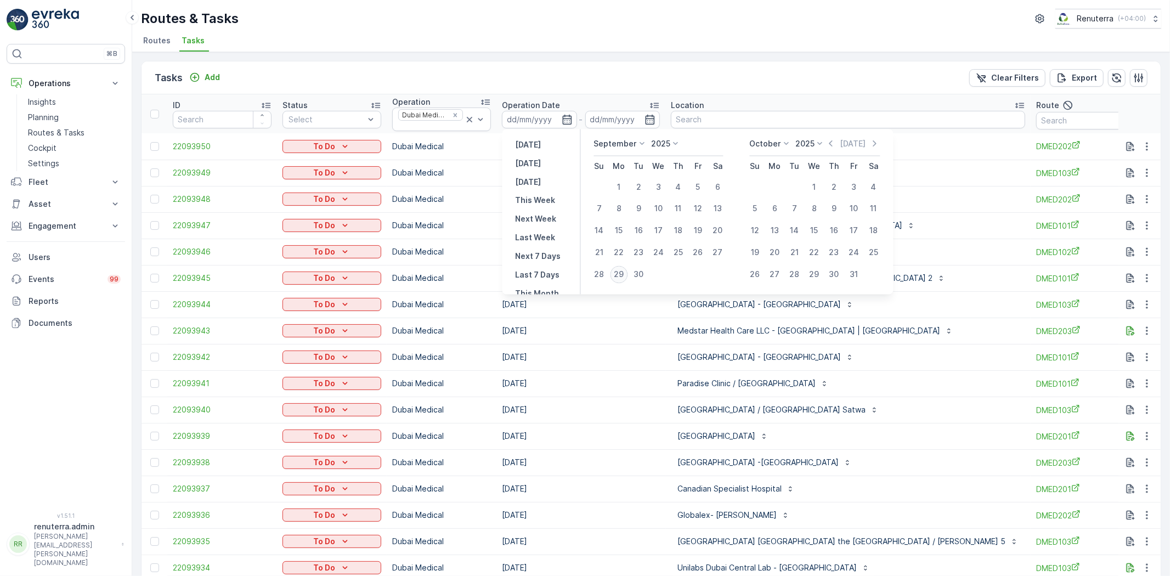
click at [620, 275] on div "29" at bounding box center [619, 275] width 18 height 18
type input "[DATE]"
click at [620, 275] on div "29" at bounding box center [619, 275] width 18 height 18
type input "[DATE]"
click at [620, 274] on div "29" at bounding box center [619, 275] width 18 height 18
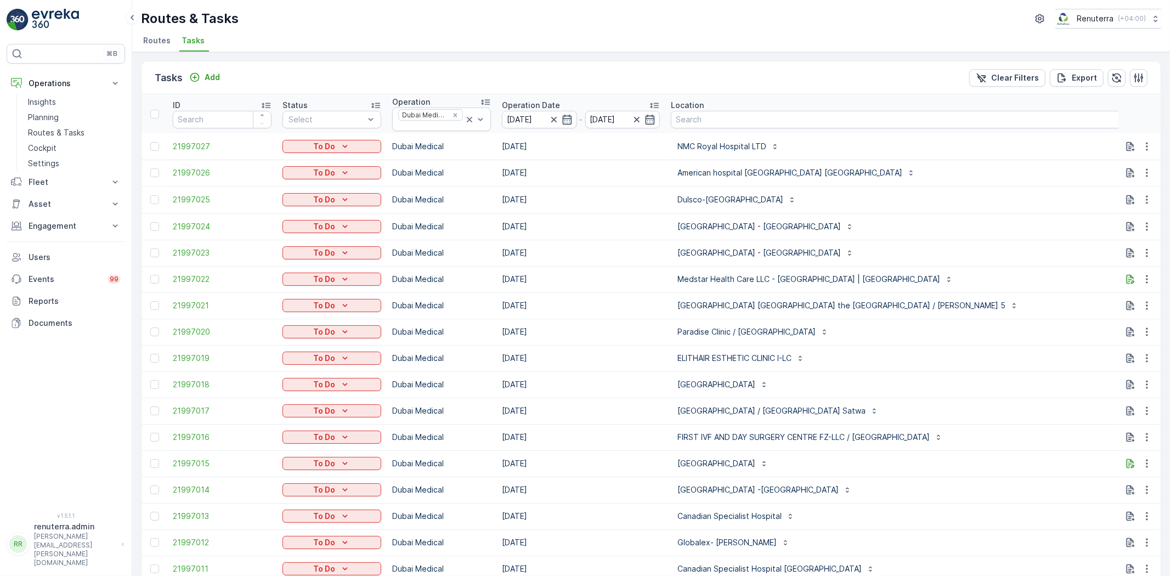
type input "101"
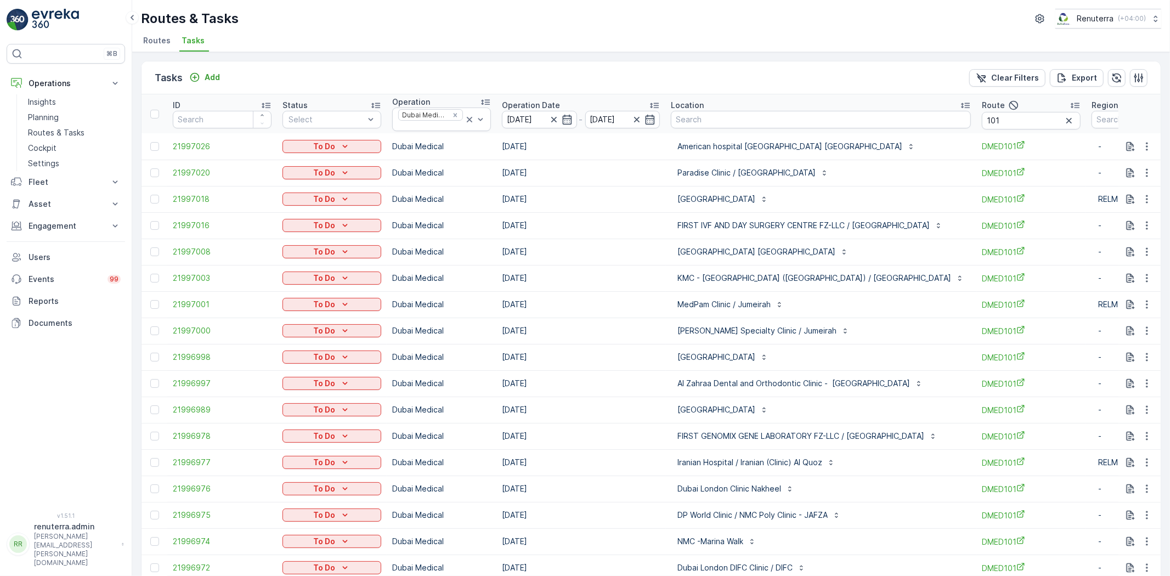
scroll to position [51, 0]
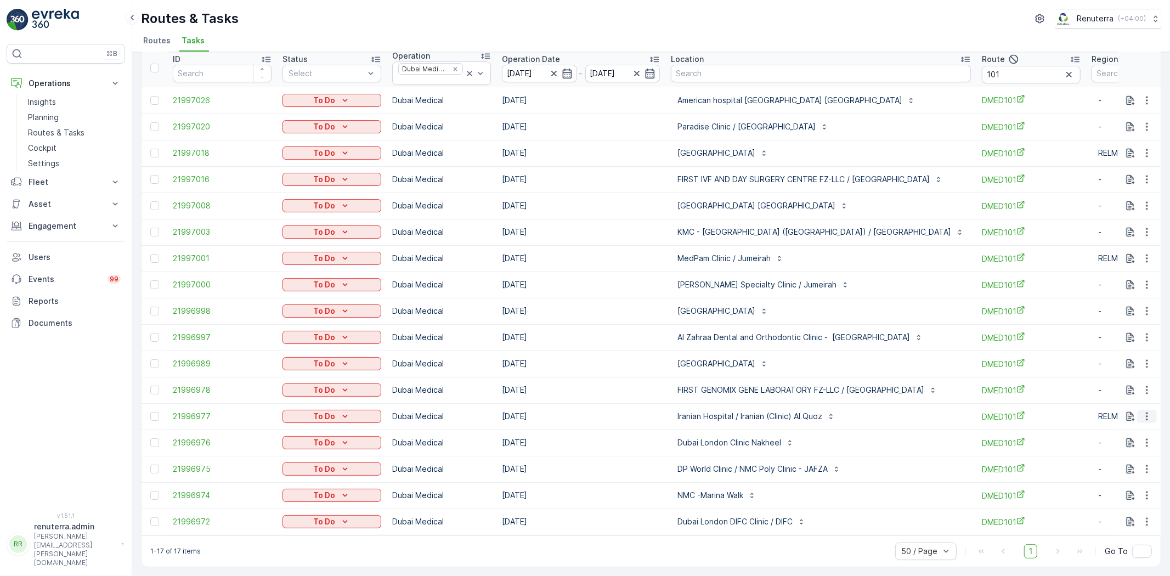
click at [1149, 411] on icon "button" at bounding box center [1146, 416] width 11 height 11
click at [1116, 484] on ul "See More Details History Change Route Remove from Route Delete" at bounding box center [1128, 460] width 87 height 86
click at [1112, 487] on div "Delete" at bounding box center [1129, 493] width 83 height 15
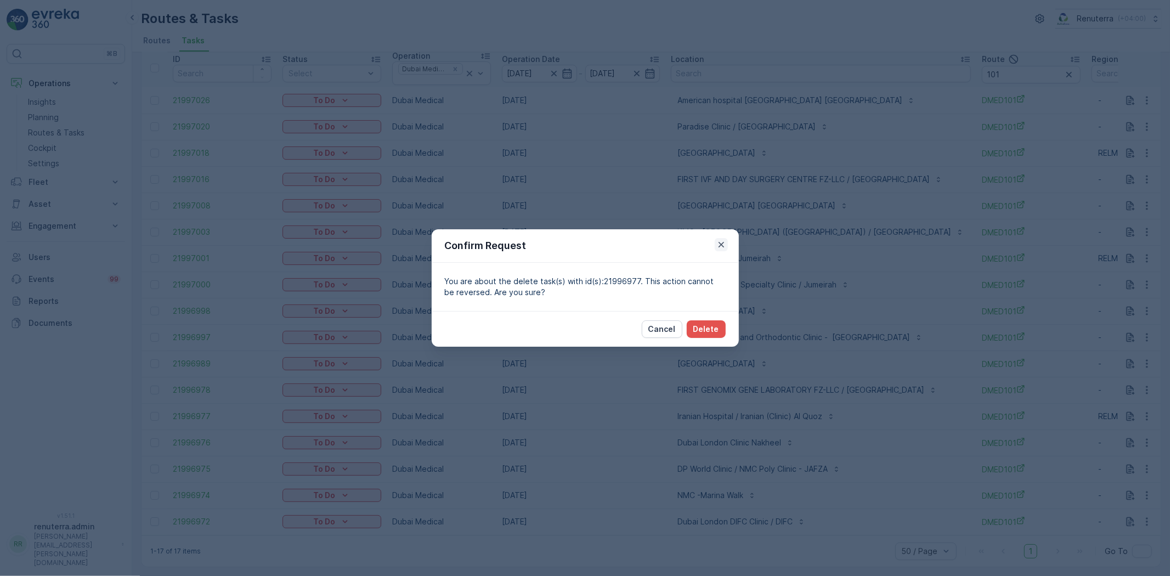
click at [722, 246] on icon "button" at bounding box center [720, 244] width 5 height 5
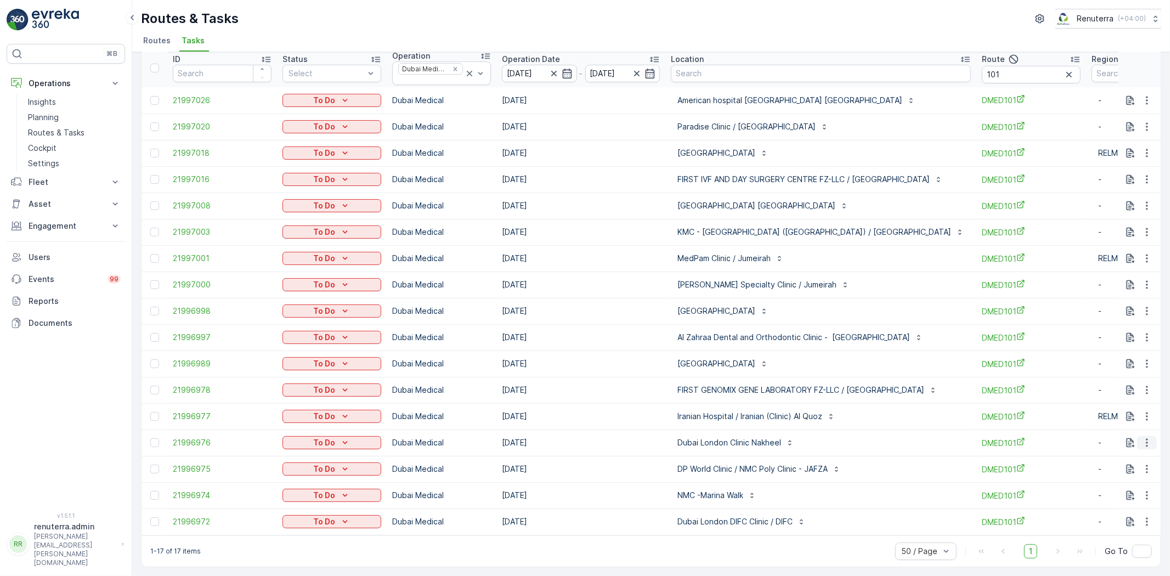
click at [1148, 439] on icon "button" at bounding box center [1146, 442] width 11 height 11
click at [1123, 498] on span "Remove from Route" at bounding box center [1129, 499] width 74 height 11
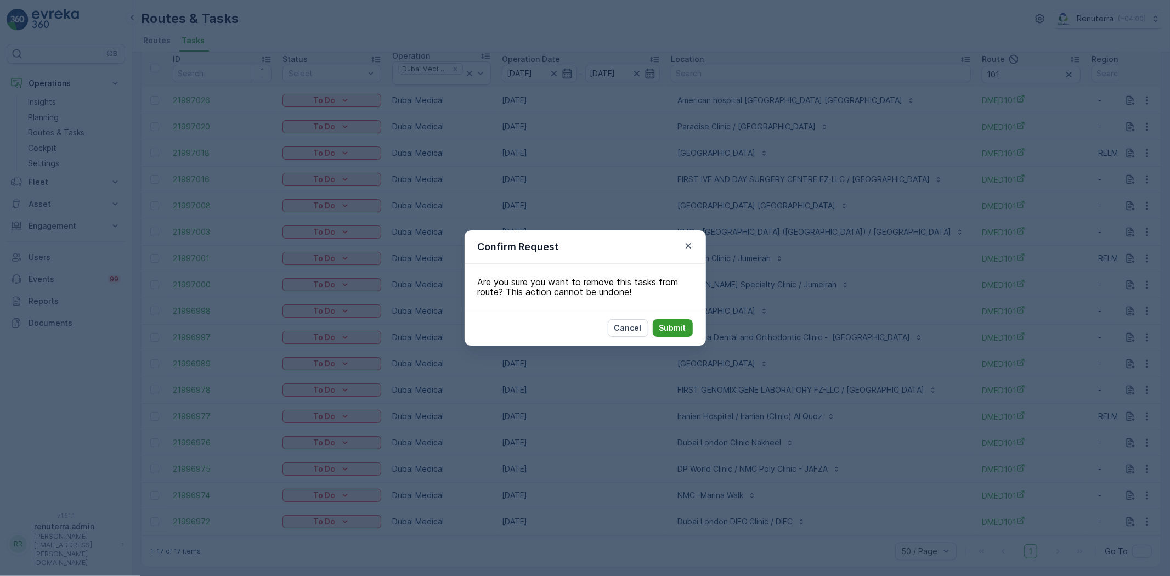
click at [689, 332] on button "Submit" at bounding box center [673, 328] width 40 height 18
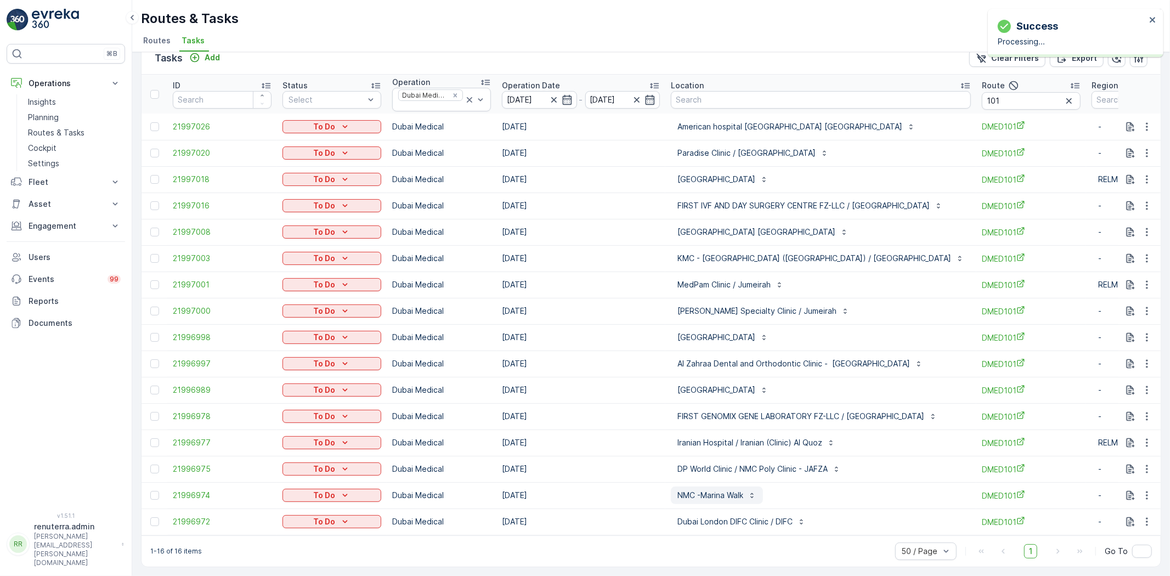
scroll to position [25, 0]
click at [1145, 280] on icon "button" at bounding box center [1146, 284] width 11 height 11
click at [1134, 341] on span "Remove from Route" at bounding box center [1129, 341] width 74 height 11
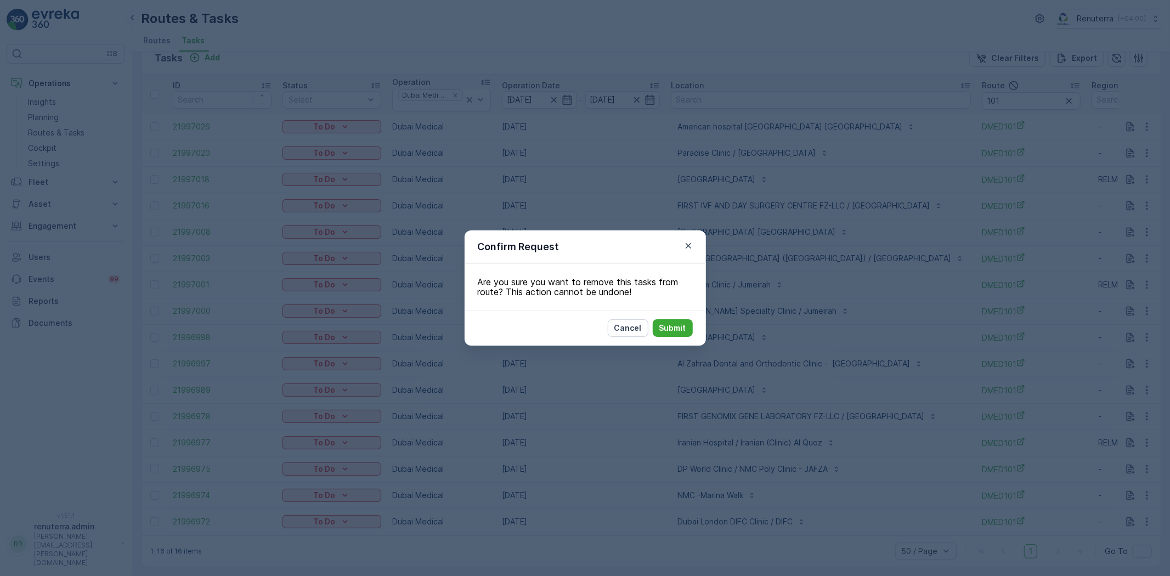
click at [656, 317] on div "Cancel Submit" at bounding box center [585, 328] width 241 height 36
click at [658, 324] on button "Submit" at bounding box center [673, 328] width 40 height 18
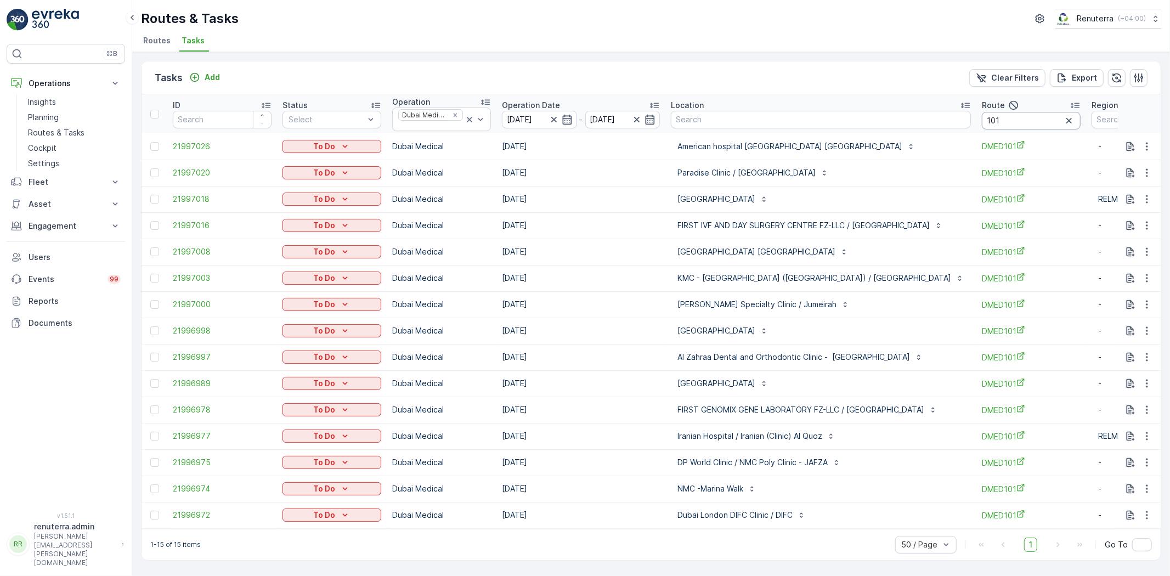
click at [988, 114] on input "101" at bounding box center [1031, 121] width 99 height 18
type input "103"
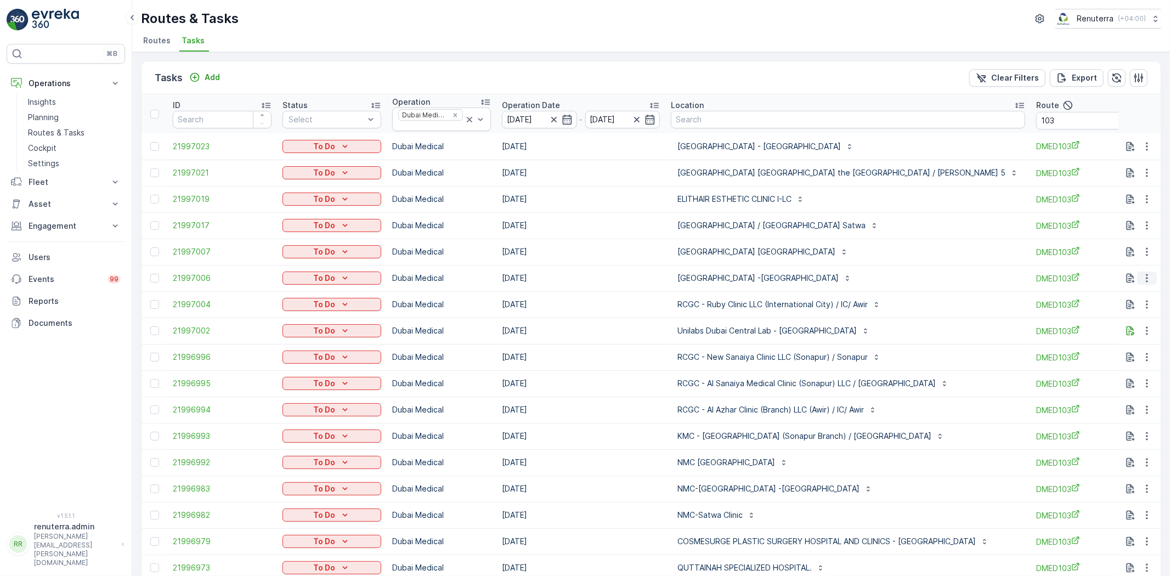
click at [1142, 275] on icon "button" at bounding box center [1146, 278] width 11 height 11
click at [1143, 326] on div "Change Route" at bounding box center [1129, 325] width 83 height 15
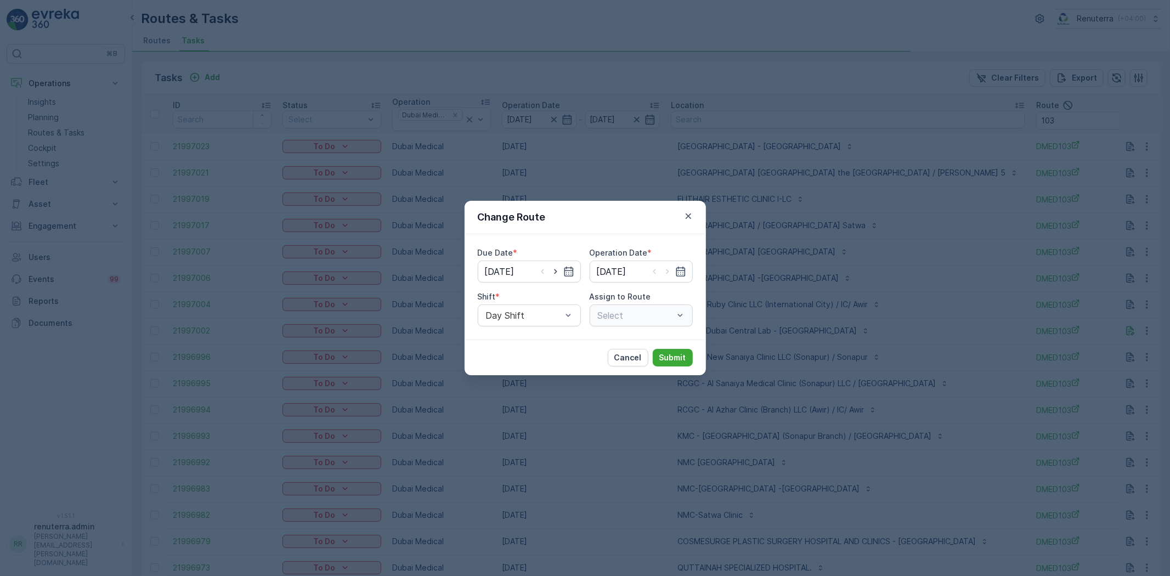
type input "[DATE]"
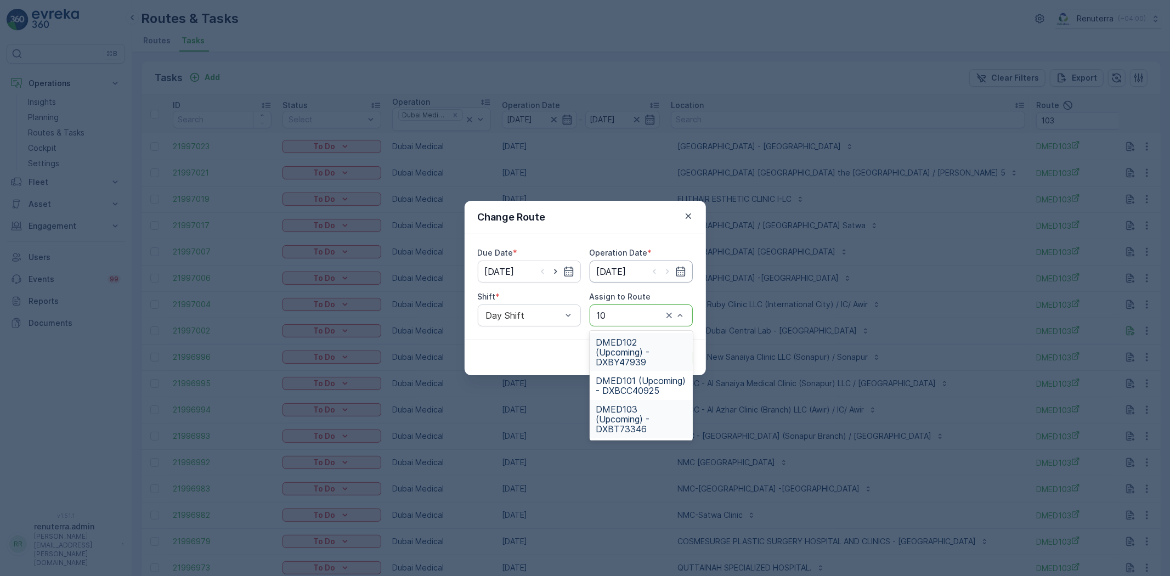
type input "102"
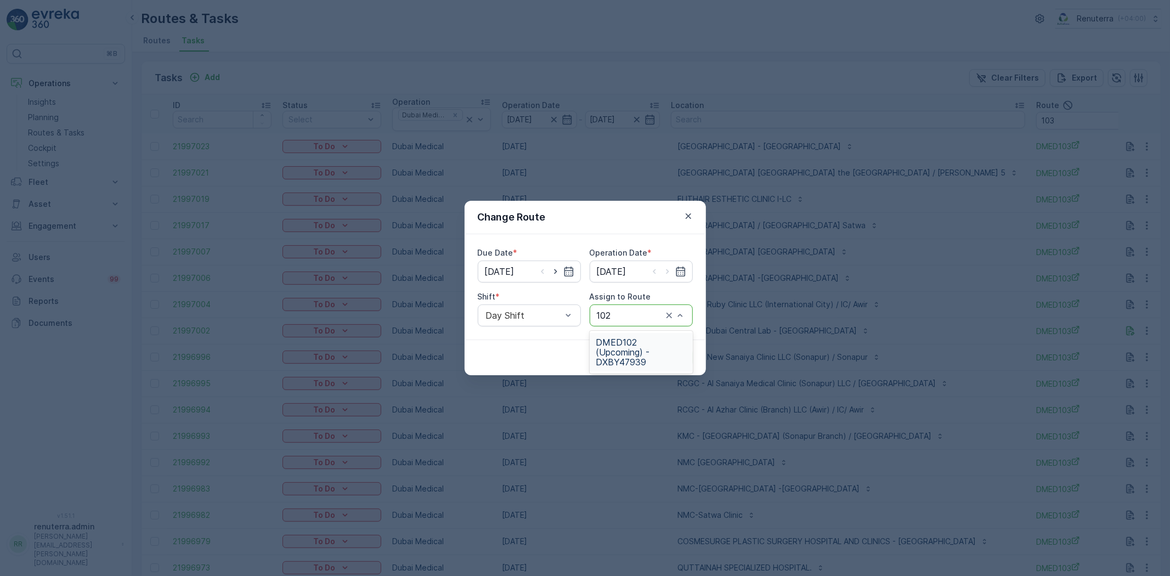
click at [635, 357] on span "DMED102 (Upcoming) - DXBY47939" at bounding box center [641, 352] width 90 height 30
click at [688, 347] on div "Cancel Submit" at bounding box center [585, 357] width 241 height 36
click at [665, 355] on p "Submit" at bounding box center [672, 357] width 27 height 11
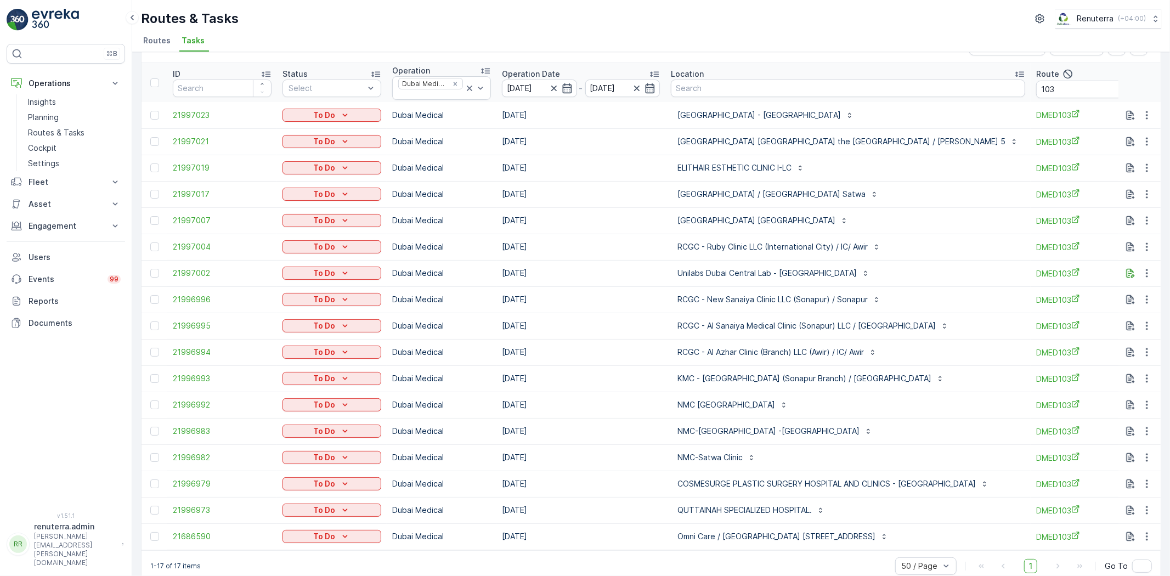
scroll to position [51, 0]
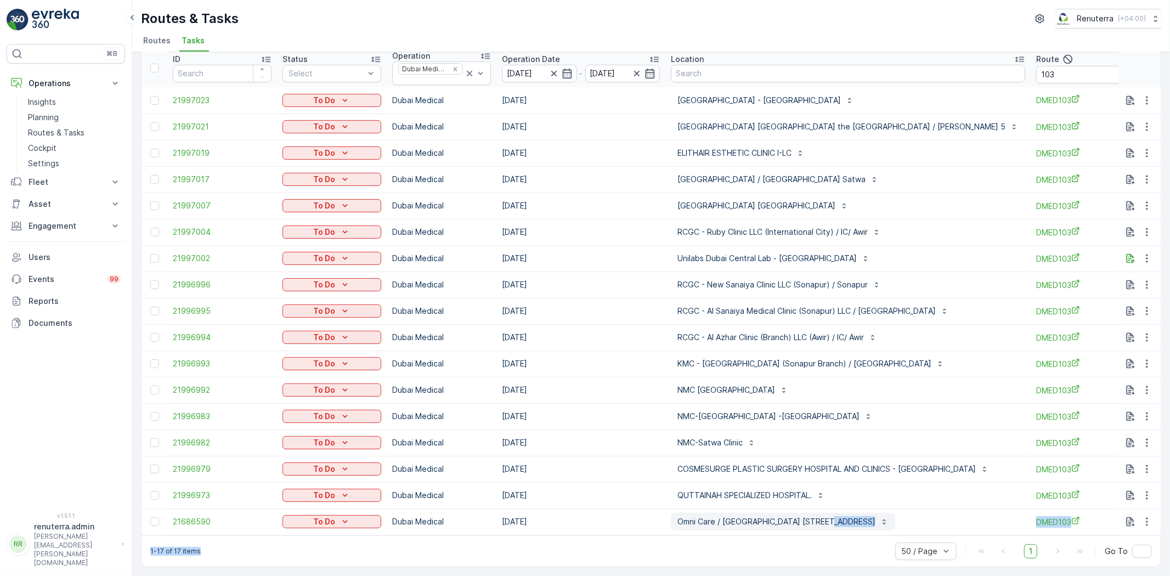
drag, startPoint x: 803, startPoint y: 533, endPoint x: 842, endPoint y: 524, distance: 40.6
click at [842, 522] on div "Tasks Add Clear Filters Export ID Status Select Operation Dubai Medical Operati…" at bounding box center [651, 291] width 1020 height 552
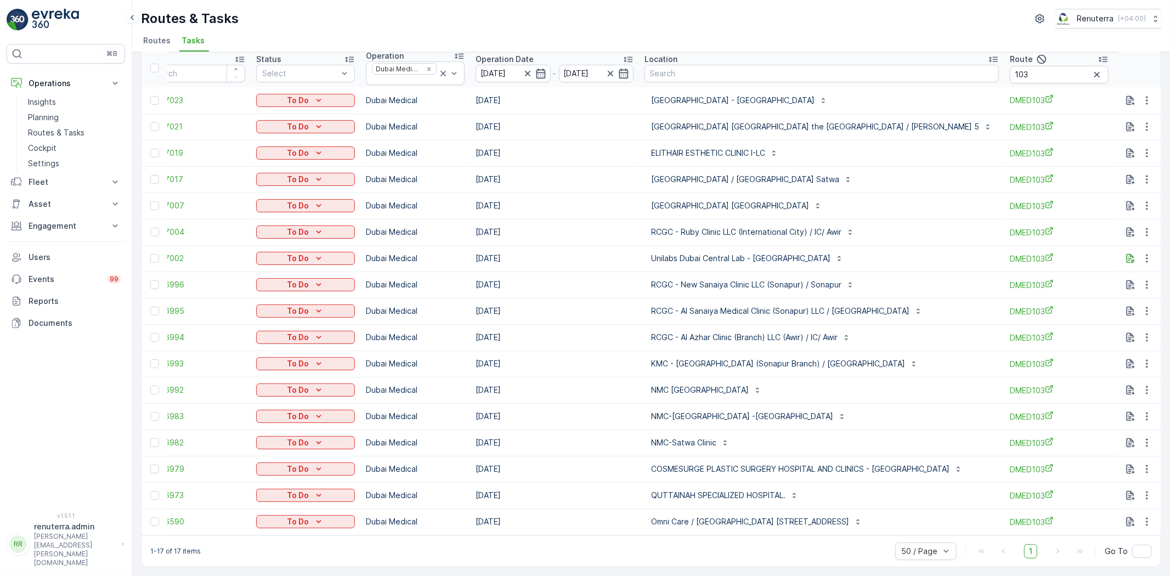
click at [825, 412] on div "NMC-New Medical Center -Deira" at bounding box center [821, 416] width 354 height 18
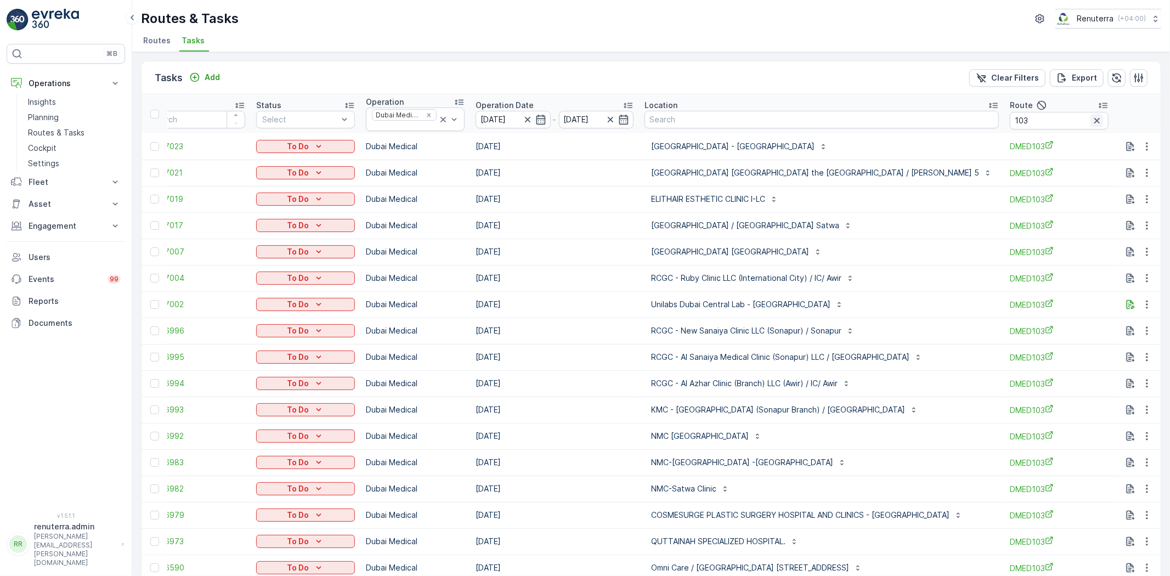
click at [1091, 123] on icon "button" at bounding box center [1096, 120] width 11 height 11
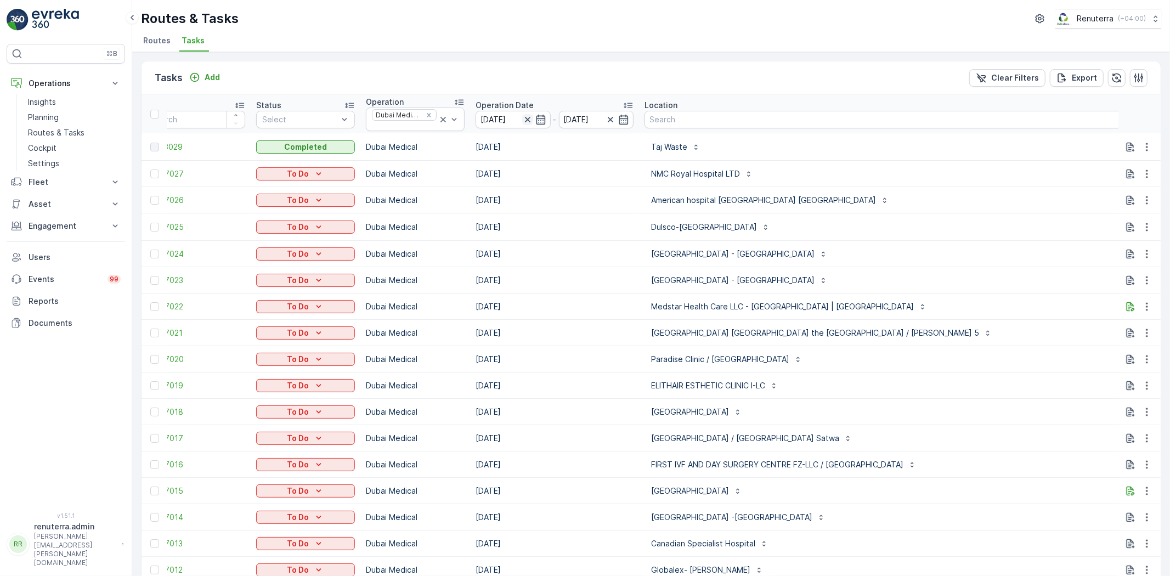
click at [528, 116] on icon "button" at bounding box center [527, 119] width 11 height 11
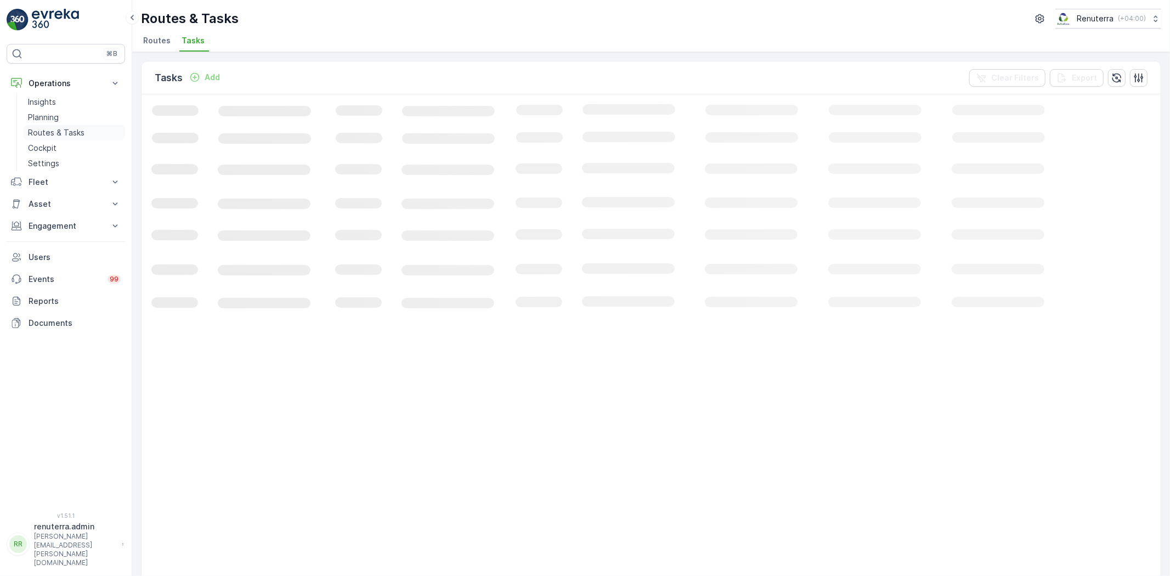
click at [33, 134] on p "Routes & Tasks" at bounding box center [56, 132] width 56 height 11
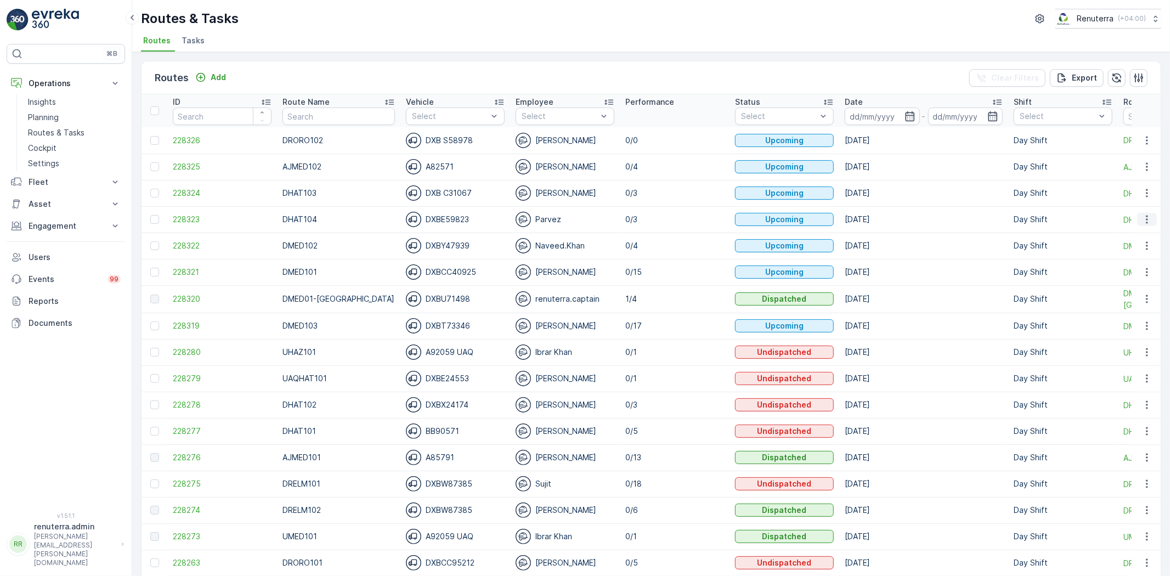
click at [1143, 218] on icon "button" at bounding box center [1146, 219] width 11 height 11
click at [1125, 278] on span "Change Assignee" at bounding box center [1121, 281] width 64 height 11
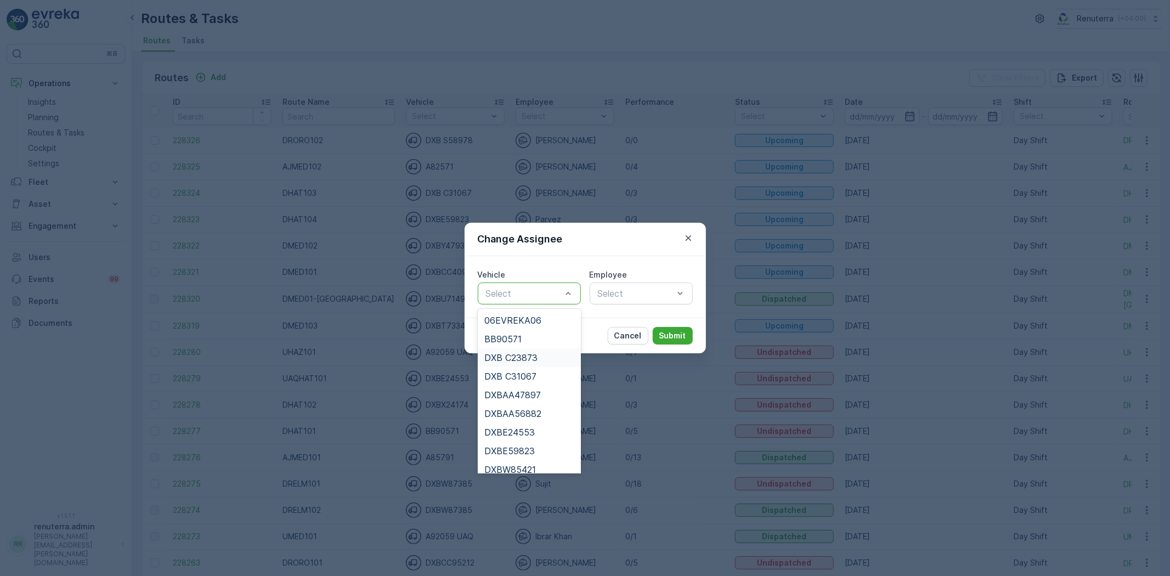
click at [525, 361] on span "DXB C23873" at bounding box center [510, 358] width 53 height 10
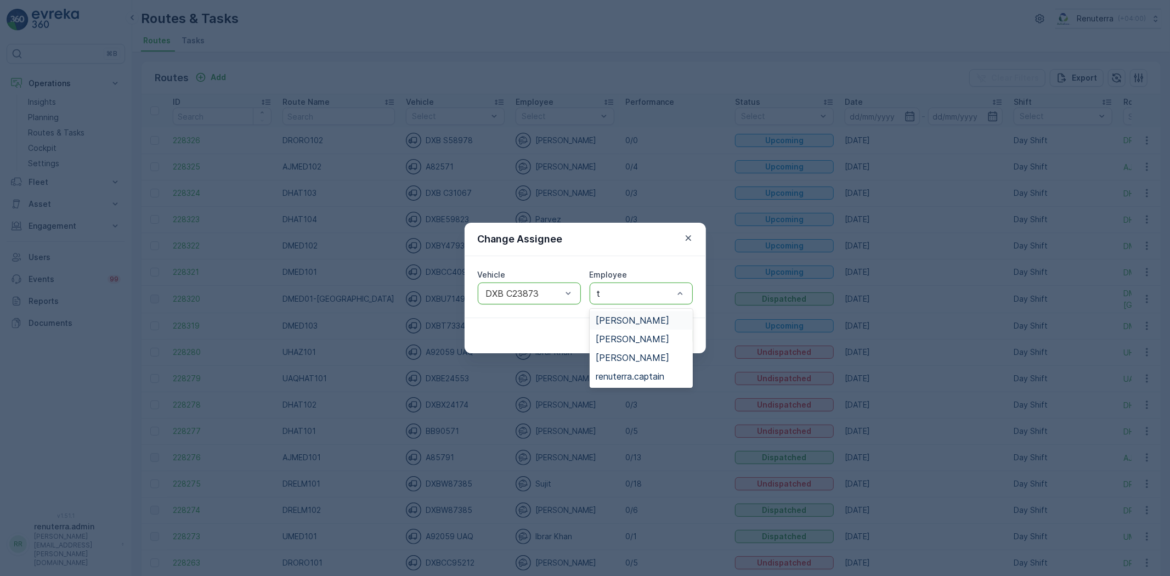
type input "ta"
drag, startPoint x: 631, startPoint y: 339, endPoint x: 632, endPoint y: 344, distance: 5.6
click at [630, 341] on span "[PERSON_NAME]" at bounding box center [632, 339] width 73 height 10
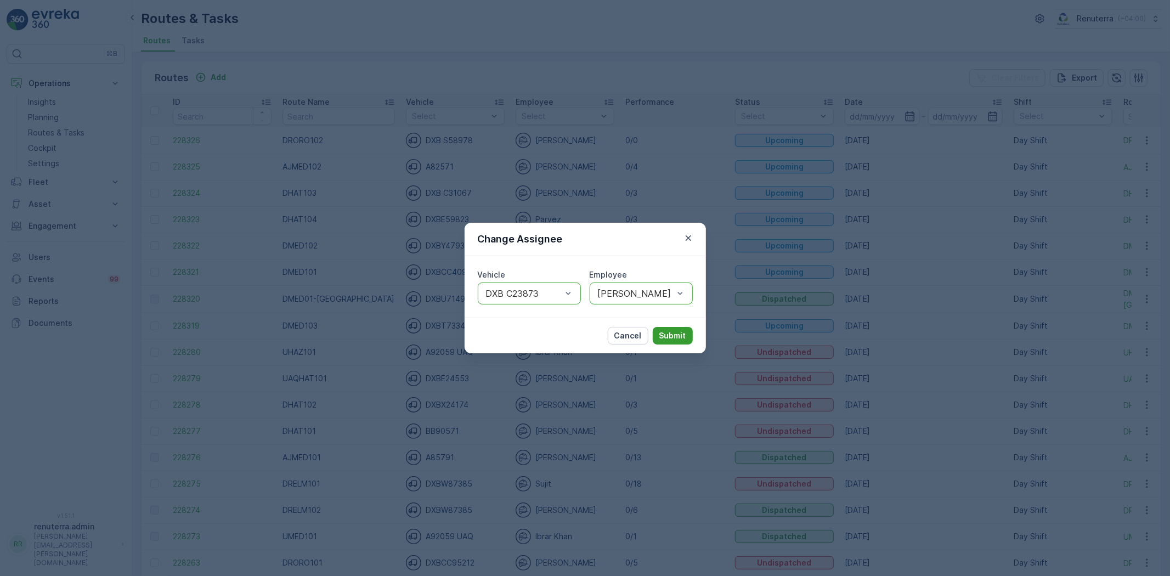
click at [691, 337] on button "Submit" at bounding box center [673, 336] width 40 height 18
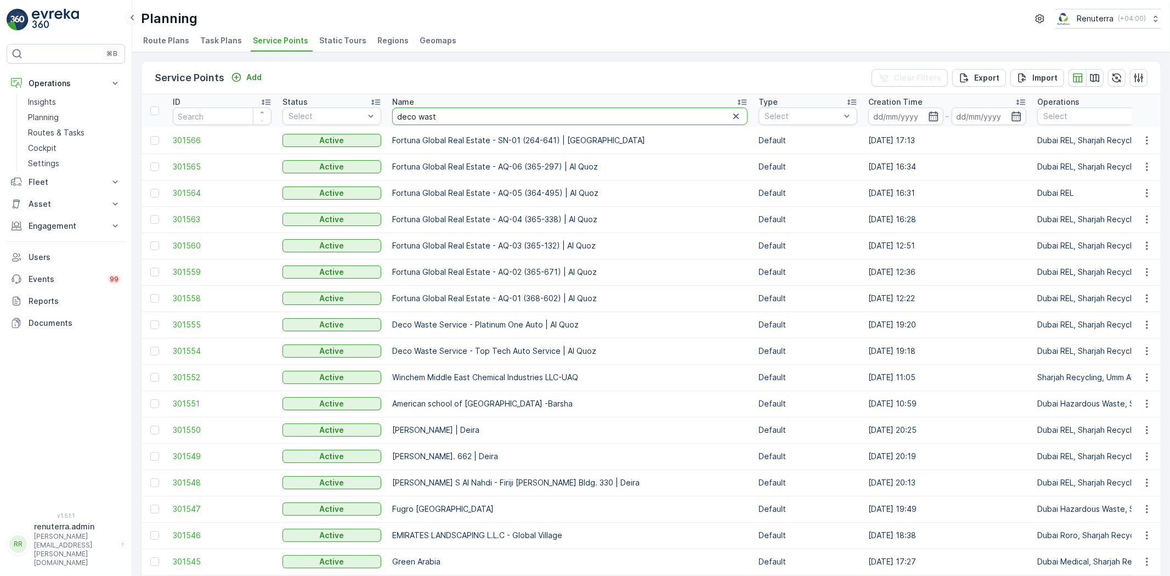
type input "deco wast ="
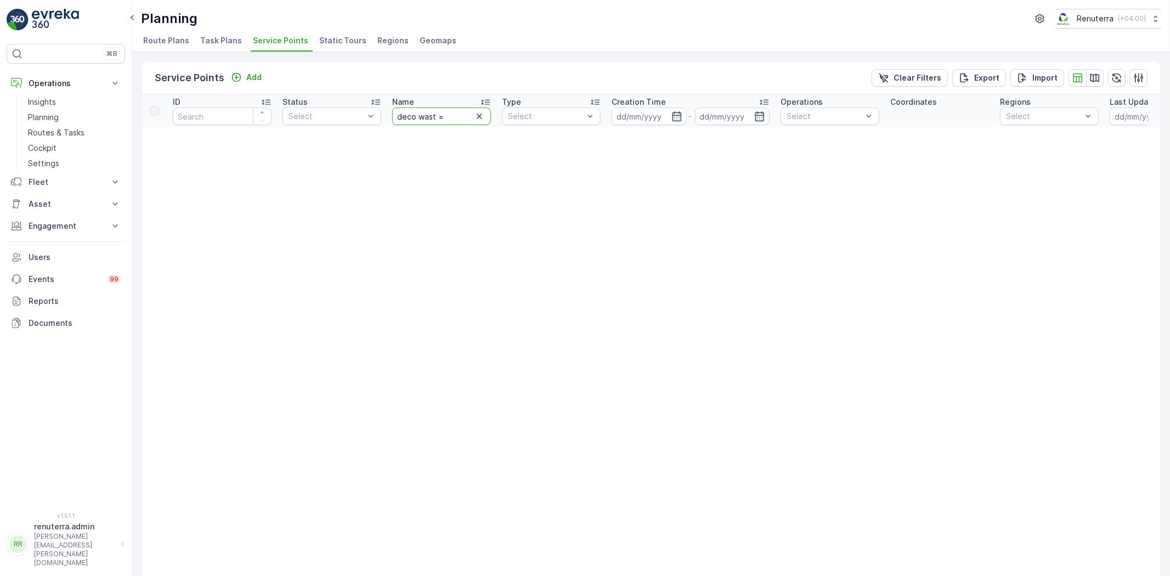
click at [452, 118] on input "deco wast =" at bounding box center [441, 116] width 99 height 18
type input "deco was"
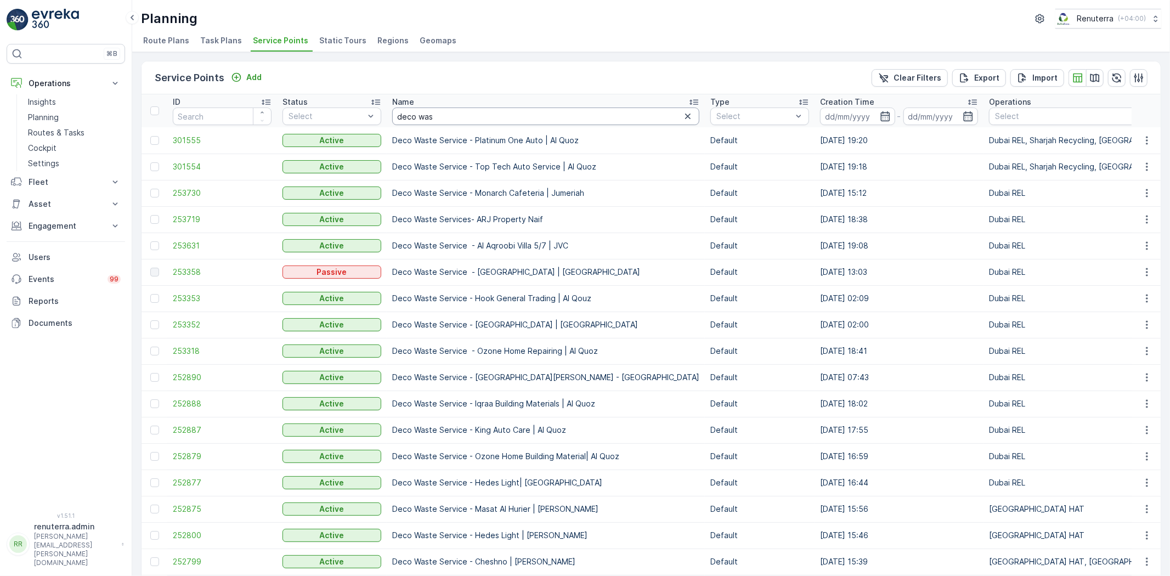
click at [488, 123] on input "deco was" at bounding box center [545, 116] width 307 height 18
type input "deco waste shr"
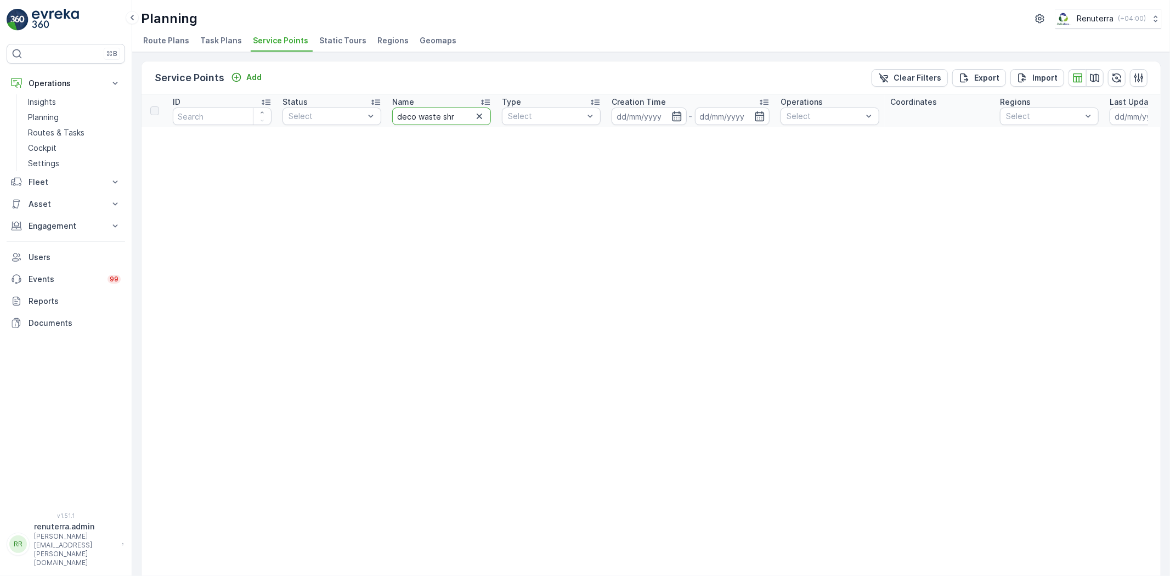
click at [456, 116] on input "deco waste shr" at bounding box center [441, 116] width 99 height 18
type input "deco waste sh"
click at [457, 116] on input "deco waste sh" at bounding box center [441, 116] width 99 height 18
type input "d"
type input "shred"
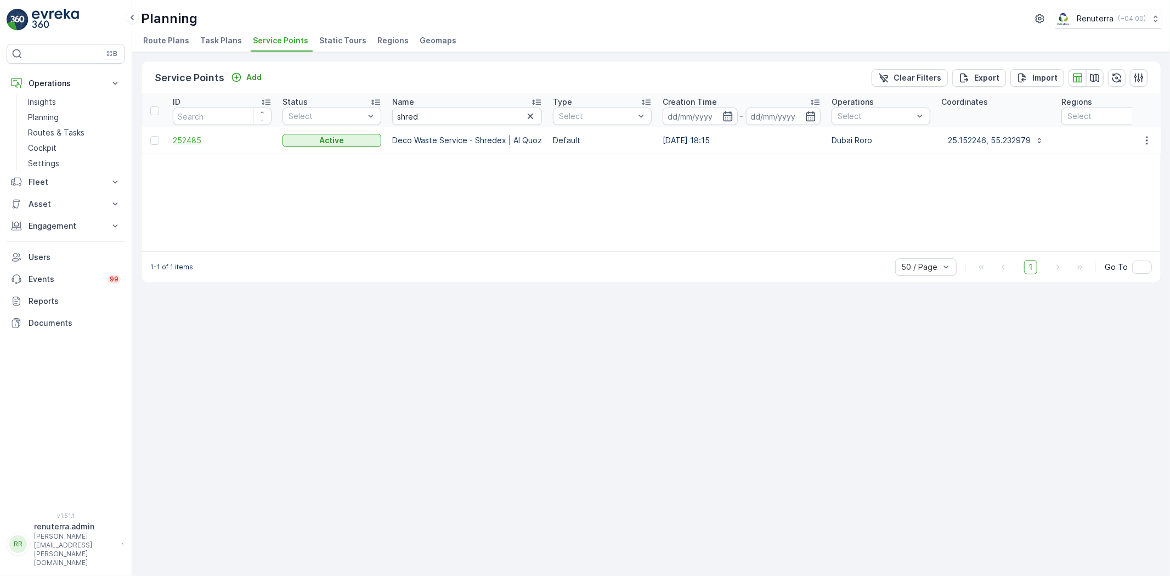
click at [189, 141] on span "252485" at bounding box center [222, 140] width 99 height 11
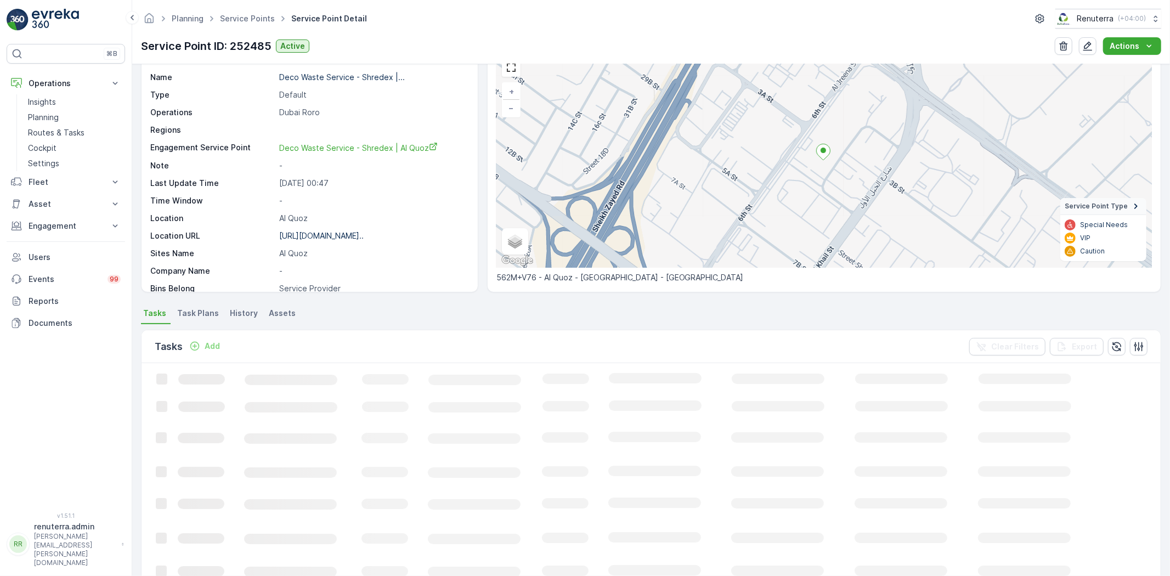
scroll to position [61, 0]
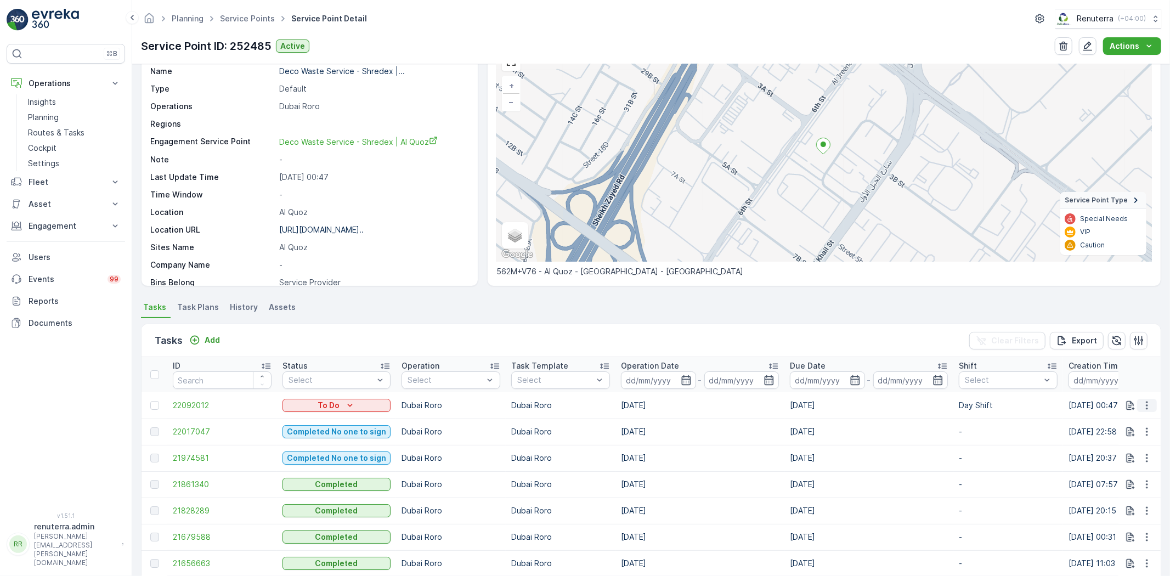
click at [1146, 402] on icon "button" at bounding box center [1147, 405] width 2 height 8
click at [1122, 450] on span "Change Route" at bounding box center [1118, 451] width 53 height 11
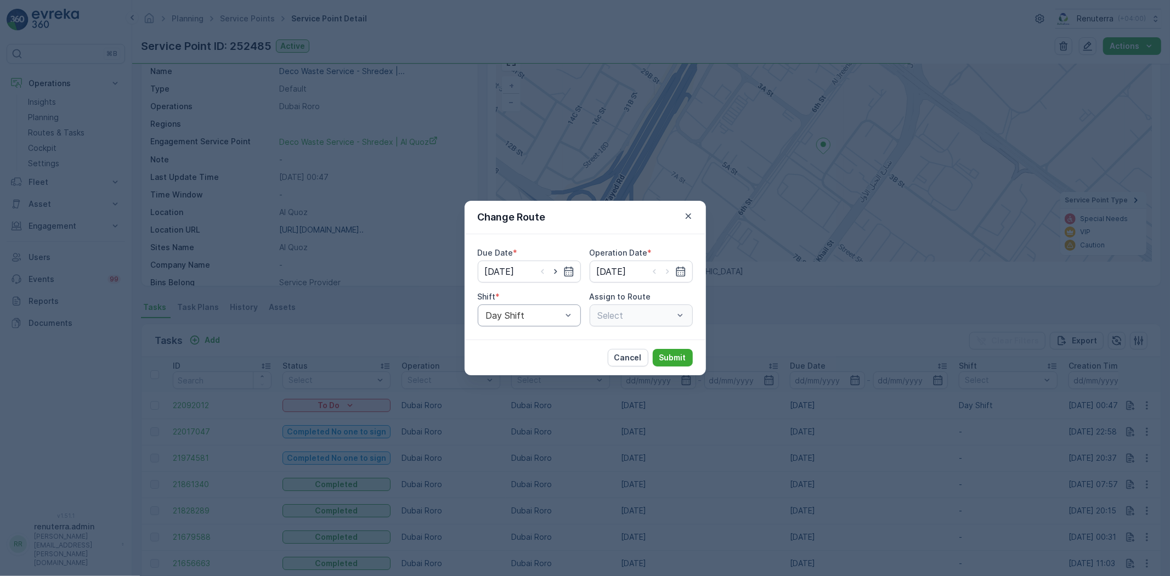
type input "[DATE]"
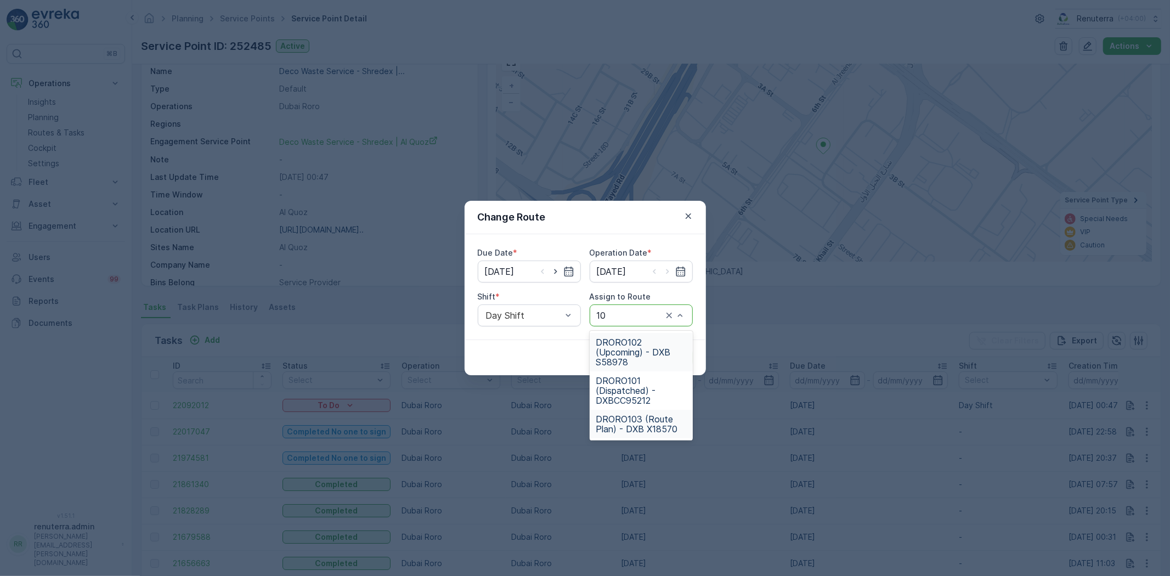
type input "101"
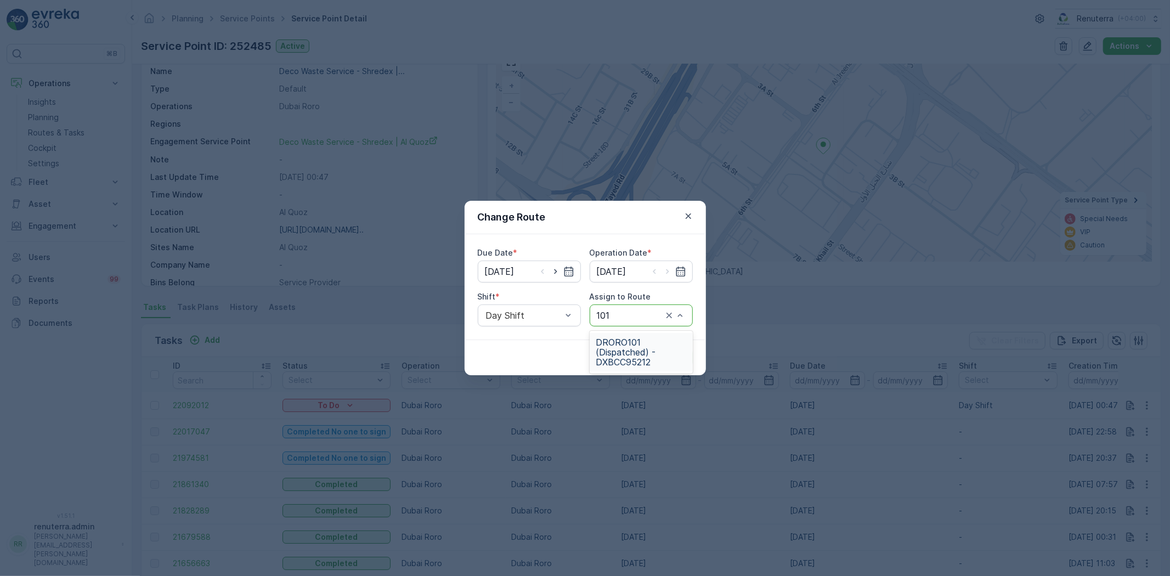
drag, startPoint x: 646, startPoint y: 368, endPoint x: 641, endPoint y: 353, distance: 16.3
click at [646, 364] on div "DRORO101 (Dispatched) - DXBCC95212" at bounding box center [641, 352] width 103 height 38
click at [659, 358] on button "Submit" at bounding box center [673, 358] width 40 height 18
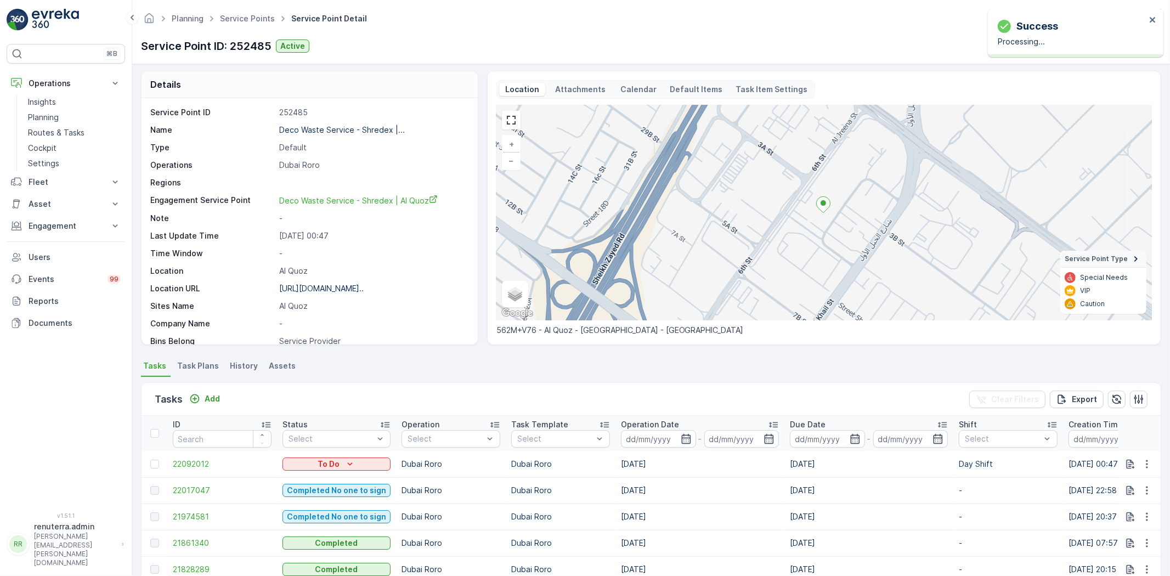
scroll to position [0, 0]
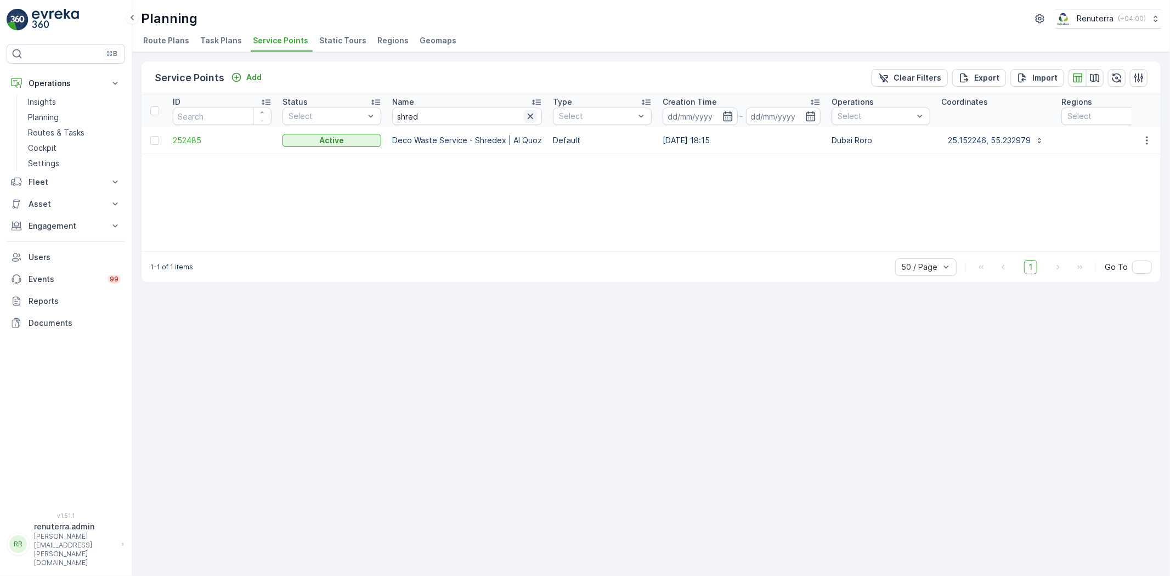
click at [526, 114] on icon "button" at bounding box center [530, 116] width 11 height 11
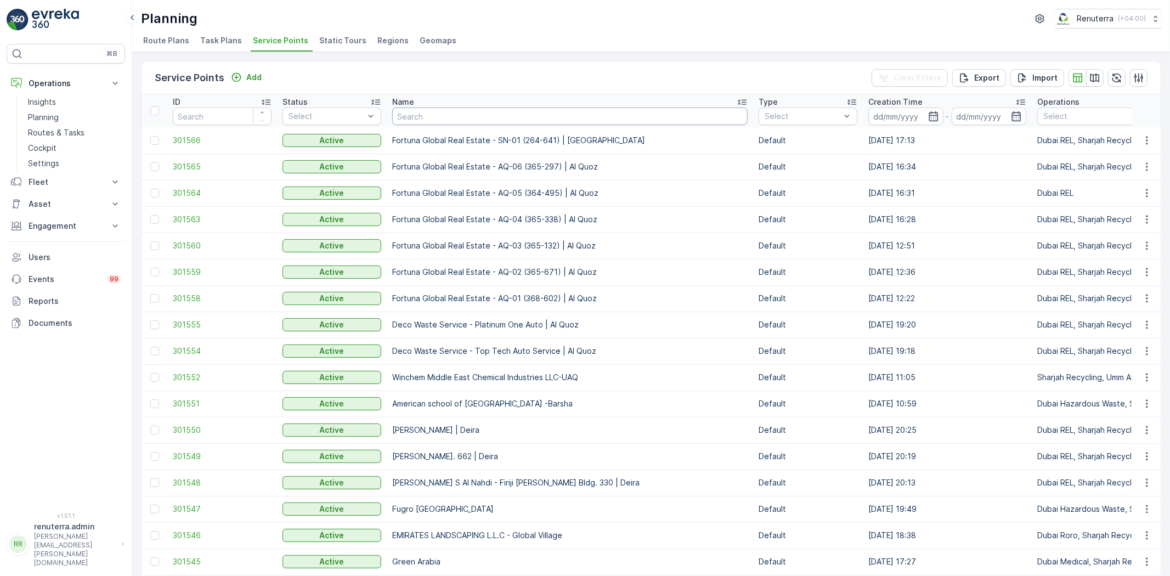
click at [421, 117] on input "text" at bounding box center [569, 116] width 355 height 18
type input "wade adam"
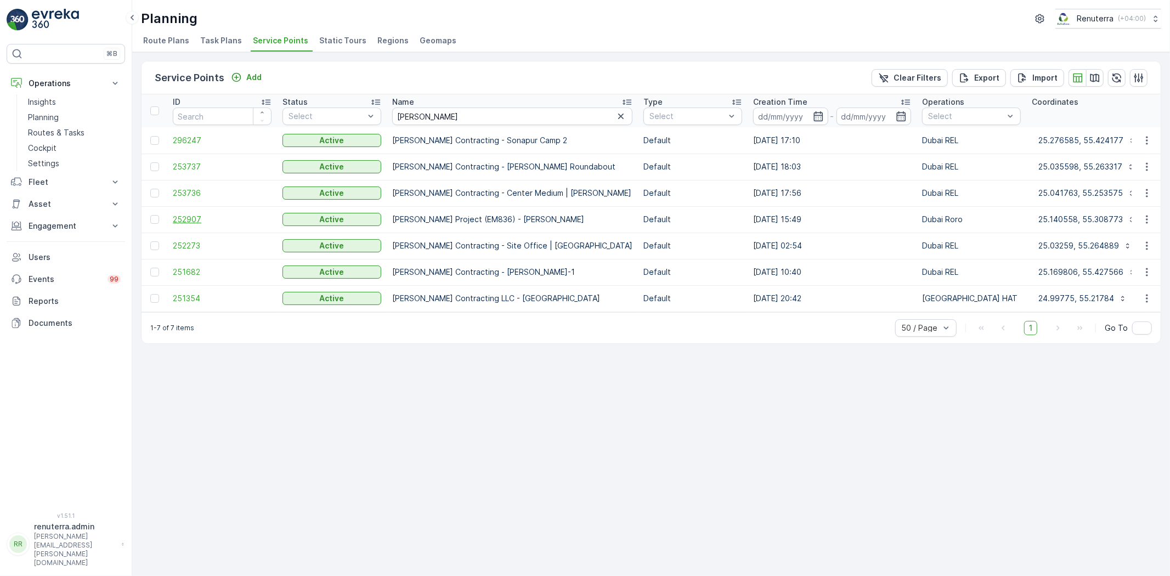
click at [188, 215] on span "252907" at bounding box center [222, 219] width 99 height 11
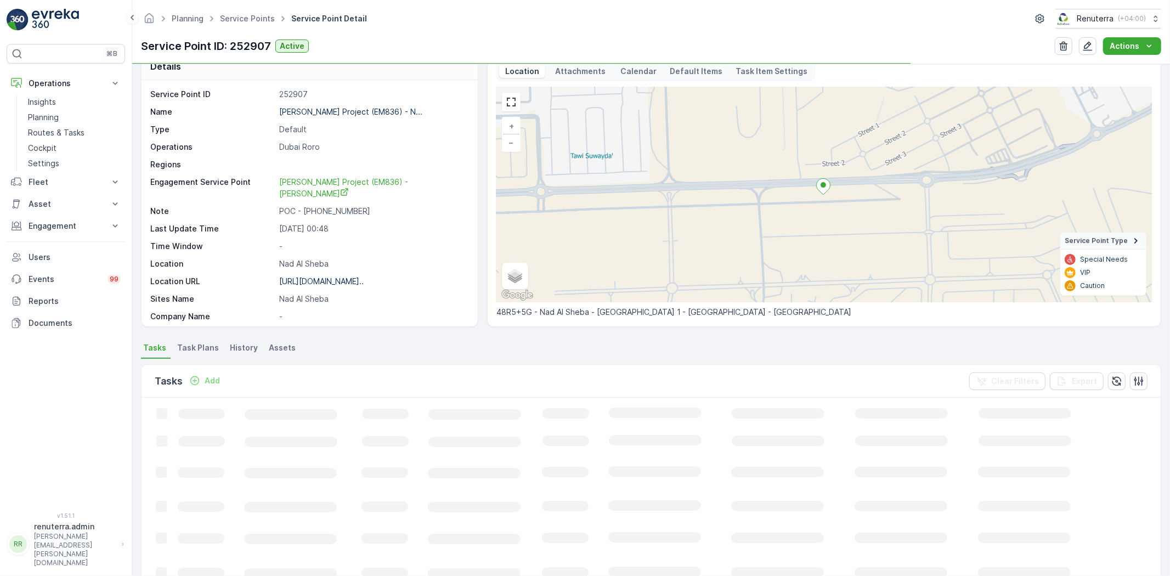
scroll to position [61, 0]
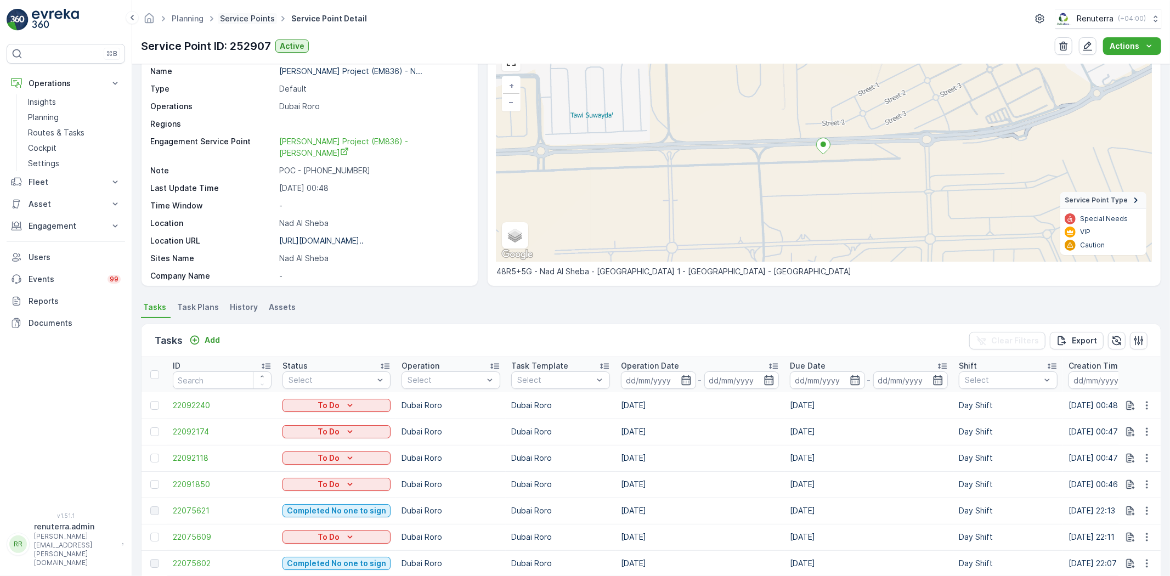
click at [220, 15] on link "Service Points" at bounding box center [247, 18] width 55 height 9
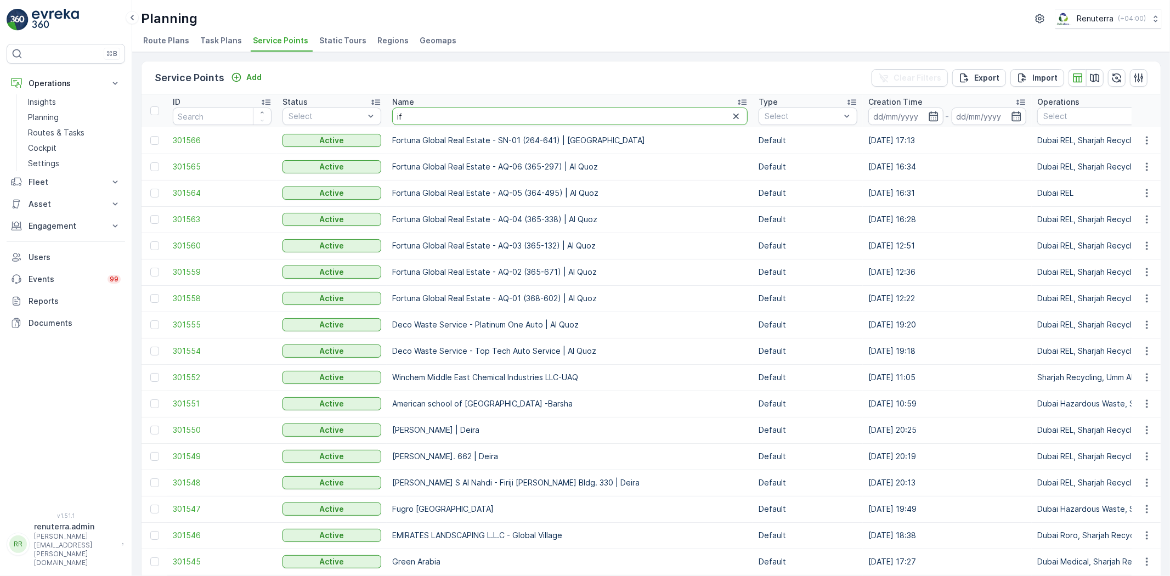
type input "iff"
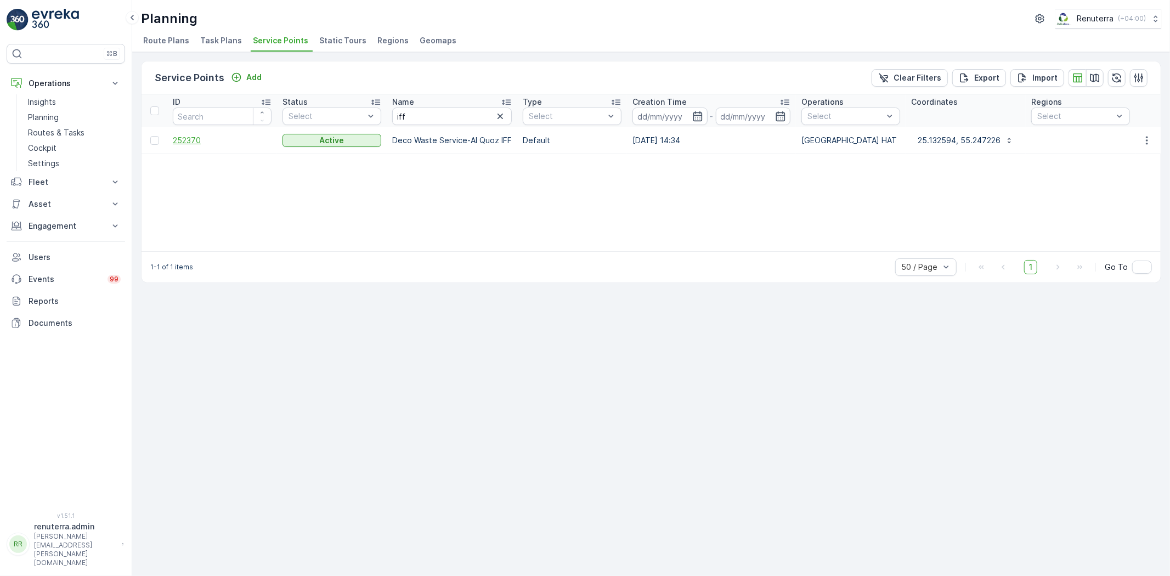
click at [185, 140] on span "252370" at bounding box center [222, 140] width 99 height 11
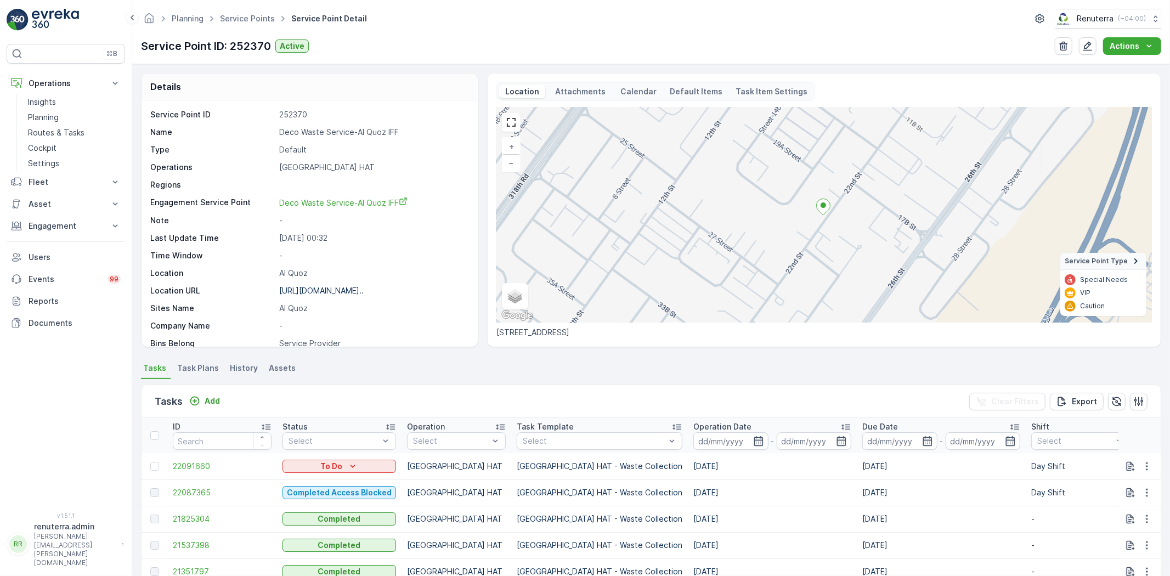
click at [240, 25] on ul "Service Points" at bounding box center [253, 19] width 71 height 16
click at [243, 22] on link "Service Points" at bounding box center [247, 18] width 55 height 9
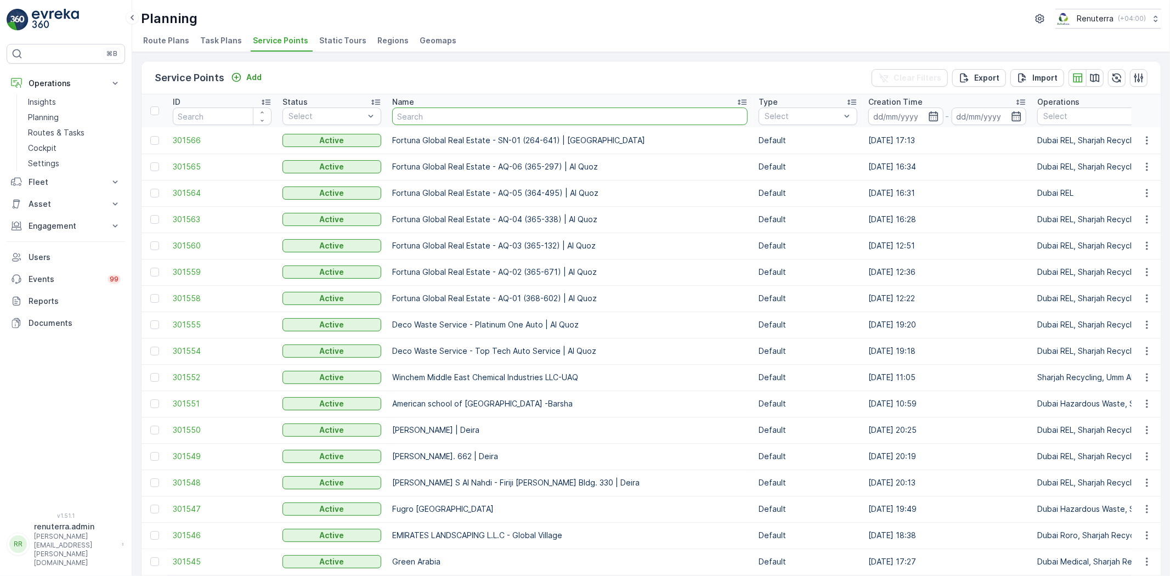
click at [450, 113] on input "text" at bounding box center [569, 116] width 355 height 18
type input "nmc"
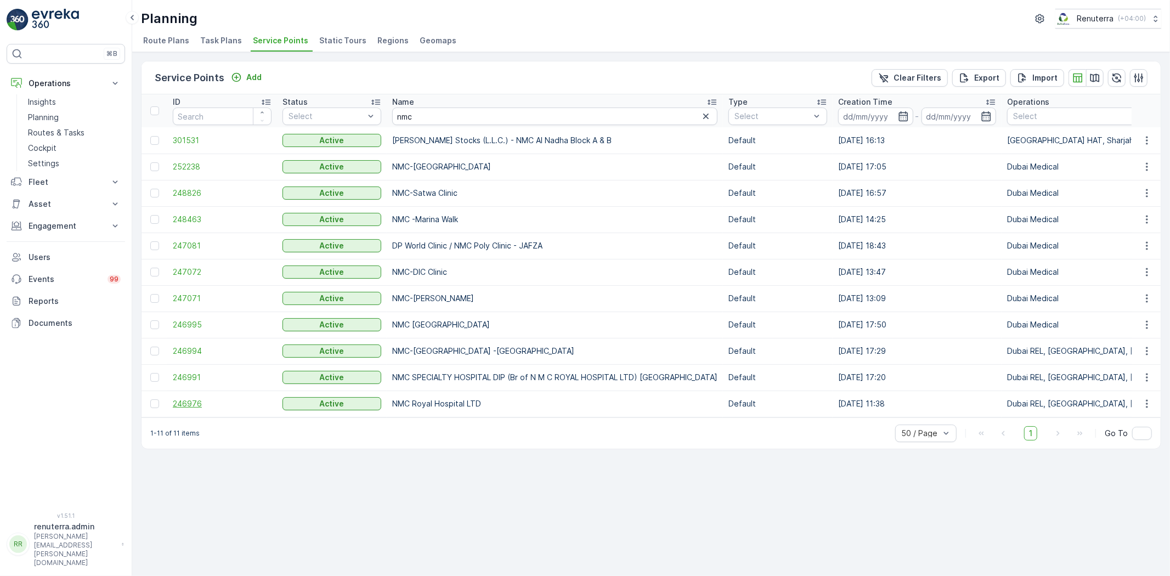
click at [189, 401] on span "246976" at bounding box center [222, 403] width 99 height 11
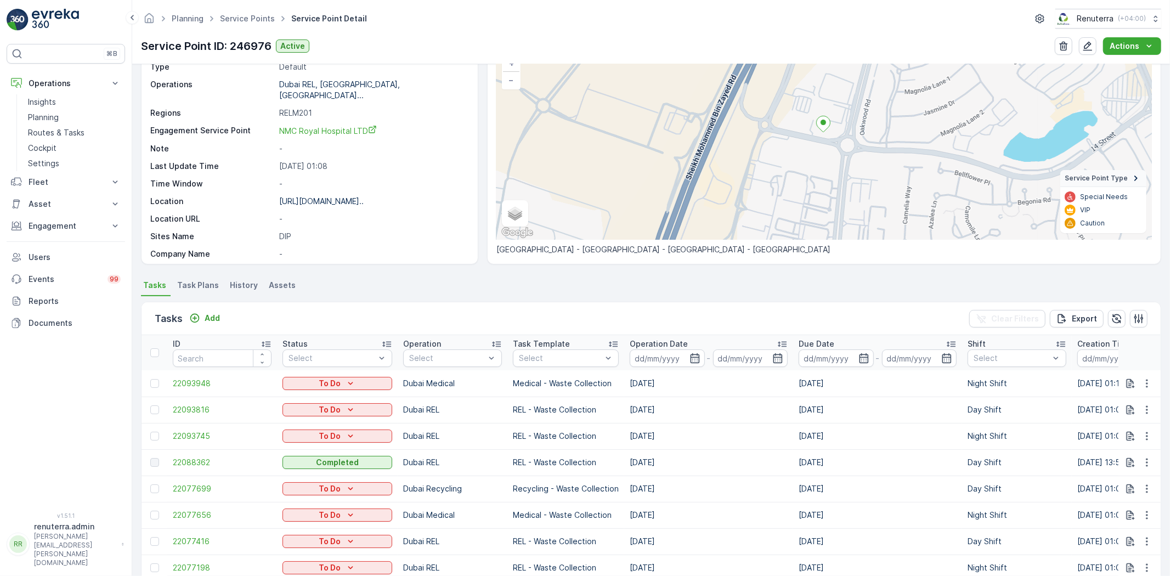
scroll to position [122, 0]
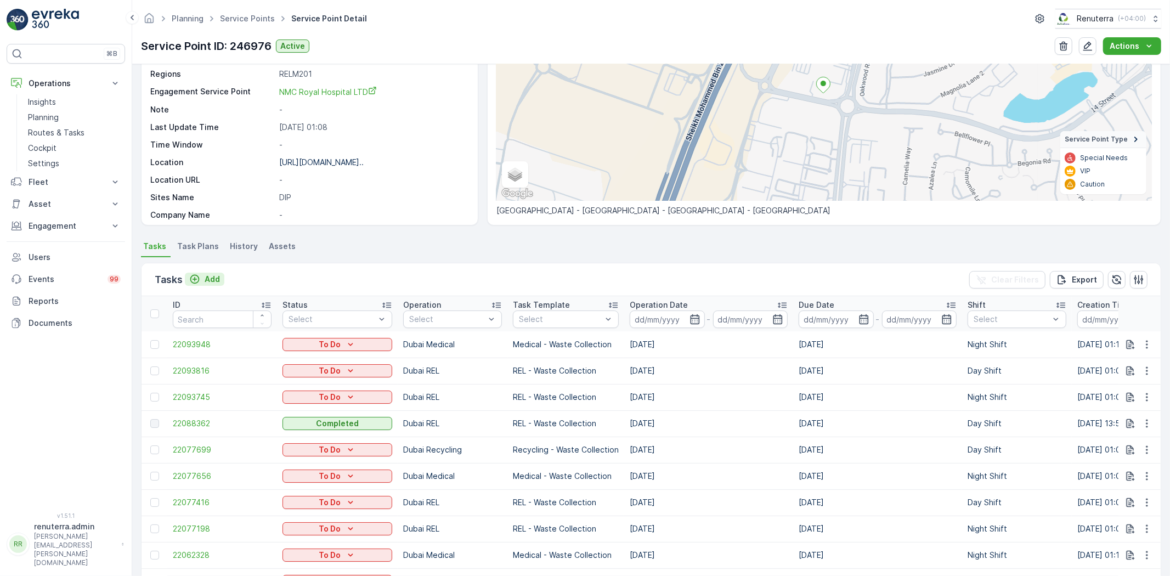
click at [211, 274] on p "Add" at bounding box center [212, 279] width 15 height 11
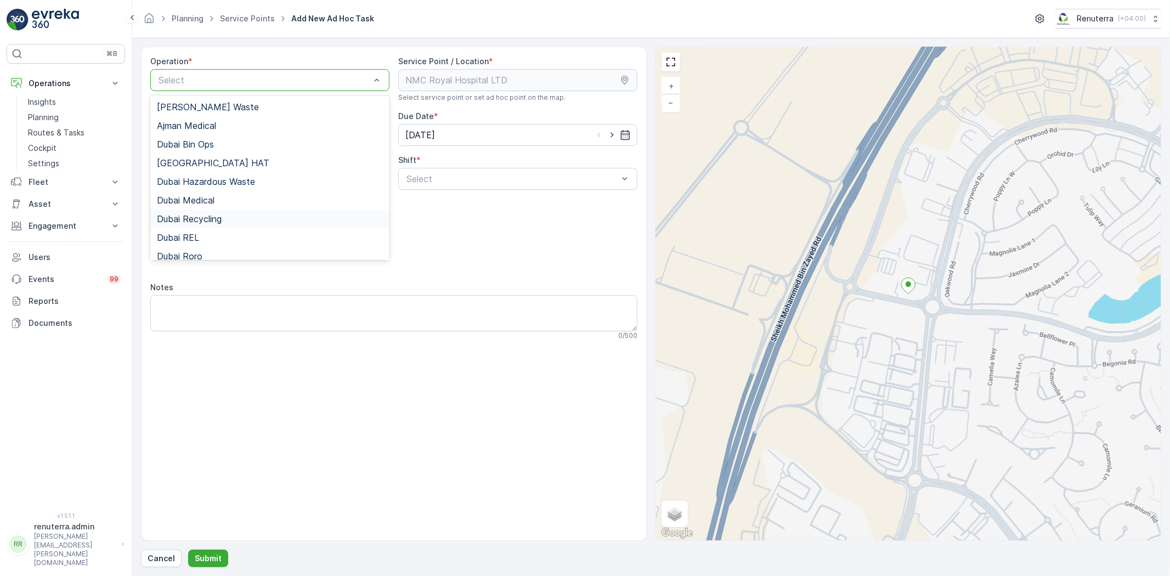
click at [222, 218] on span "Dubai Recycling" at bounding box center [189, 219] width 65 height 10
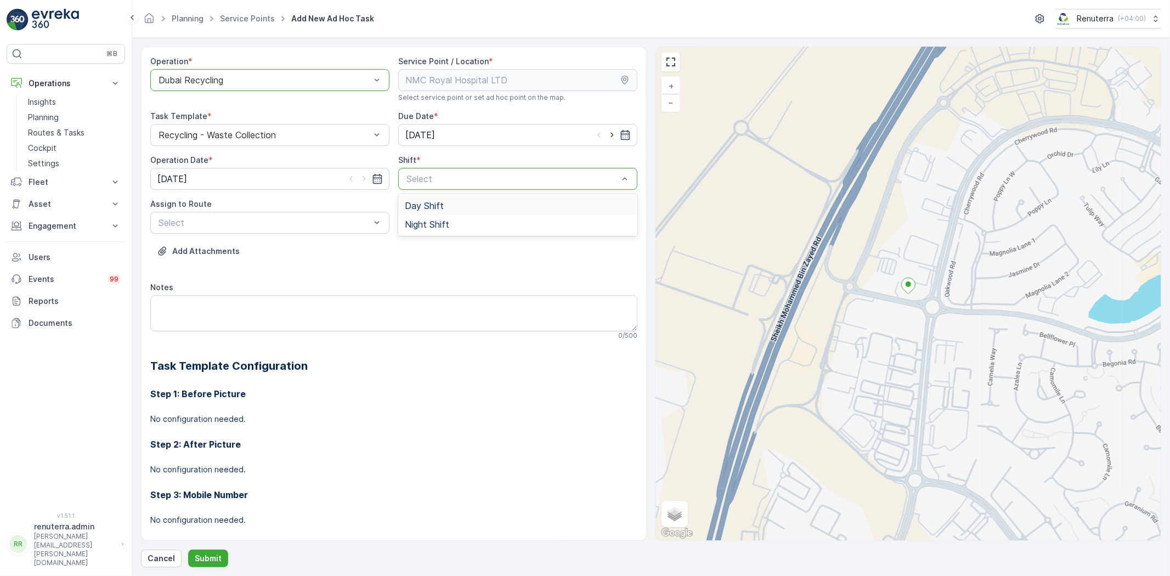
click at [443, 202] on div "Day Shift" at bounding box center [518, 206] width 226 height 10
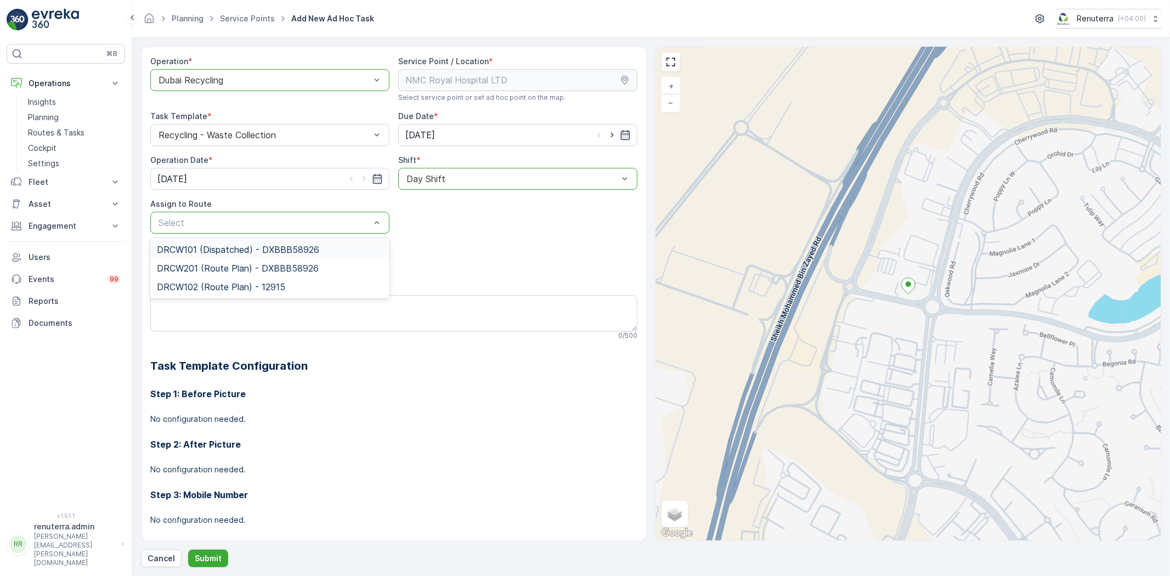
click at [250, 254] on span "DRCW101 (Dispatched) - DXBBB58926" at bounding box center [238, 250] width 162 height 10
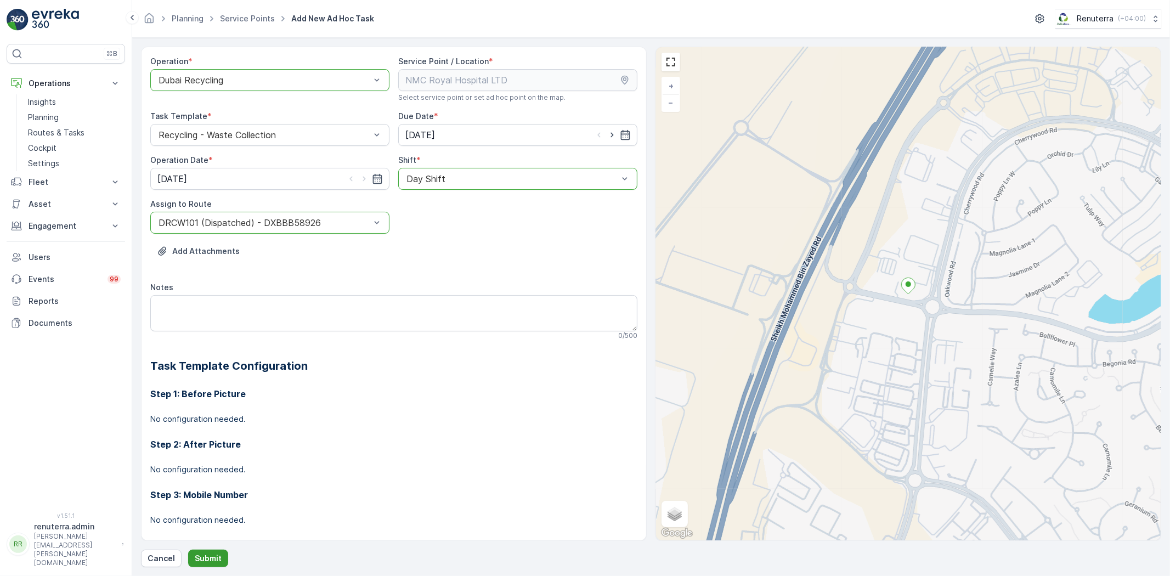
click at [207, 560] on p "Submit" at bounding box center [208, 558] width 27 height 11
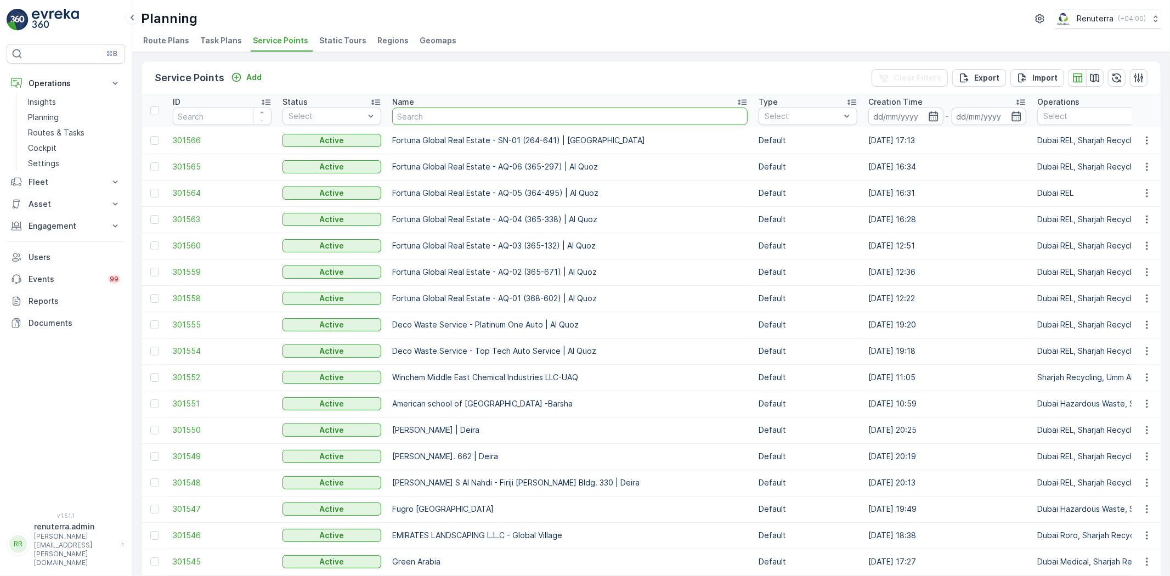
click at [452, 113] on input "text" at bounding box center [569, 116] width 355 height 18
type input "bomb"
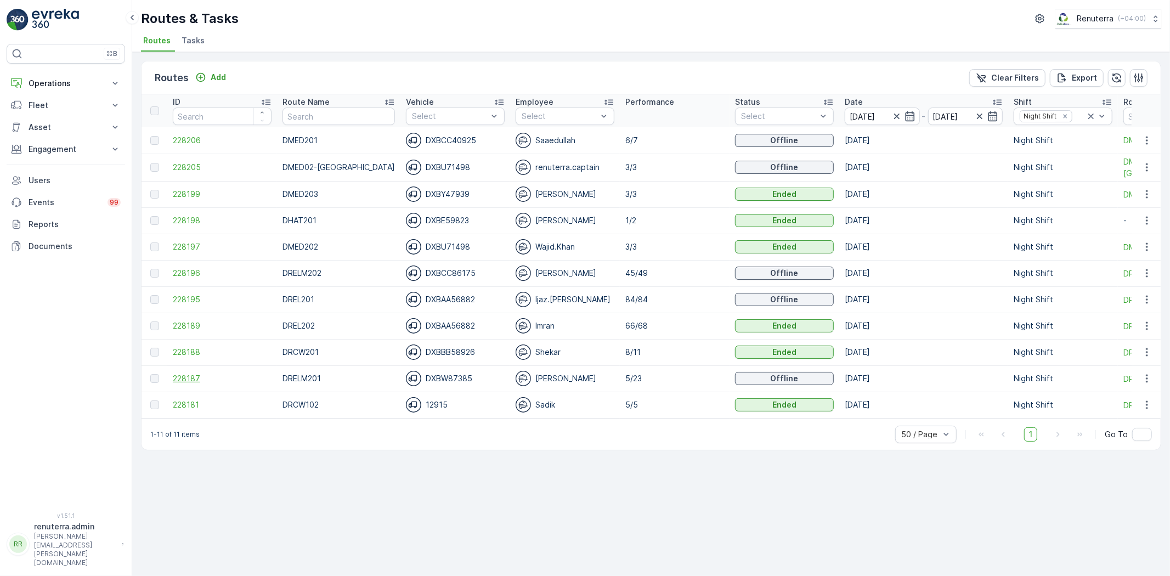
click at [190, 377] on span "228187" at bounding box center [222, 378] width 99 height 11
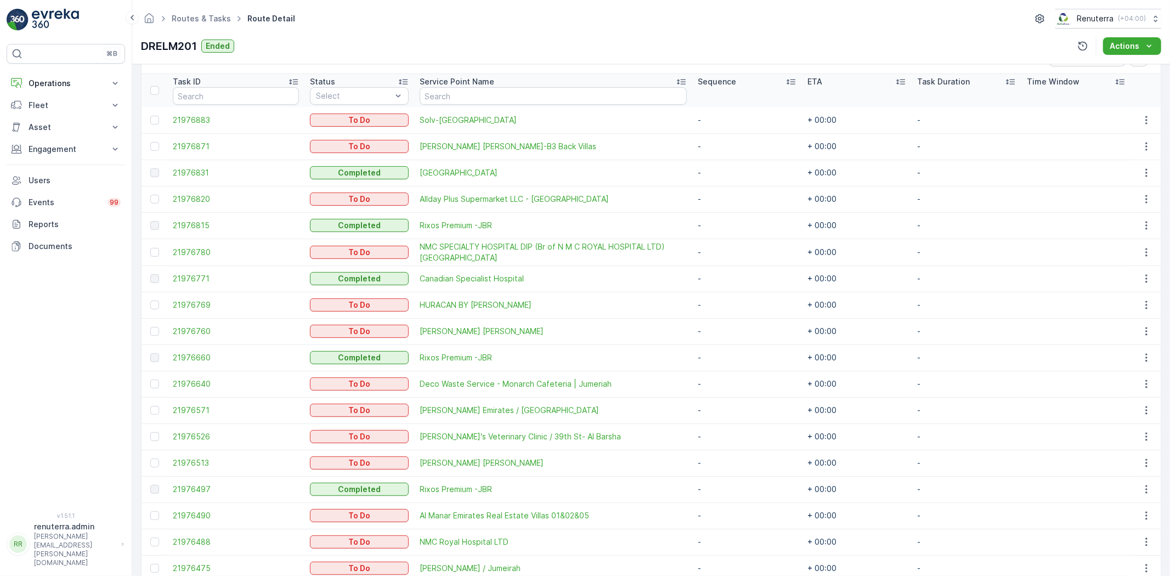
scroll to position [228, 0]
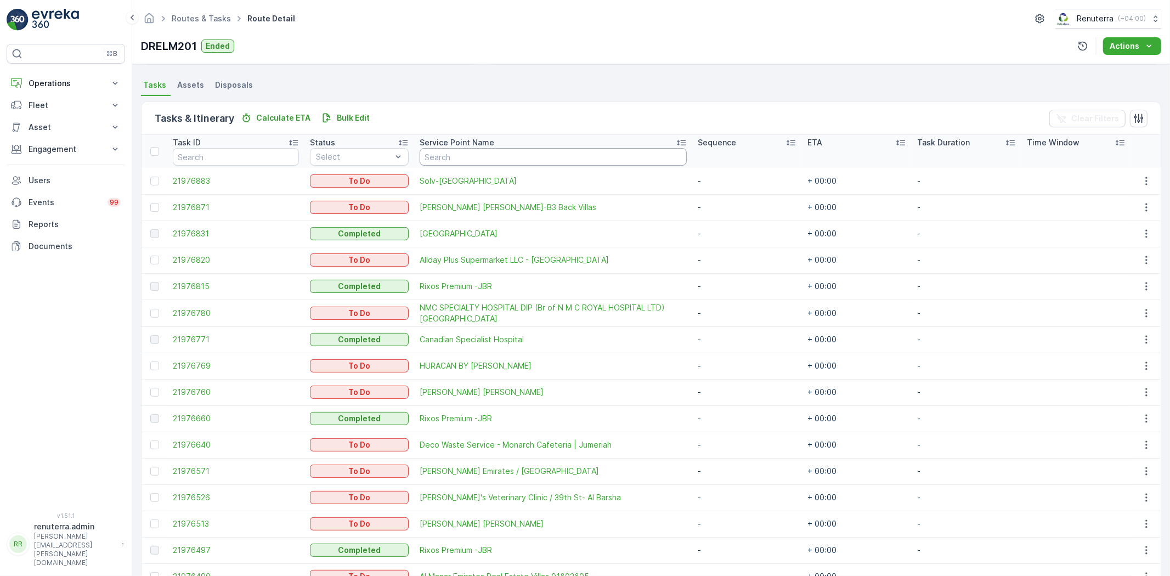
click at [468, 154] on input "text" at bounding box center [553, 157] width 267 height 18
type input "[GEOGRAPHIC_DATA]"
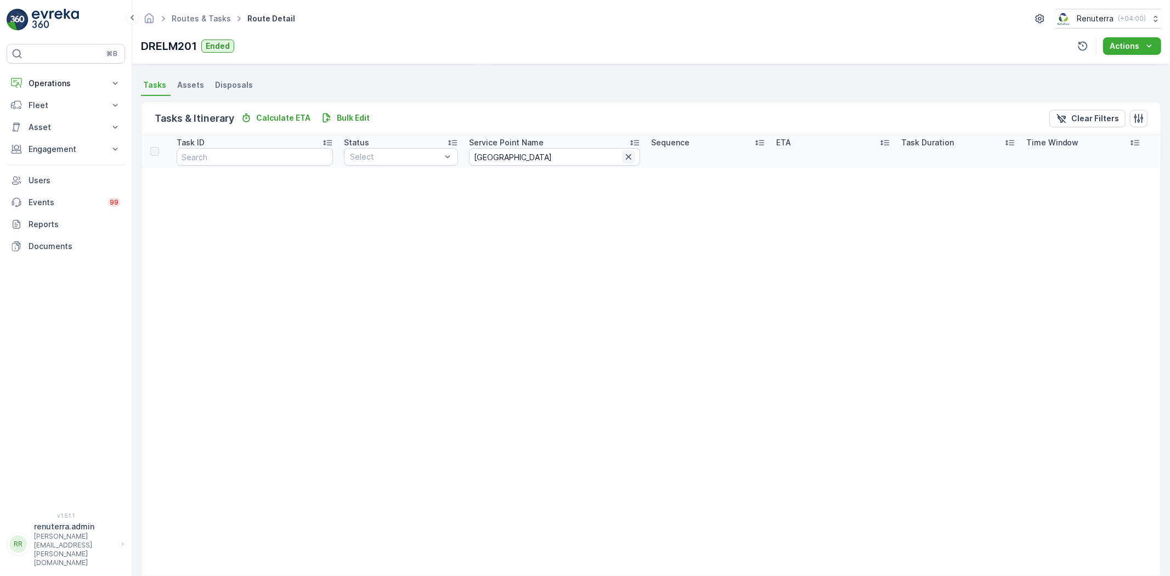
click at [623, 151] on icon "button" at bounding box center [628, 156] width 11 height 11
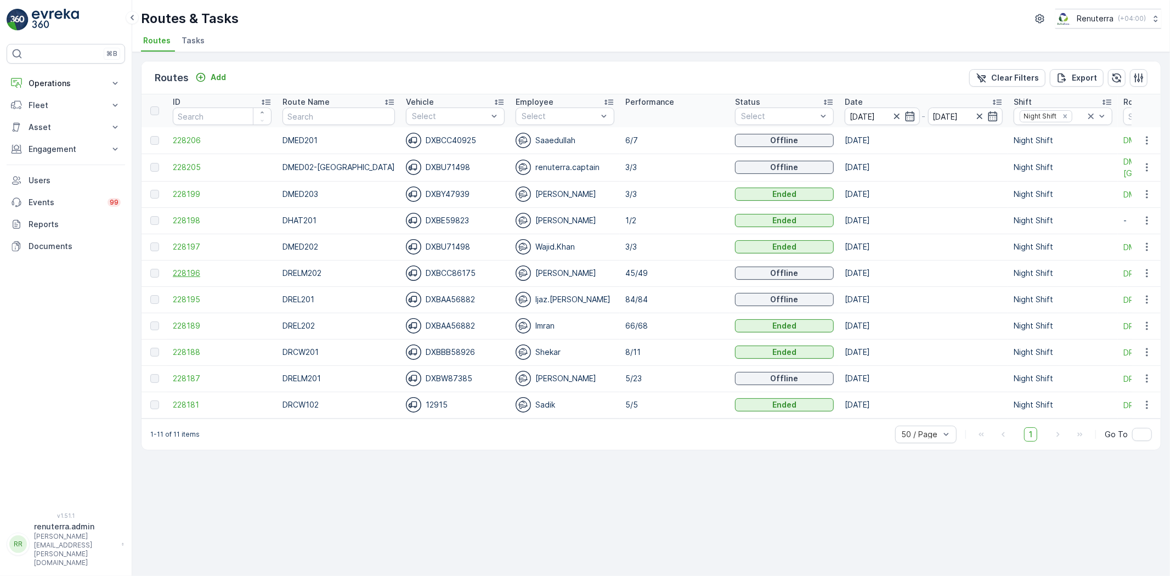
click at [191, 271] on span "228196" at bounding box center [222, 273] width 99 height 11
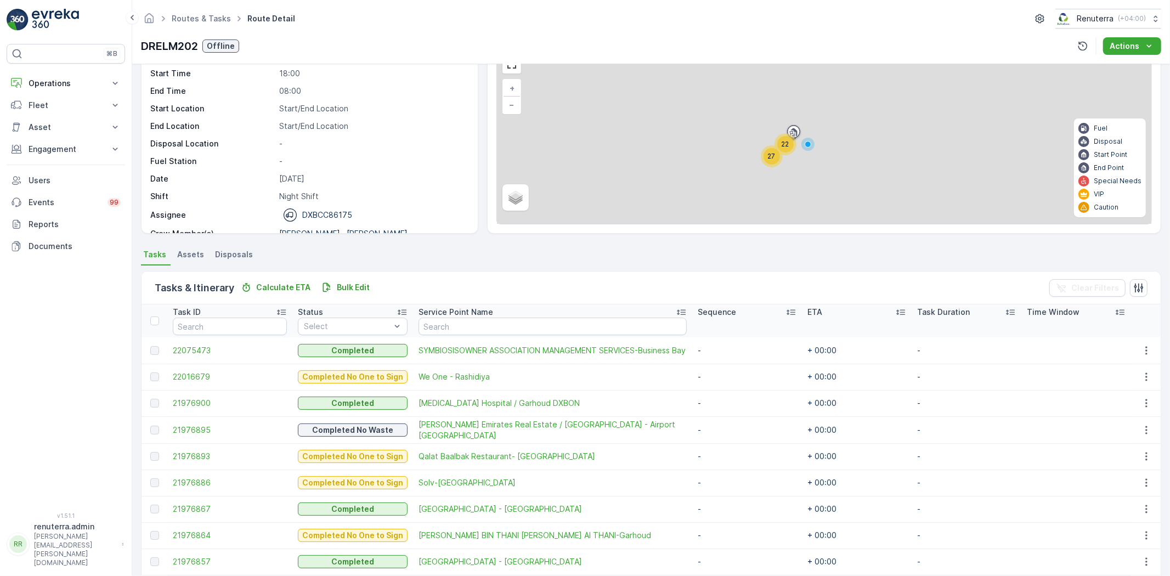
scroll to position [61, 0]
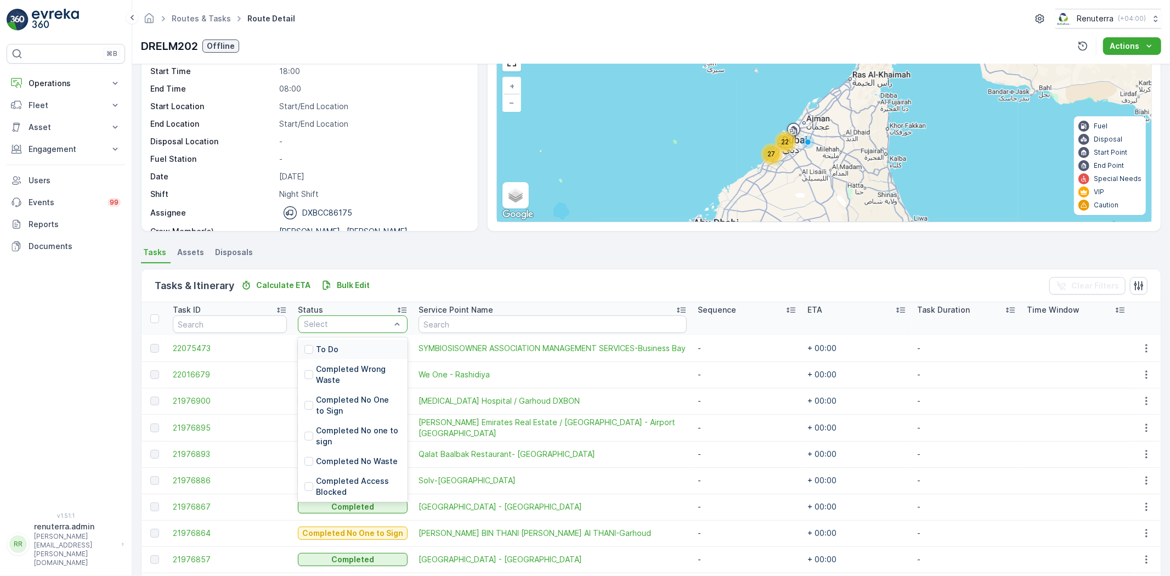
click at [358, 346] on div "To Do" at bounding box center [353, 349] width 110 height 20
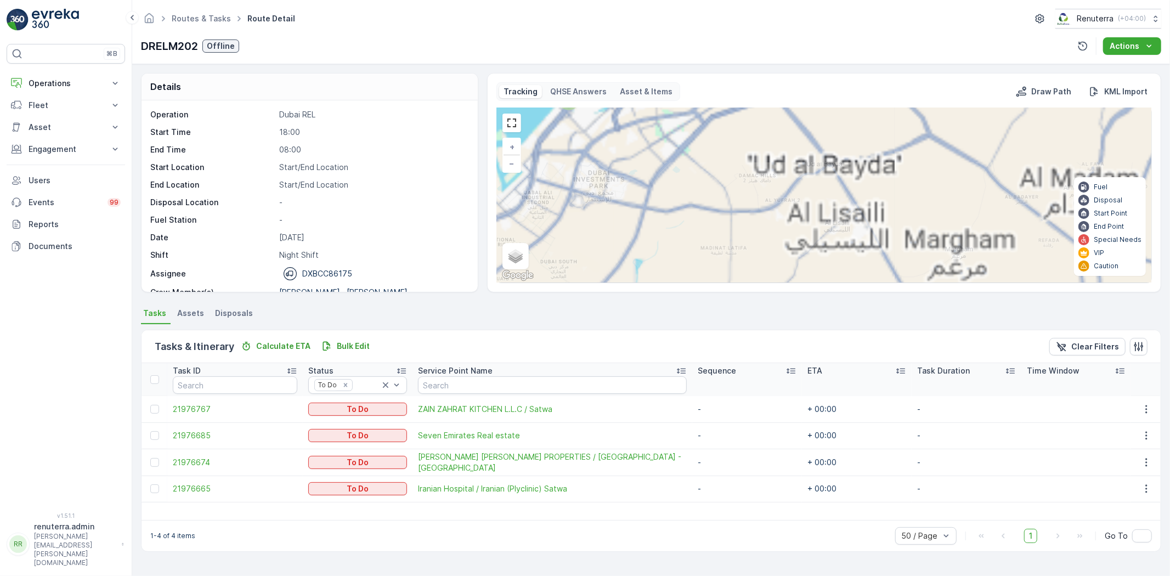
drag, startPoint x: 732, startPoint y: 218, endPoint x: 763, endPoint y: 291, distance: 78.6
click at [763, 291] on div "Tracking QHSE Answers Asset & Items Draw Path KML Import 2 20 27 2 3 4 2 2 9 4 …" at bounding box center [824, 182] width 674 height 219
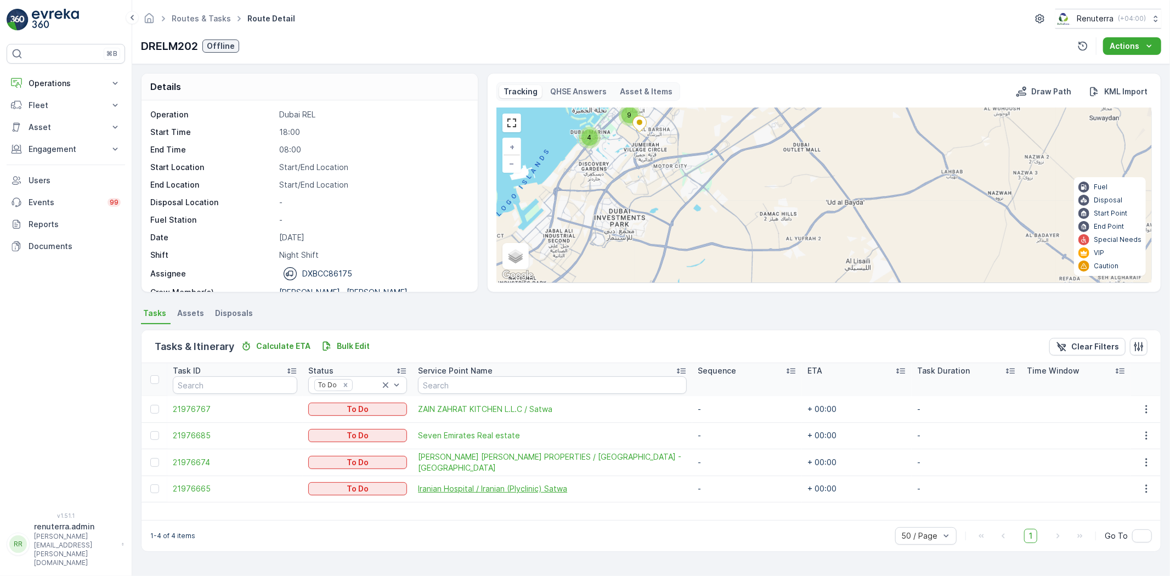
click at [507, 485] on span "Iranian Hospital / Iranian (Plyclinic) Satwa" at bounding box center [552, 488] width 269 height 11
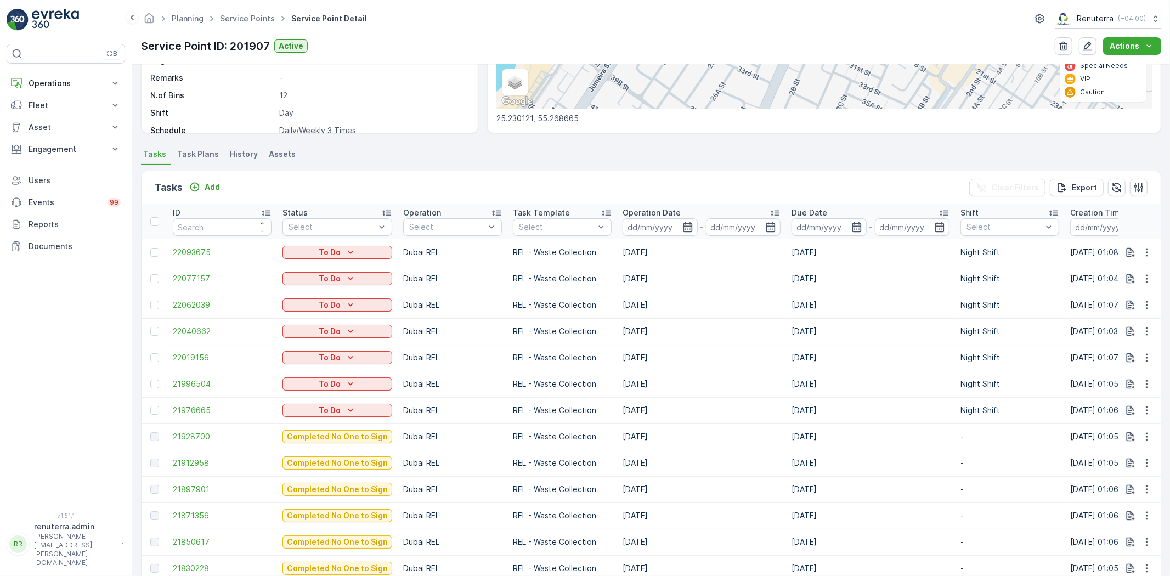
scroll to position [244, 0]
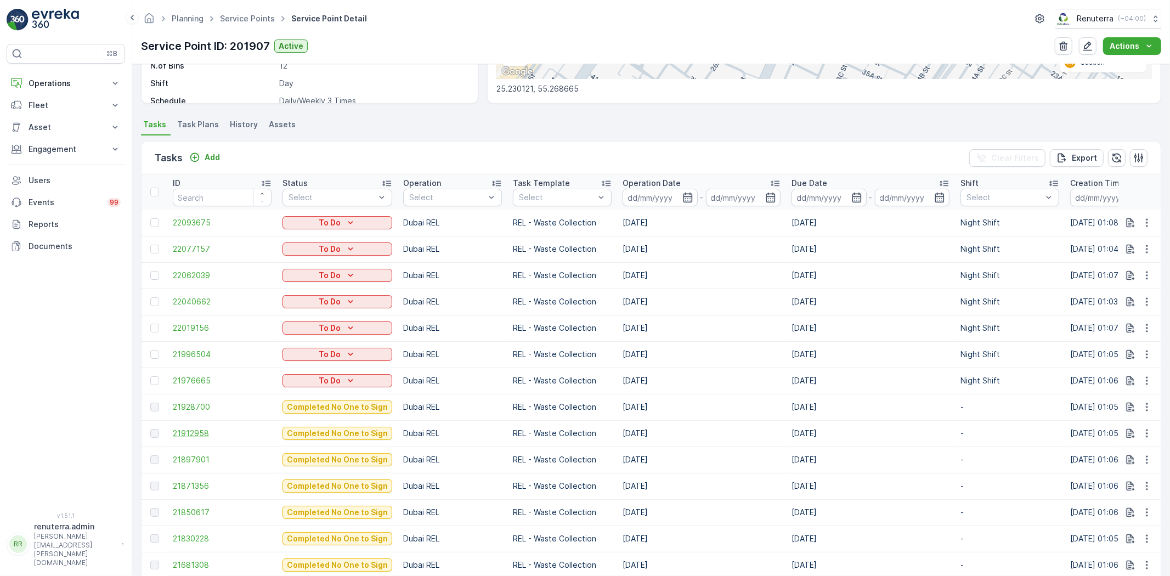
click at [205, 432] on span "21912958" at bounding box center [222, 433] width 99 height 11
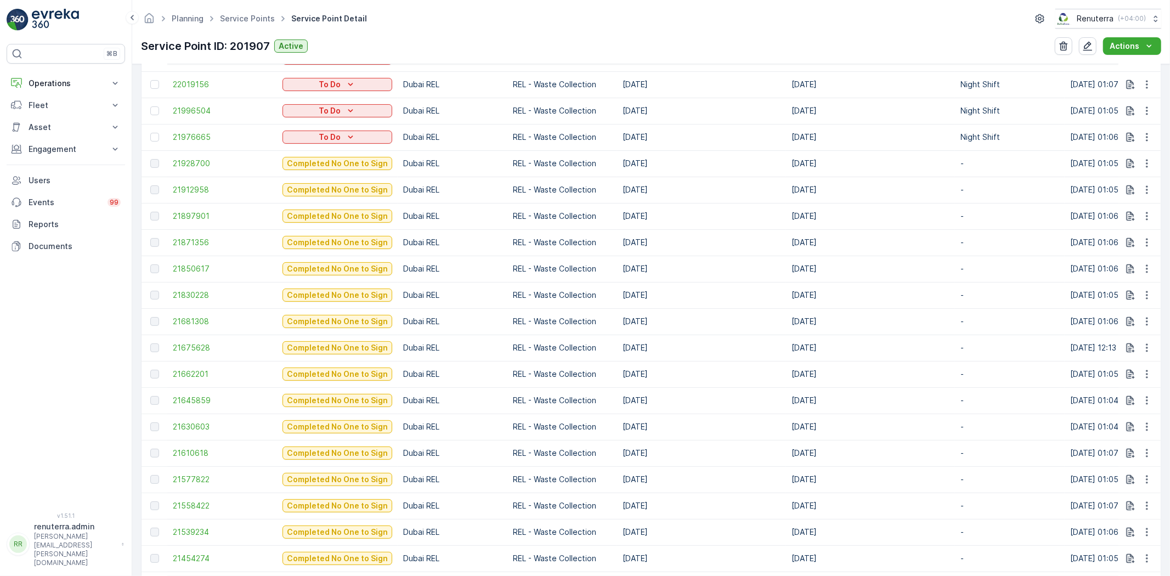
scroll to position [169, 0]
click at [185, 318] on span "21681308" at bounding box center [222, 321] width 99 height 11
